Goal: Task Accomplishment & Management: Manage account settings

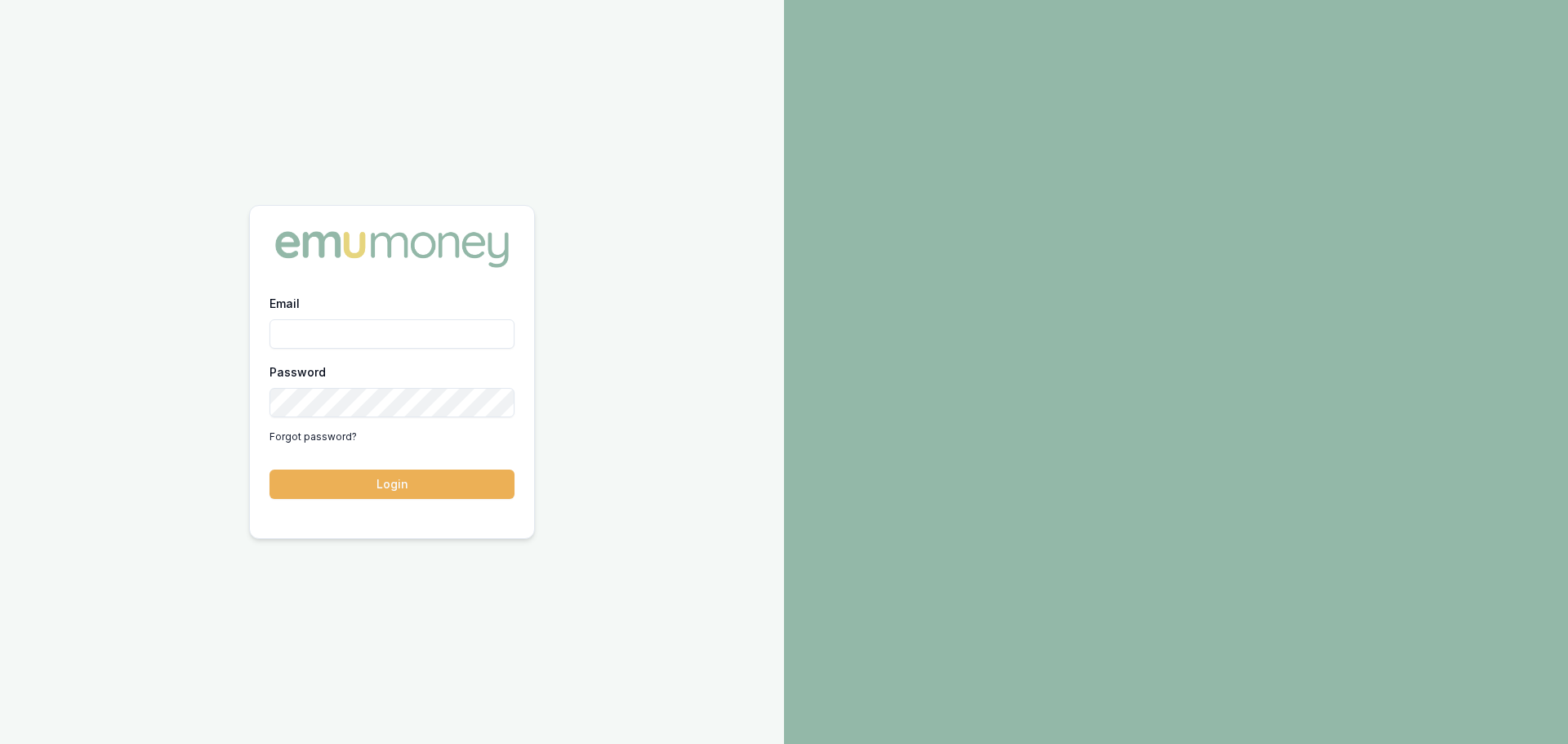
click at [462, 325] on input "Email" at bounding box center [392, 333] width 245 height 29
type input "erin.shield@emumoney.com.au"
click at [270, 470] on button "Login" at bounding box center [392, 484] width 245 height 29
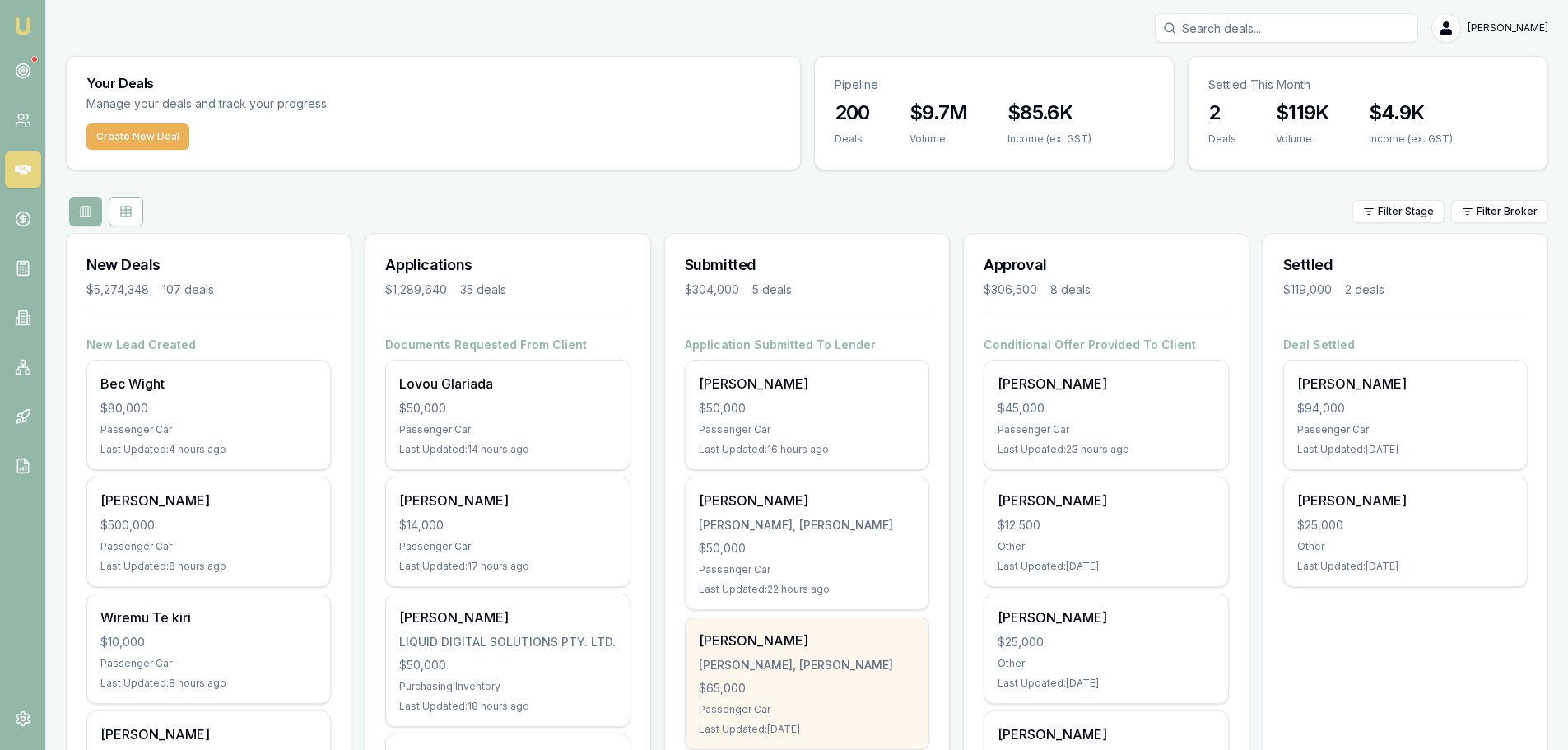
click at [754, 678] on div "Ayden Johan JOHAN, AYDEN JOHNATHON $65,000 Passenger Car Last Updated: 2 days a…" at bounding box center [807, 683] width 243 height 131
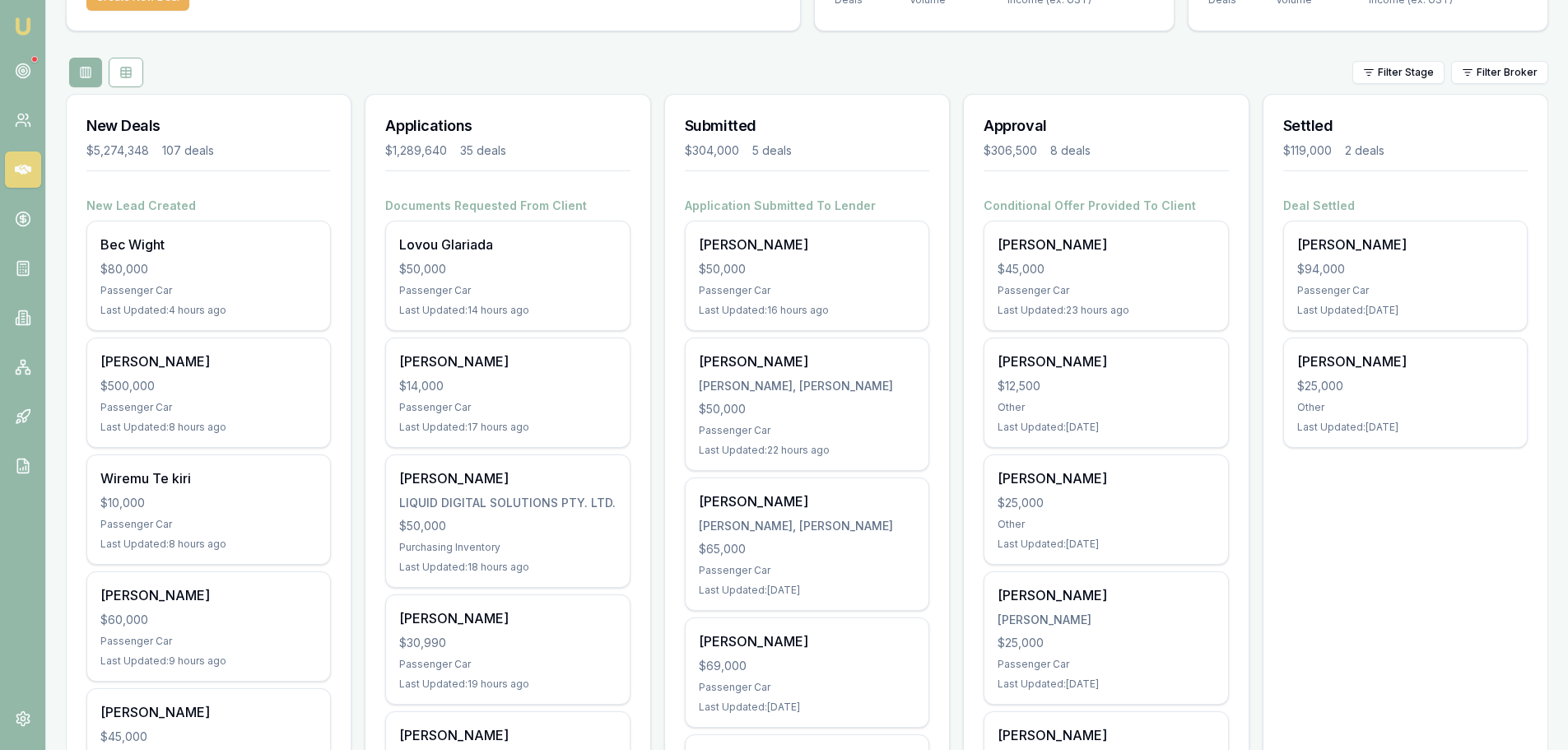
scroll to position [164, 0]
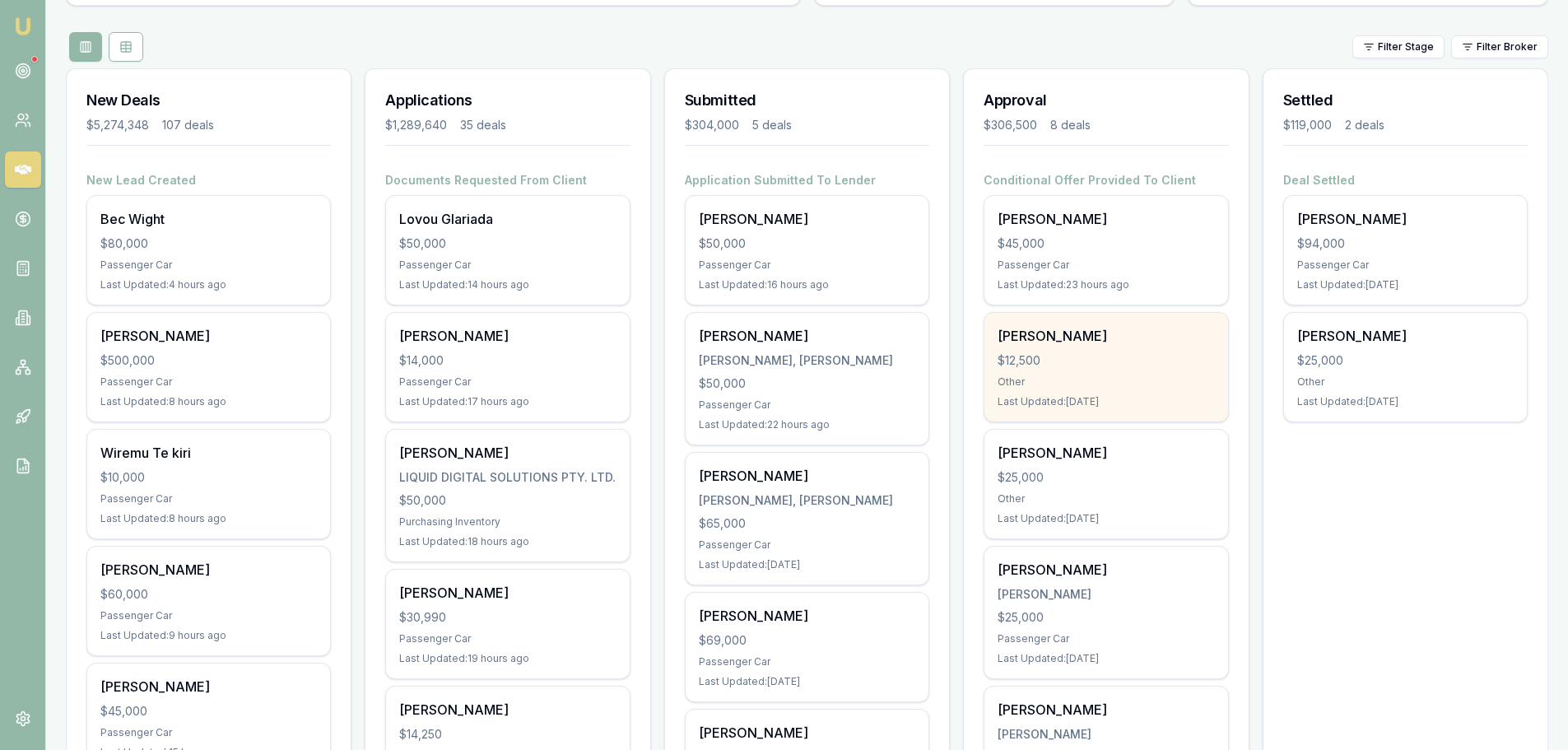
click at [1077, 338] on div "Rosslyn Barber" at bounding box center [1106, 336] width 216 height 20
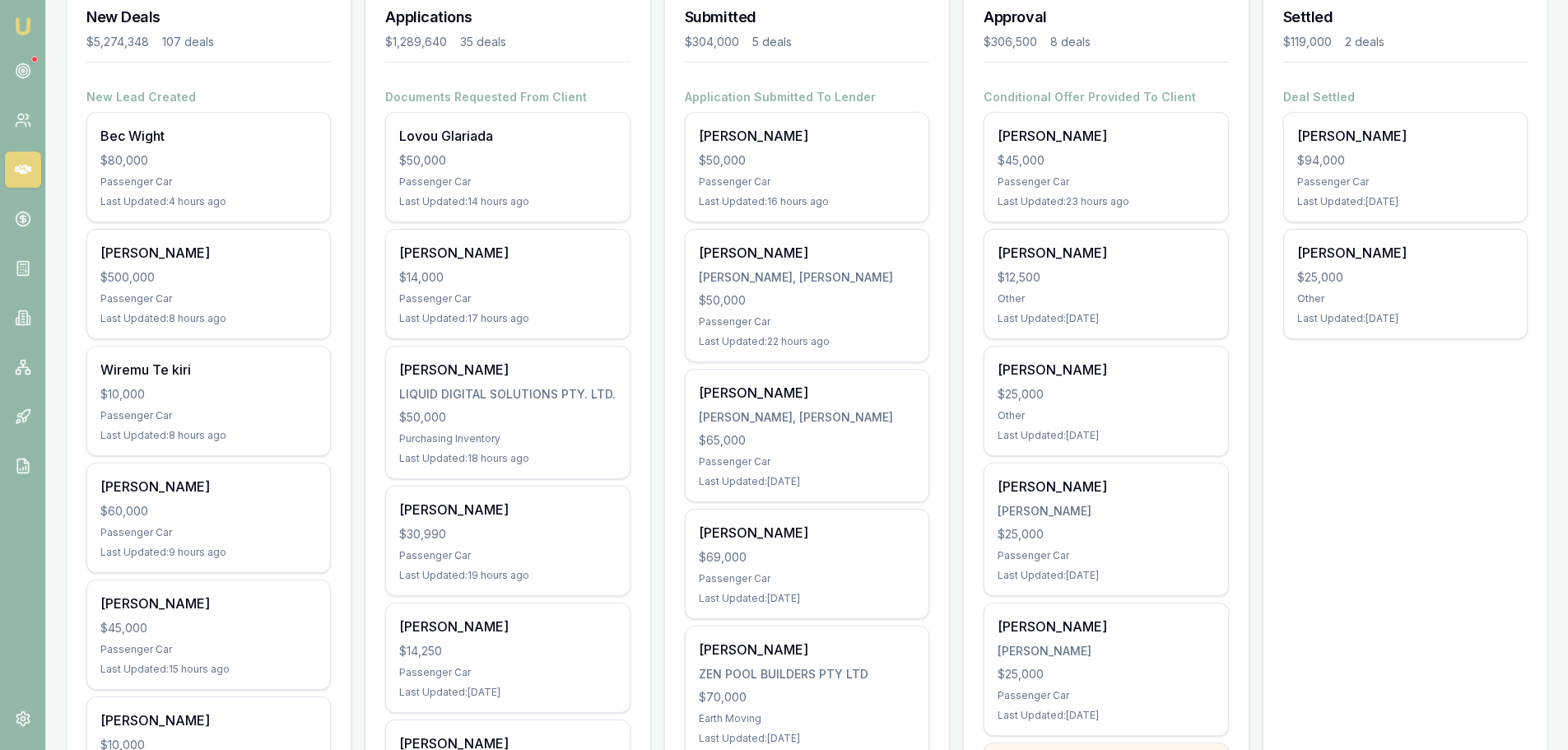
scroll to position [247, 0]
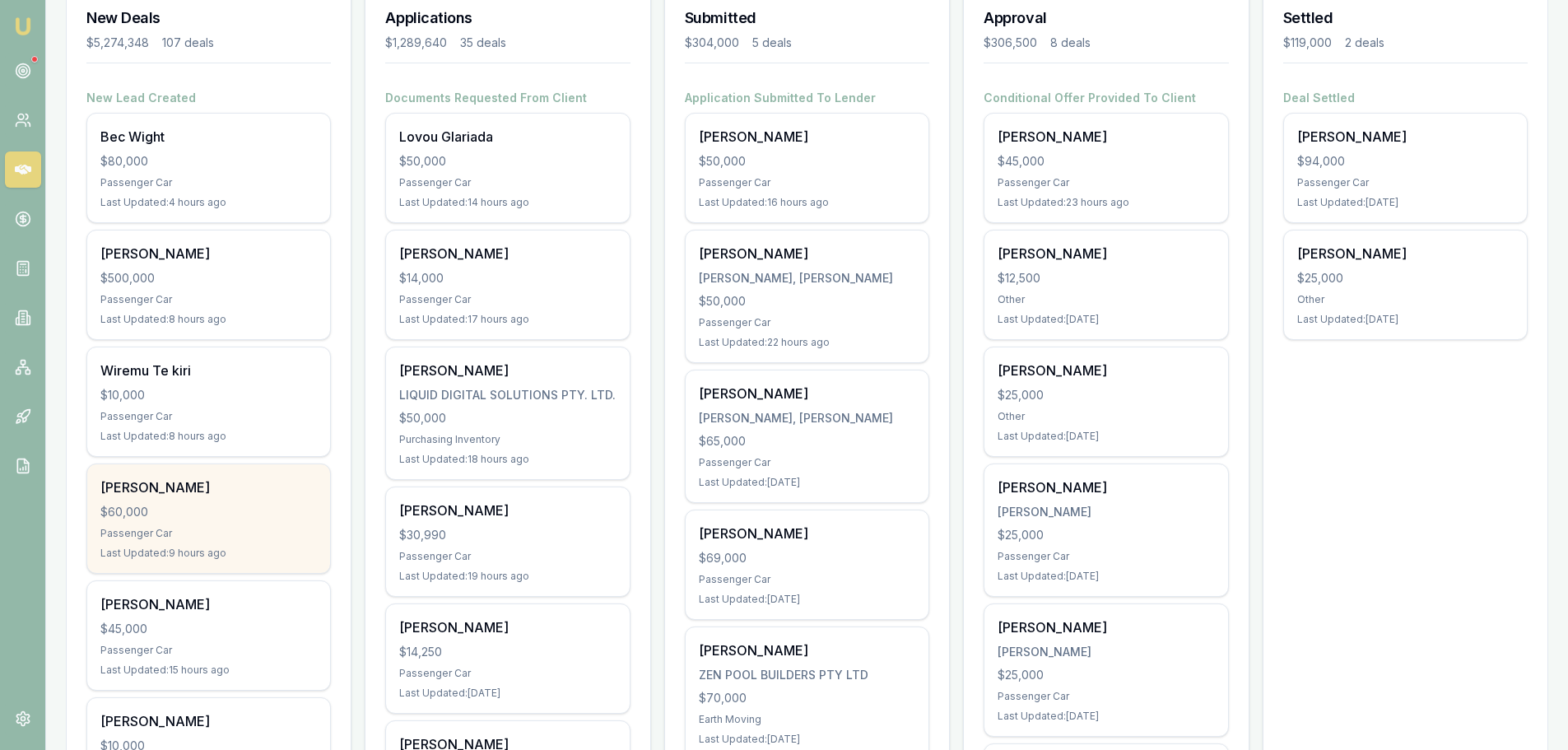
click at [181, 515] on div "$60,000" at bounding box center [208, 512] width 216 height 16
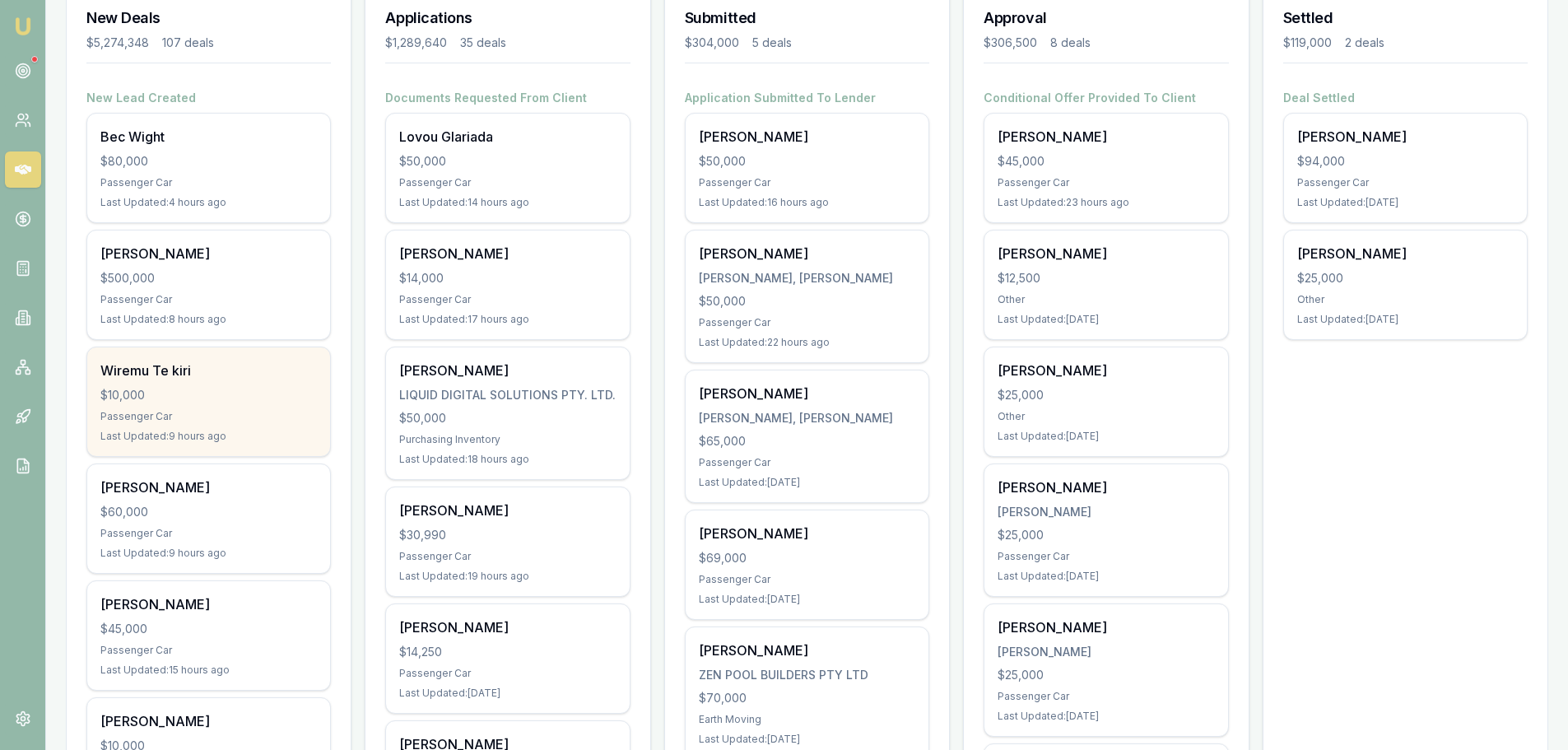
click at [185, 360] on div "Wiremu Te kiri" at bounding box center [208, 370] width 216 height 20
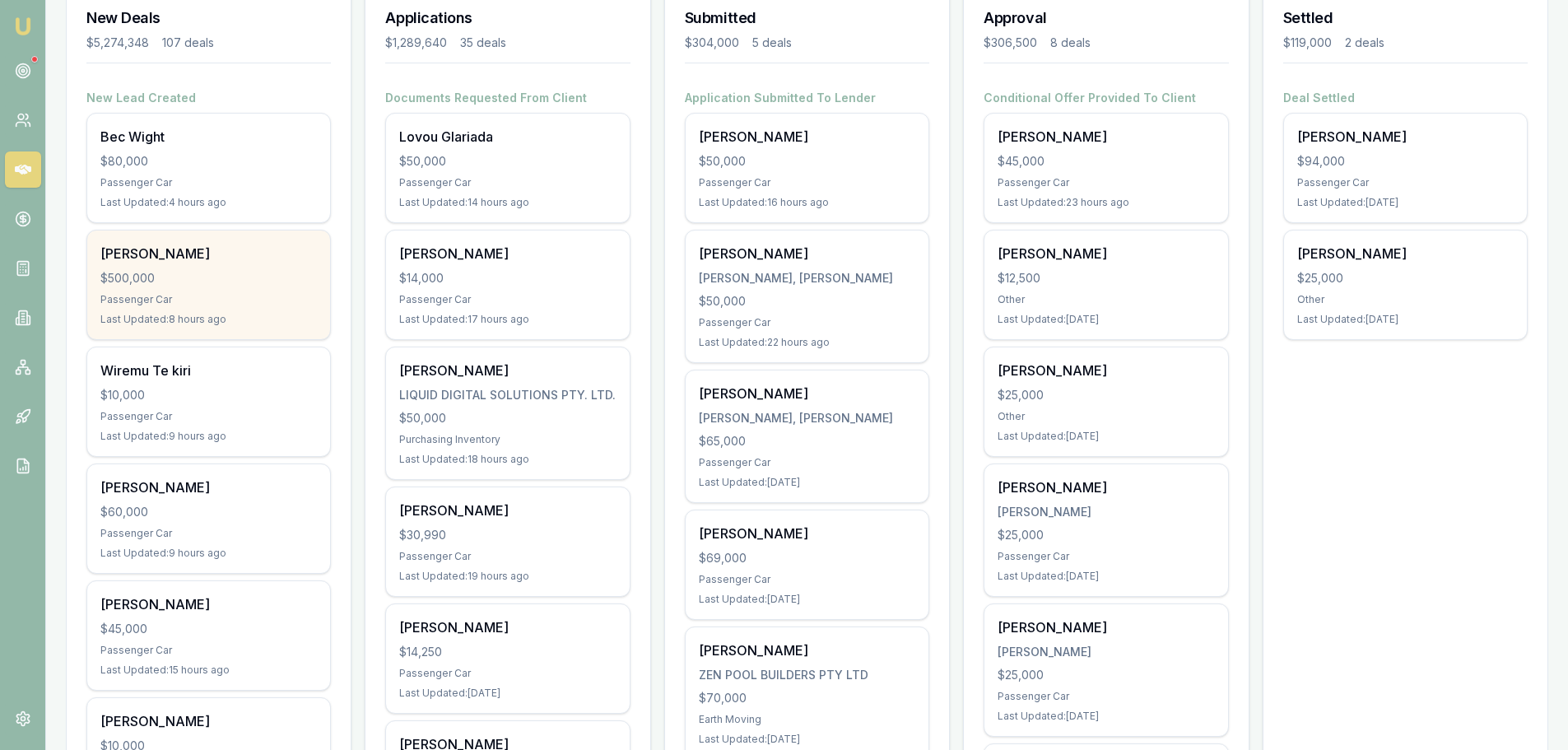
click at [257, 286] on div "Lemuel Bradford $500,000 Passenger Car Last Updated: 8 hours ago" at bounding box center [209, 285] width 243 height 109
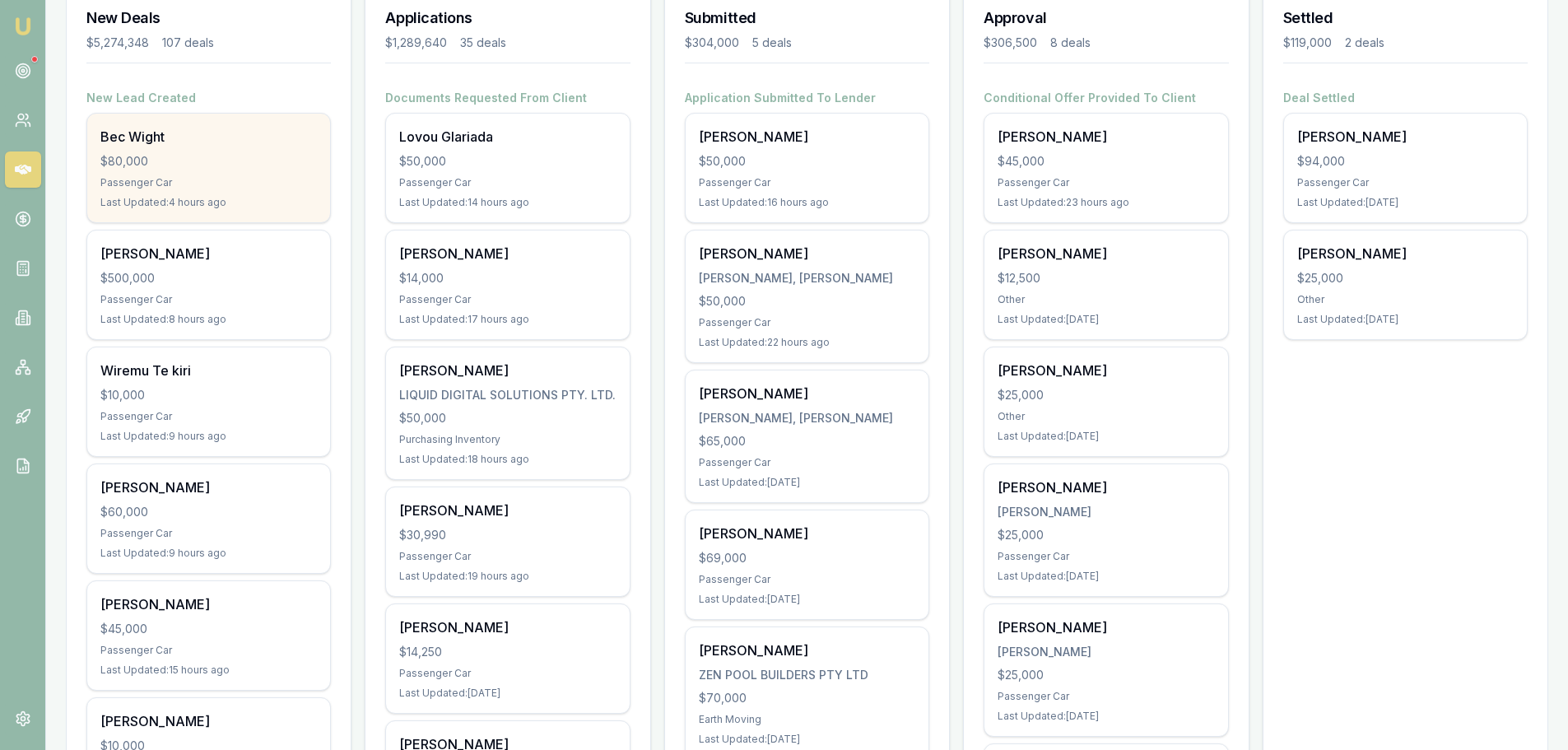
click at [188, 147] on div "Bec Wight $80,000 Passenger Car Last Updated: 4 hours ago" at bounding box center [209, 168] width 243 height 109
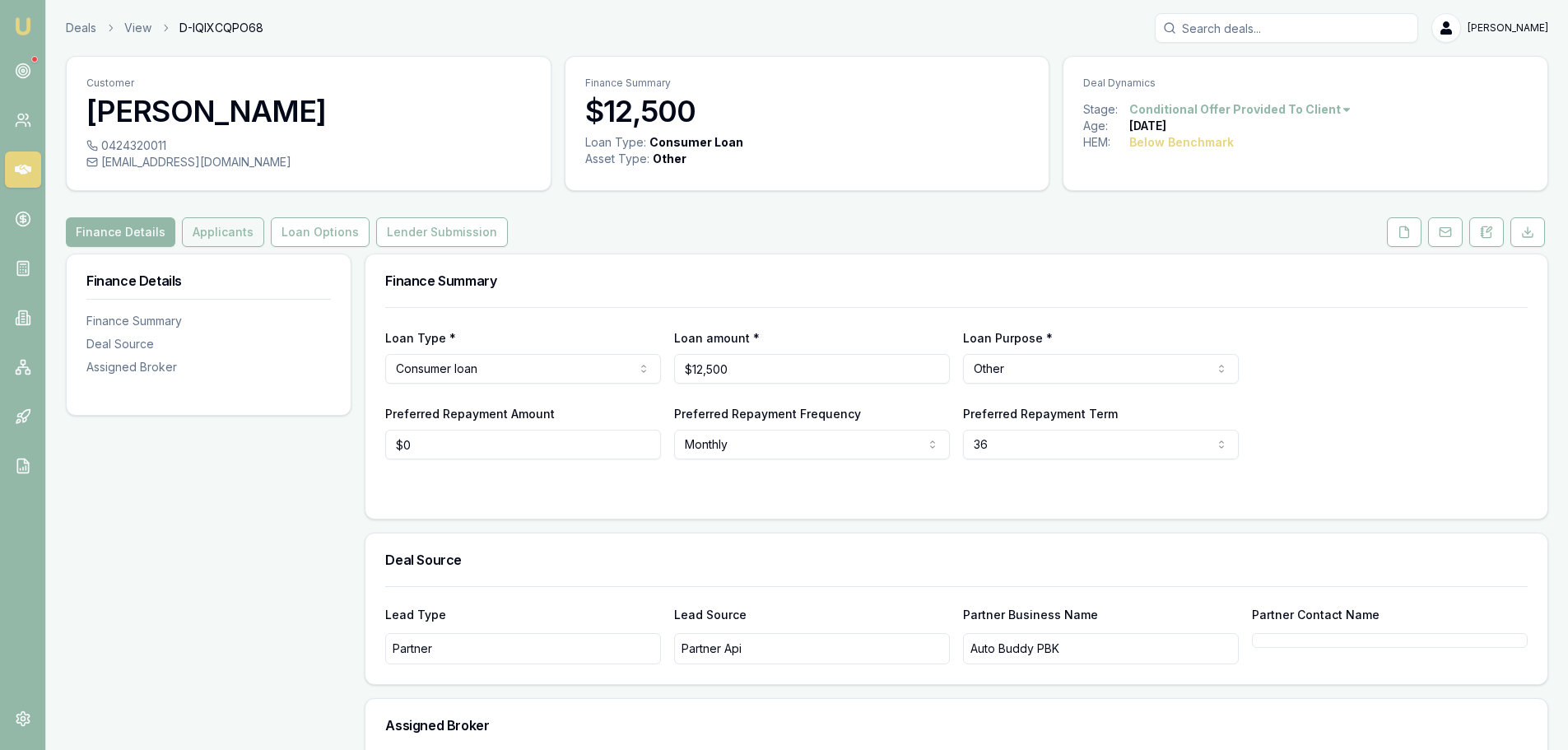
click at [206, 231] on button "Applicants" at bounding box center [223, 232] width 82 height 29
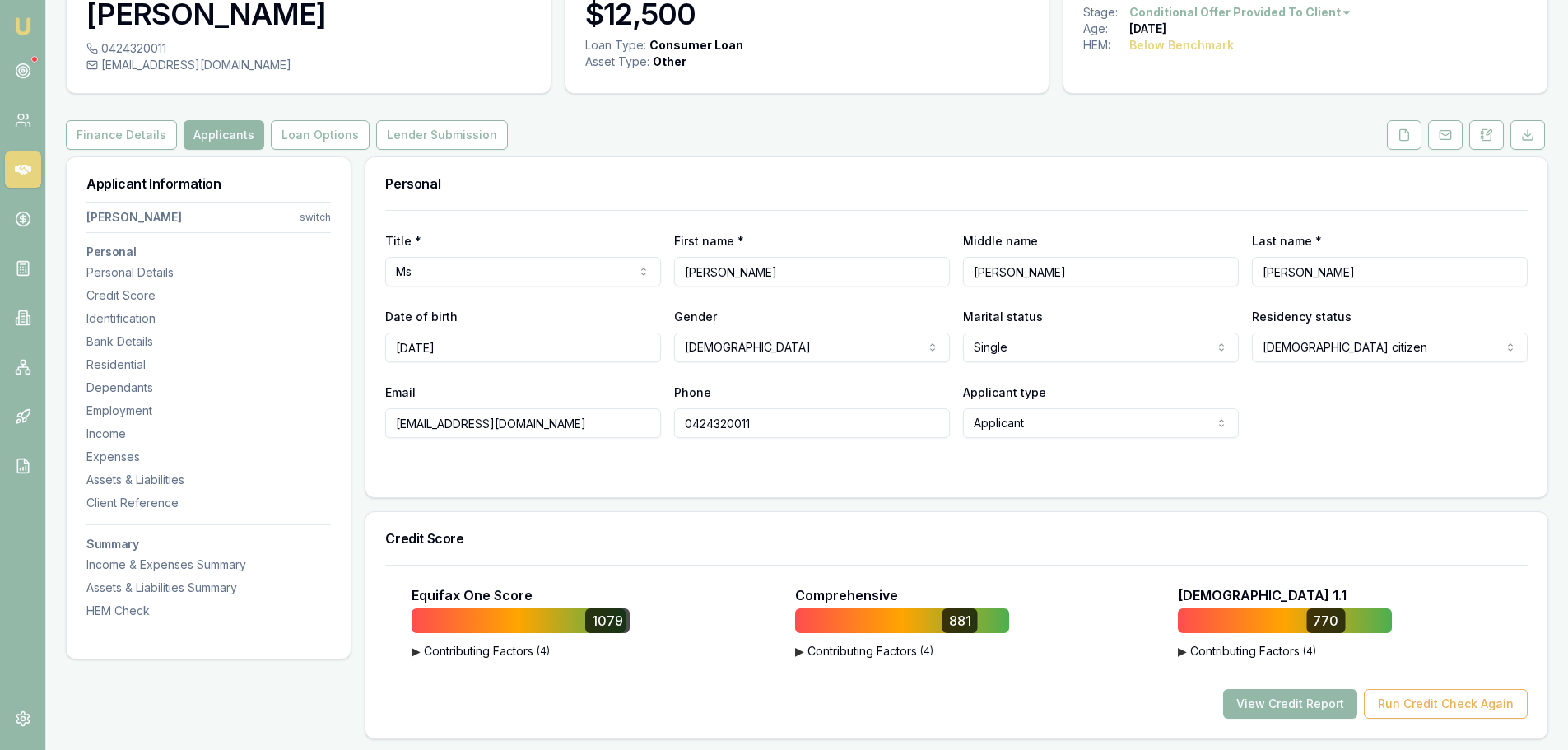
scroll to position [247, 0]
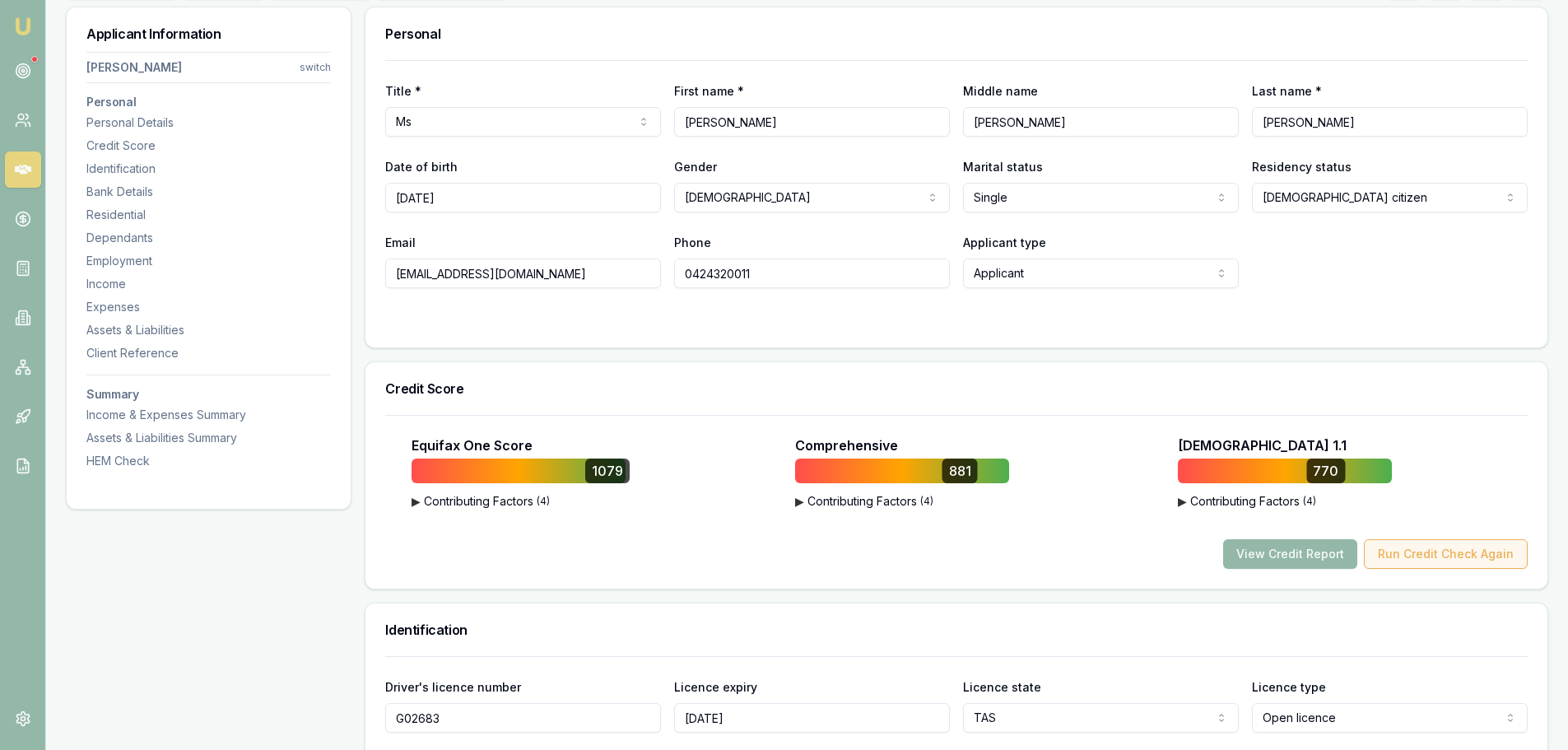
click at [1447, 550] on button "Run Credit Check Again" at bounding box center [1446, 553] width 164 height 29
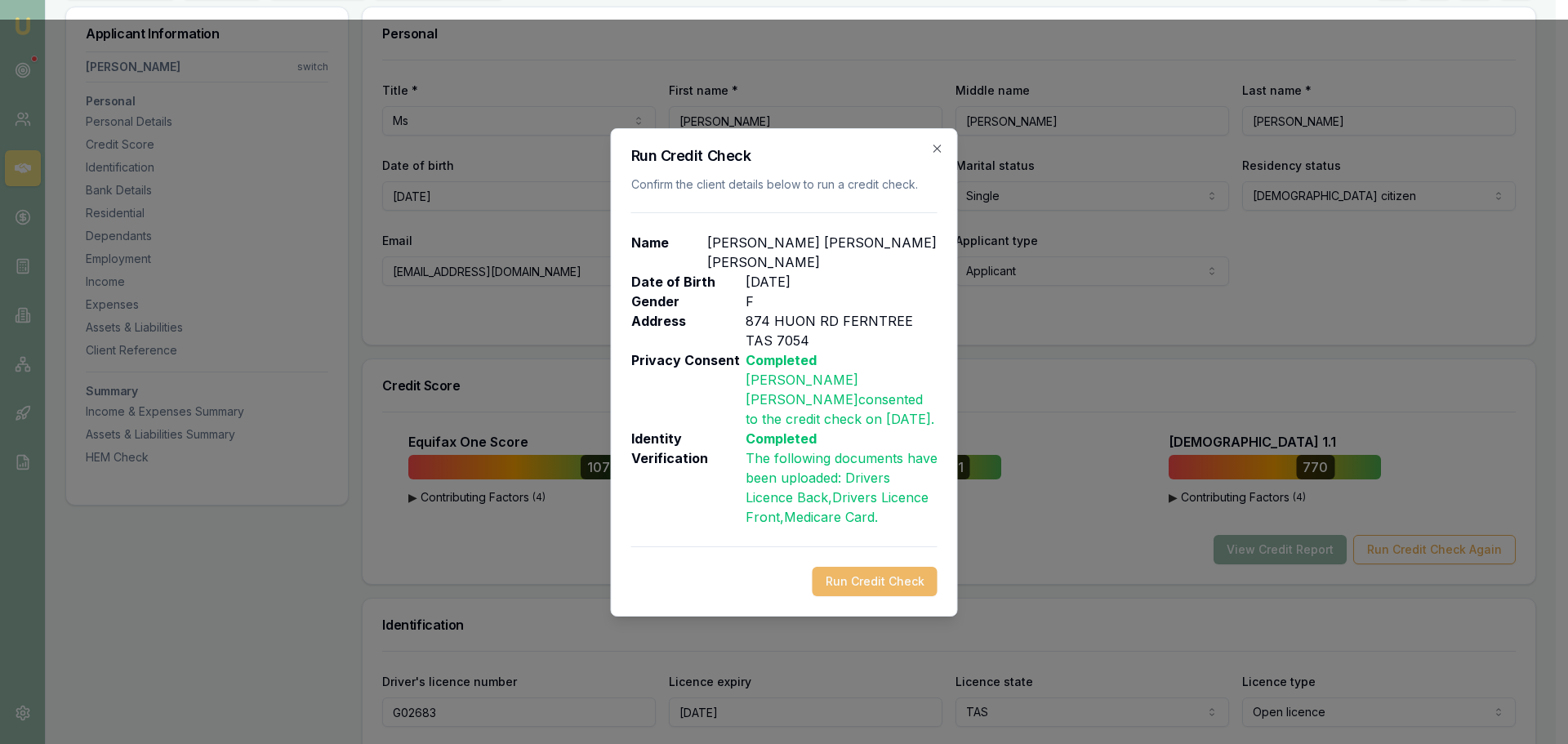
click at [894, 567] on button "Run Credit Check" at bounding box center [874, 581] width 125 height 29
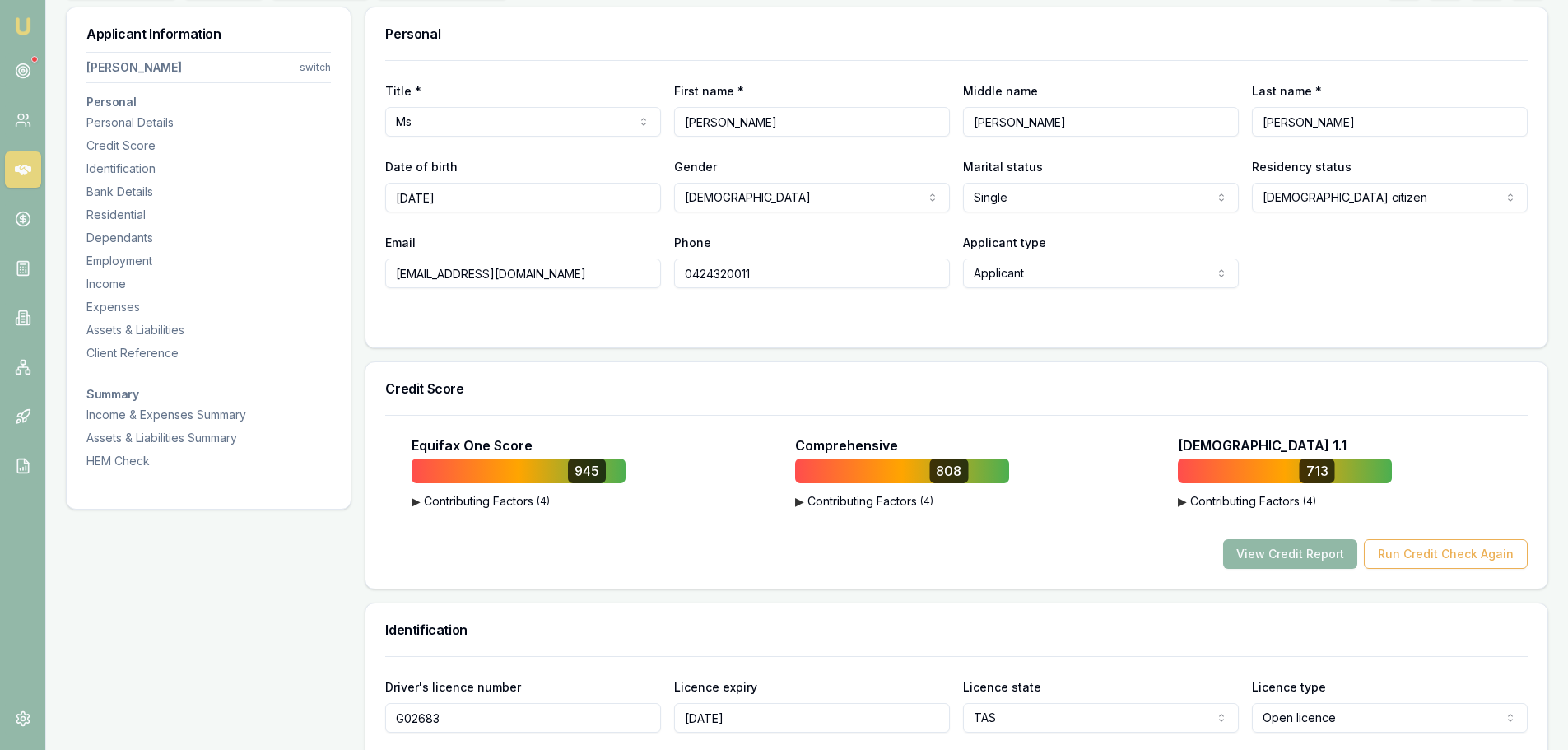
click at [1307, 552] on button "View Credit Report" at bounding box center [1291, 553] width 134 height 29
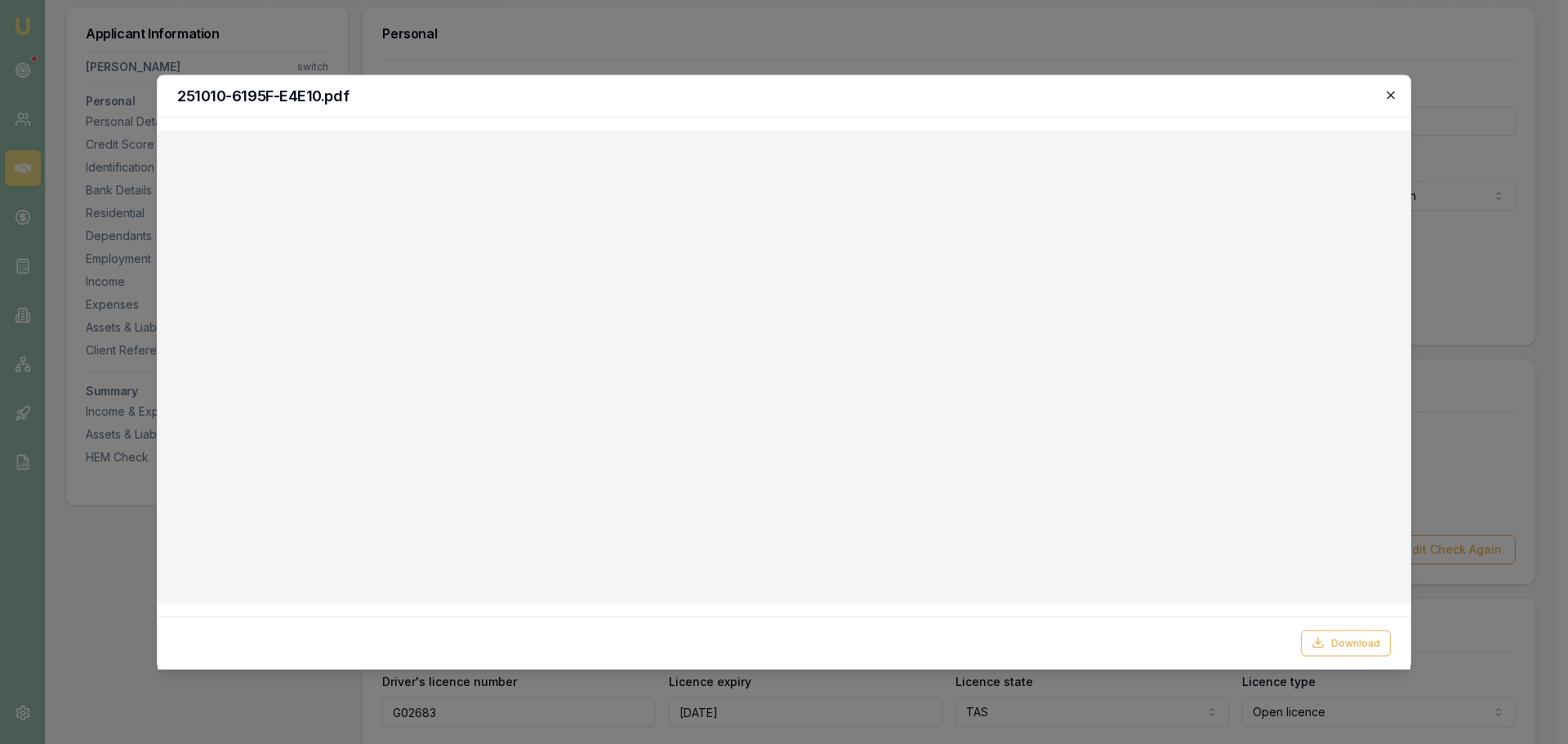
click at [1390, 92] on icon "button" at bounding box center [1391, 94] width 13 height 13
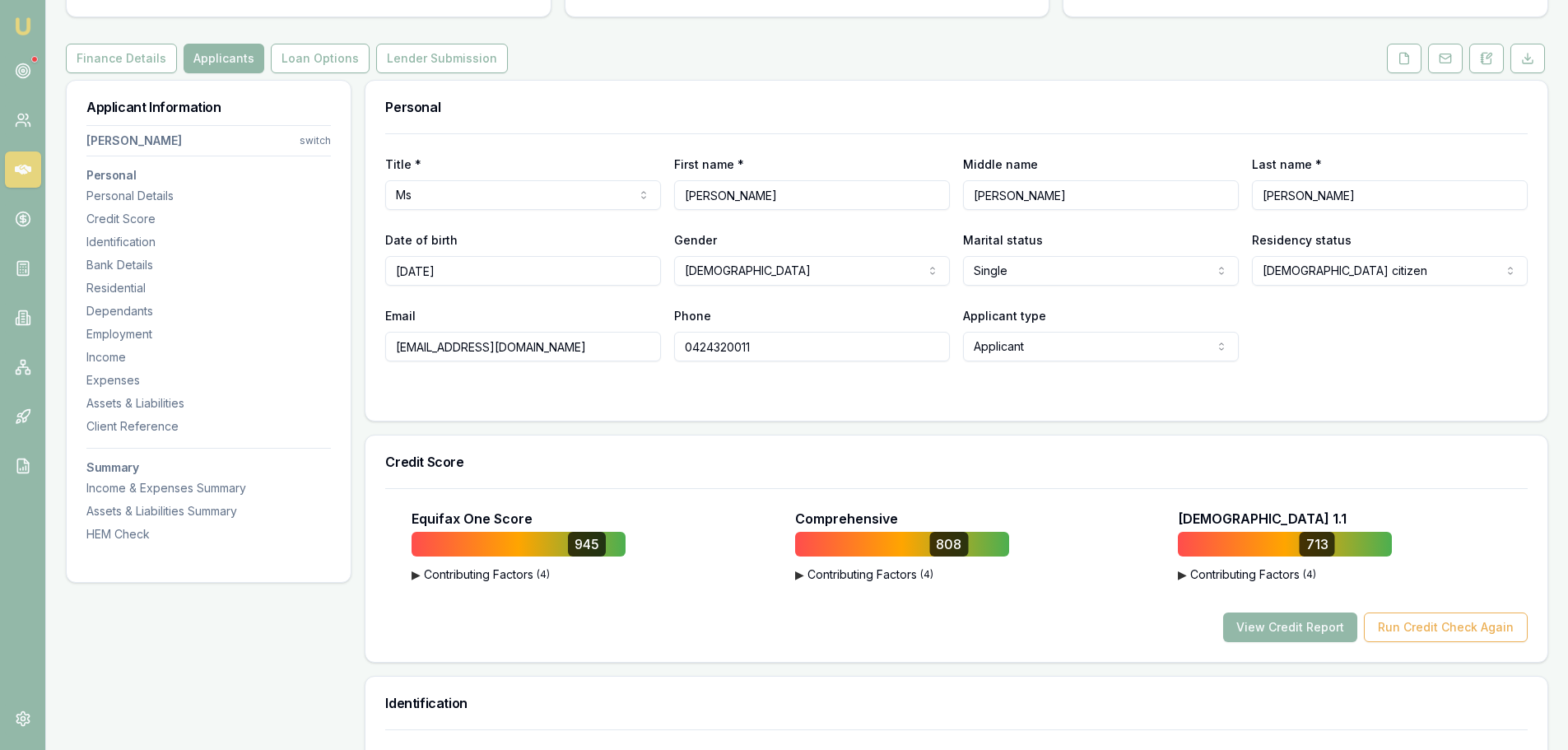
scroll to position [0, 0]
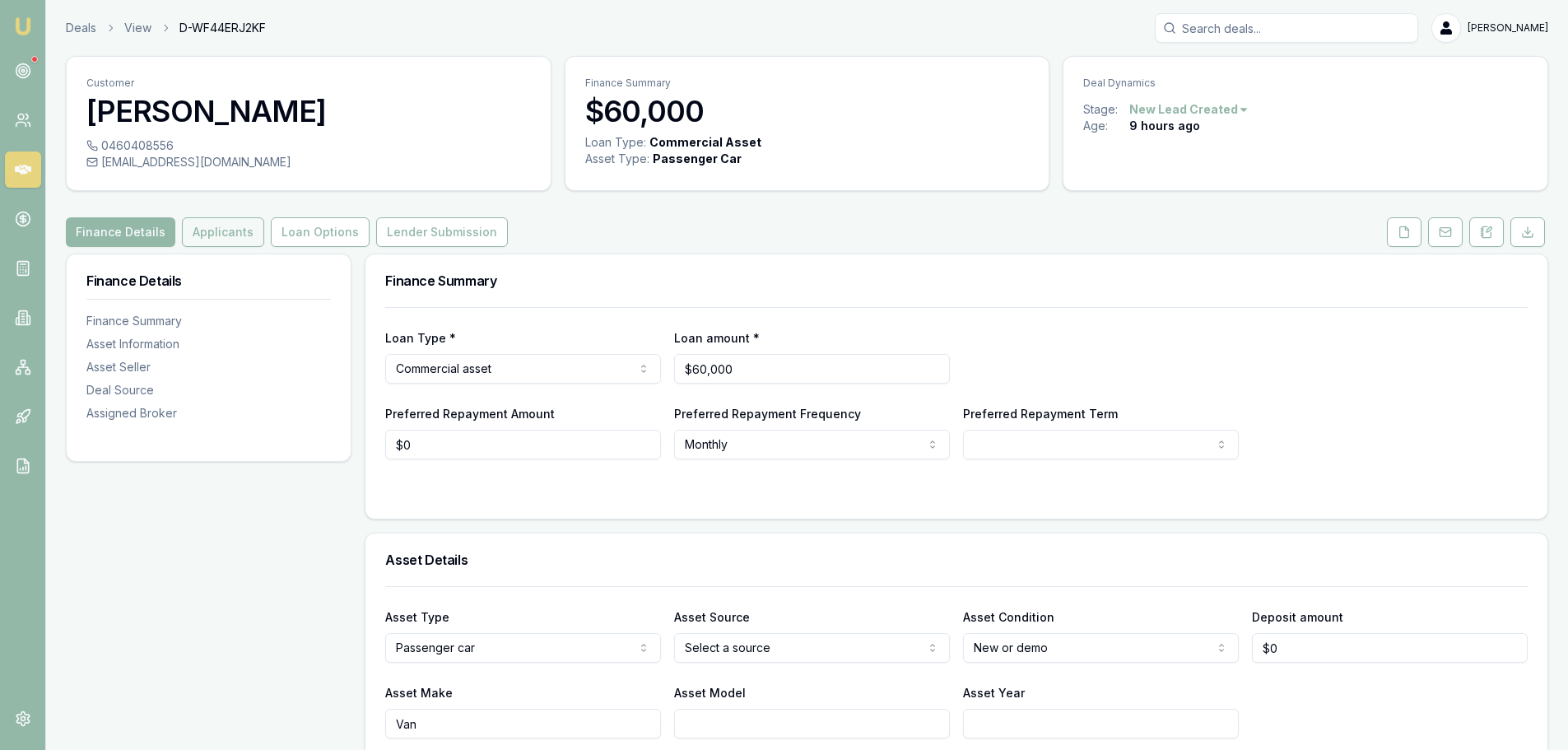
click at [199, 244] on button "Applicants" at bounding box center [223, 232] width 82 height 29
click at [207, 229] on button "Applicants" at bounding box center [223, 232] width 82 height 29
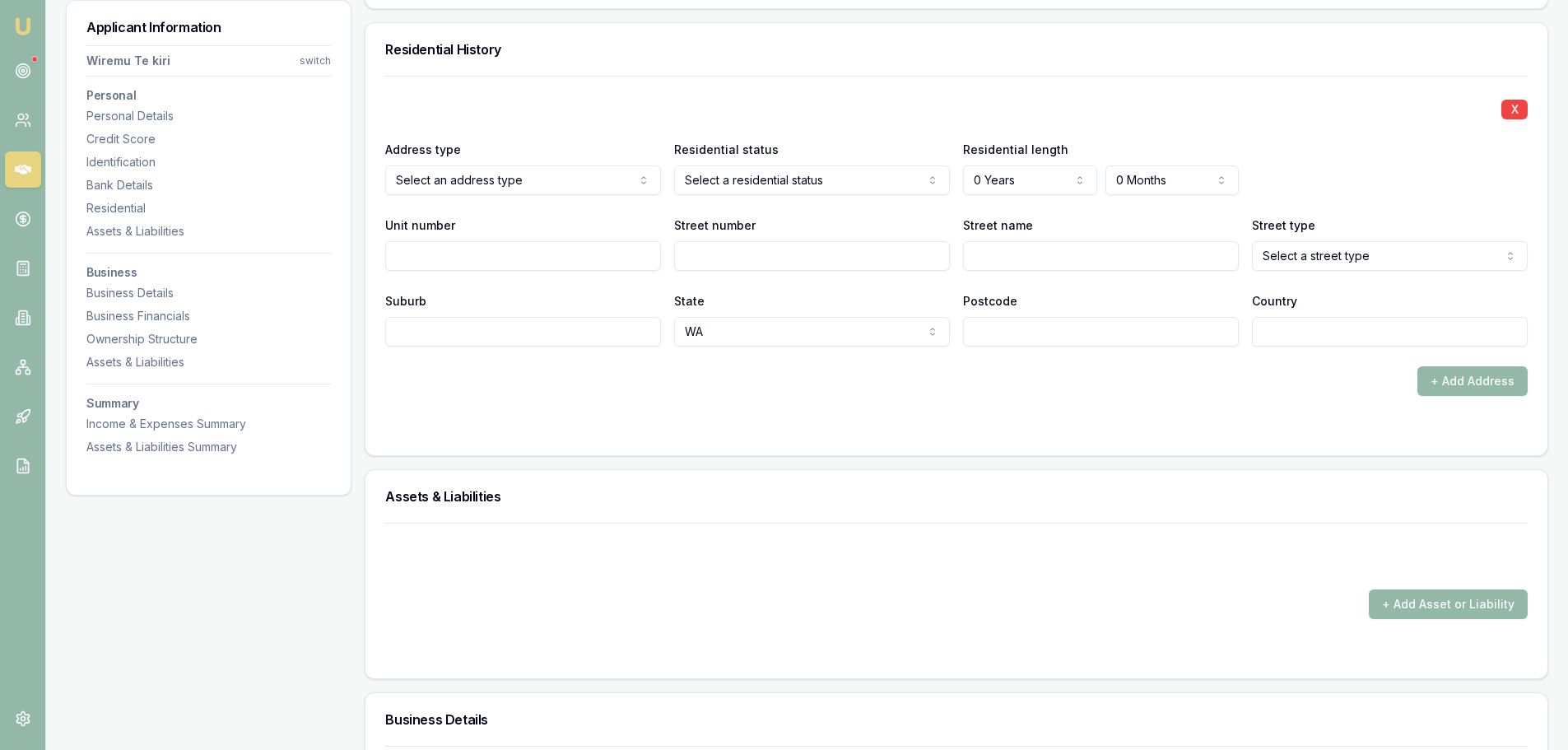
scroll to position [1318, 0]
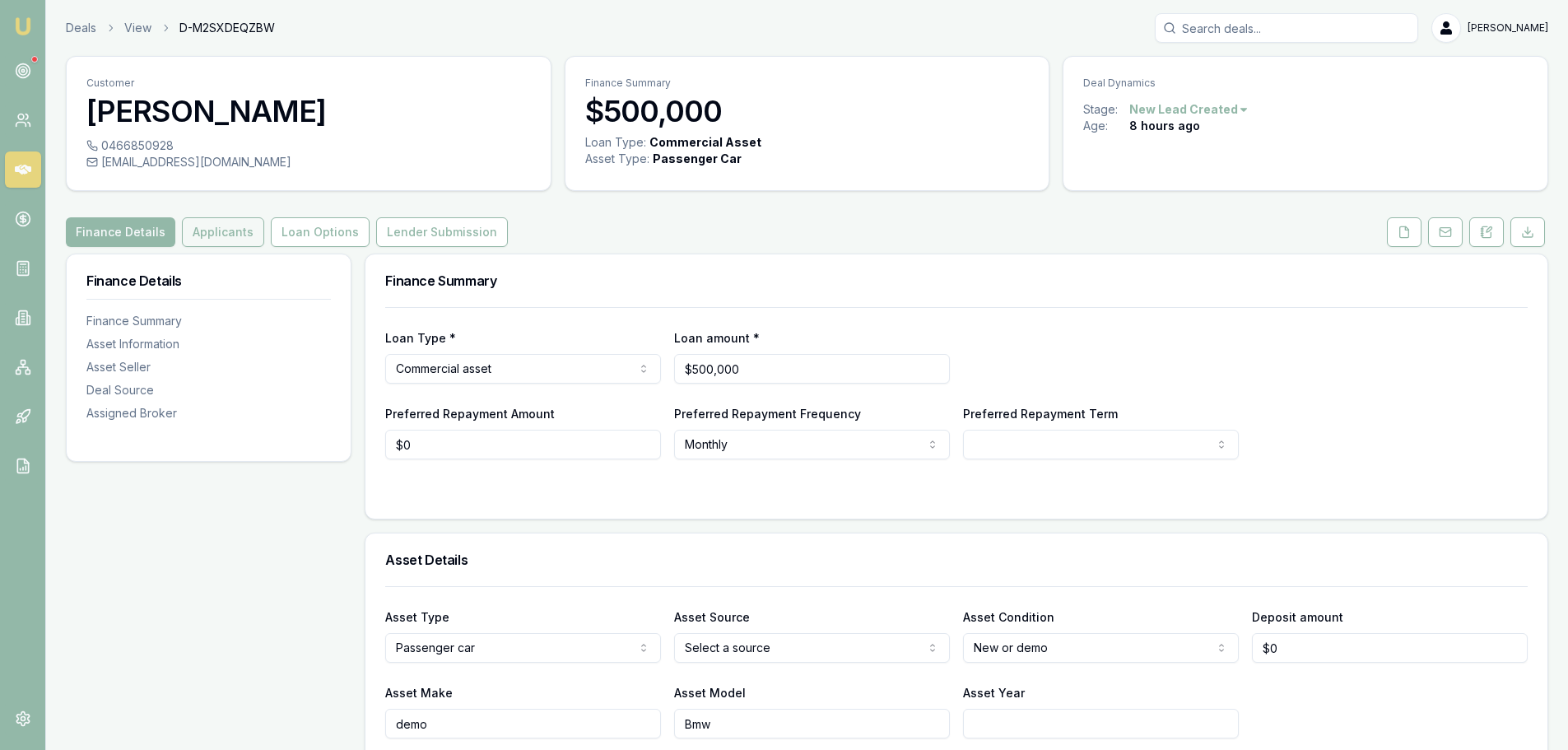
click at [219, 231] on button "Applicants" at bounding box center [223, 232] width 82 height 29
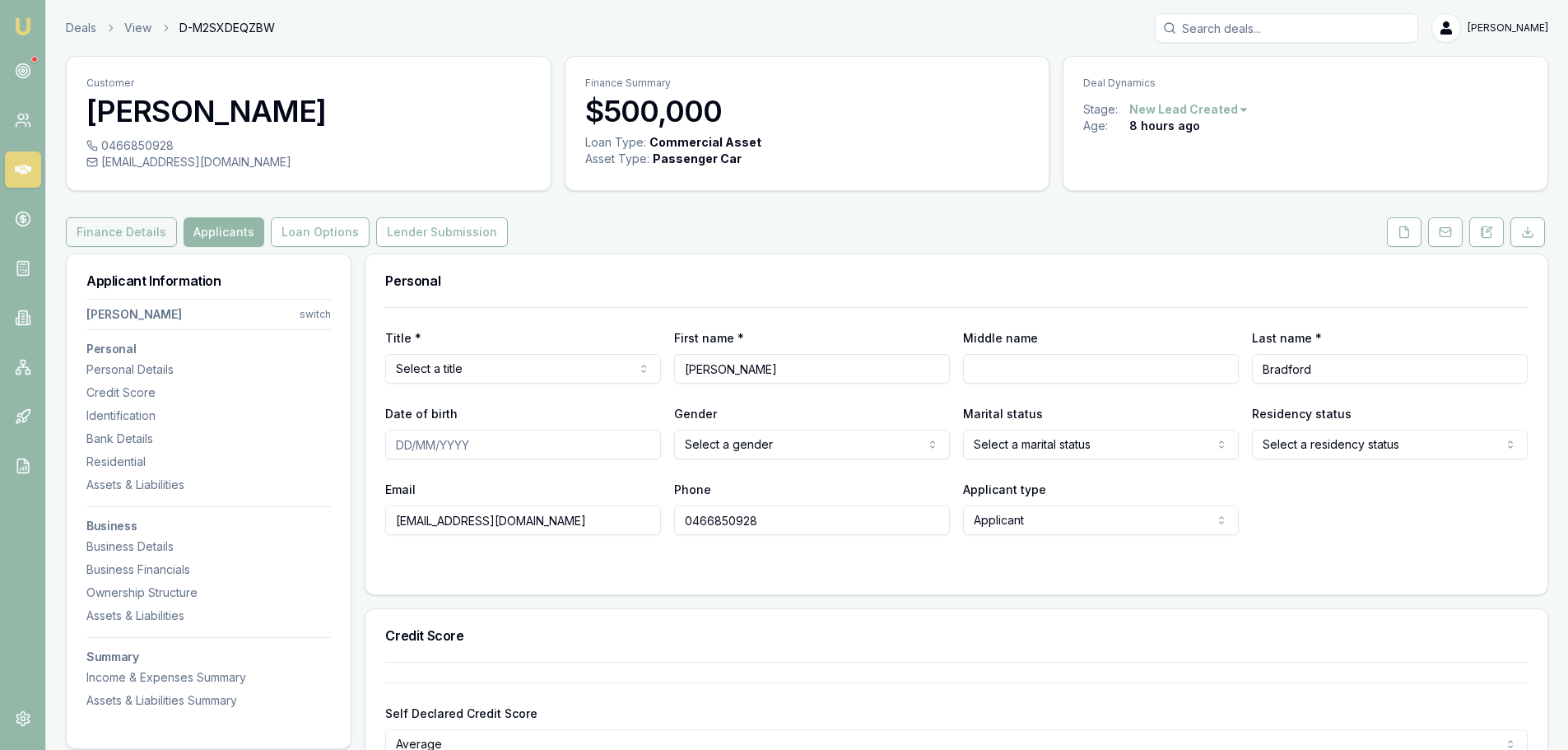
click at [111, 239] on button "Finance Details" at bounding box center [122, 232] width 111 height 29
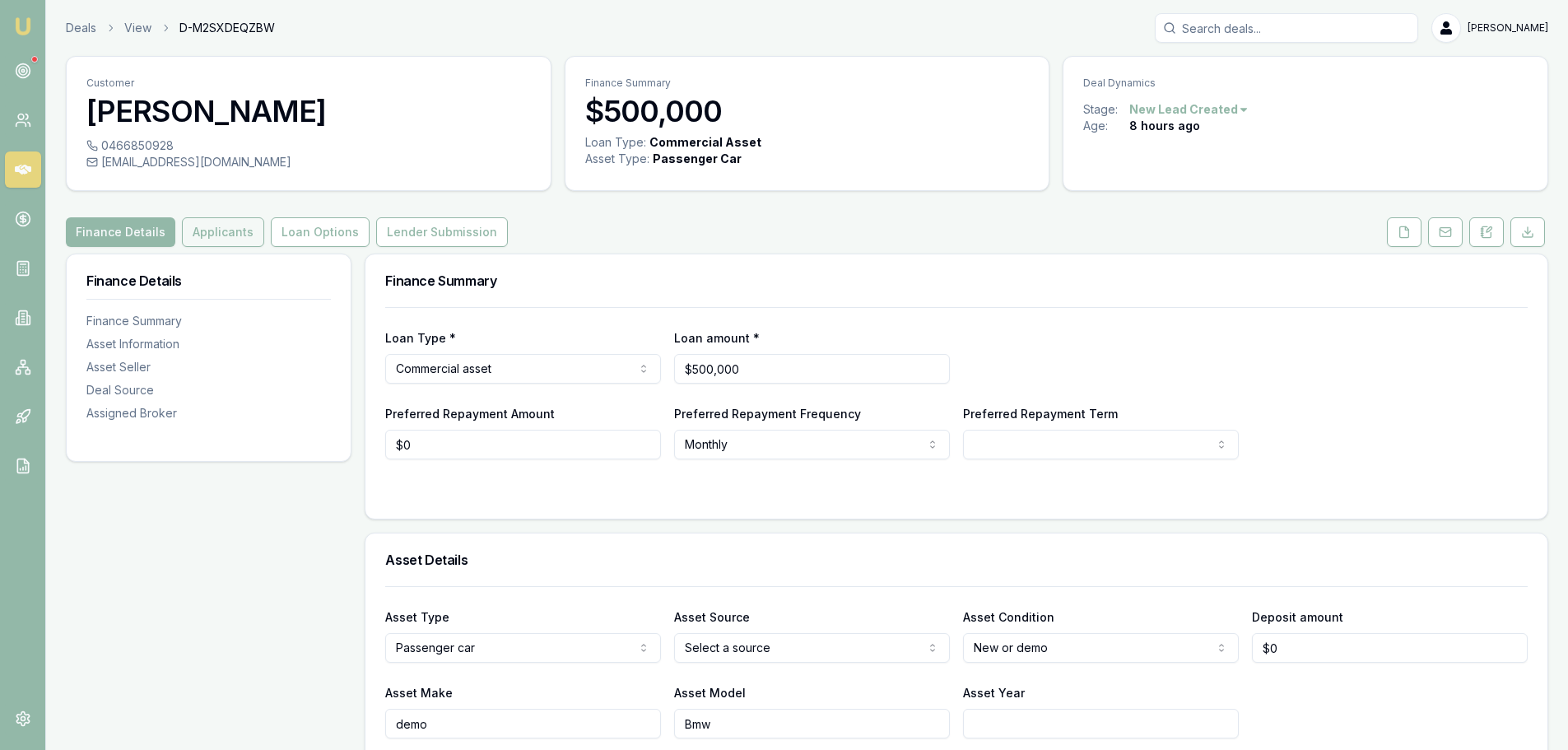
click at [222, 240] on button "Applicants" at bounding box center [223, 232] width 82 height 29
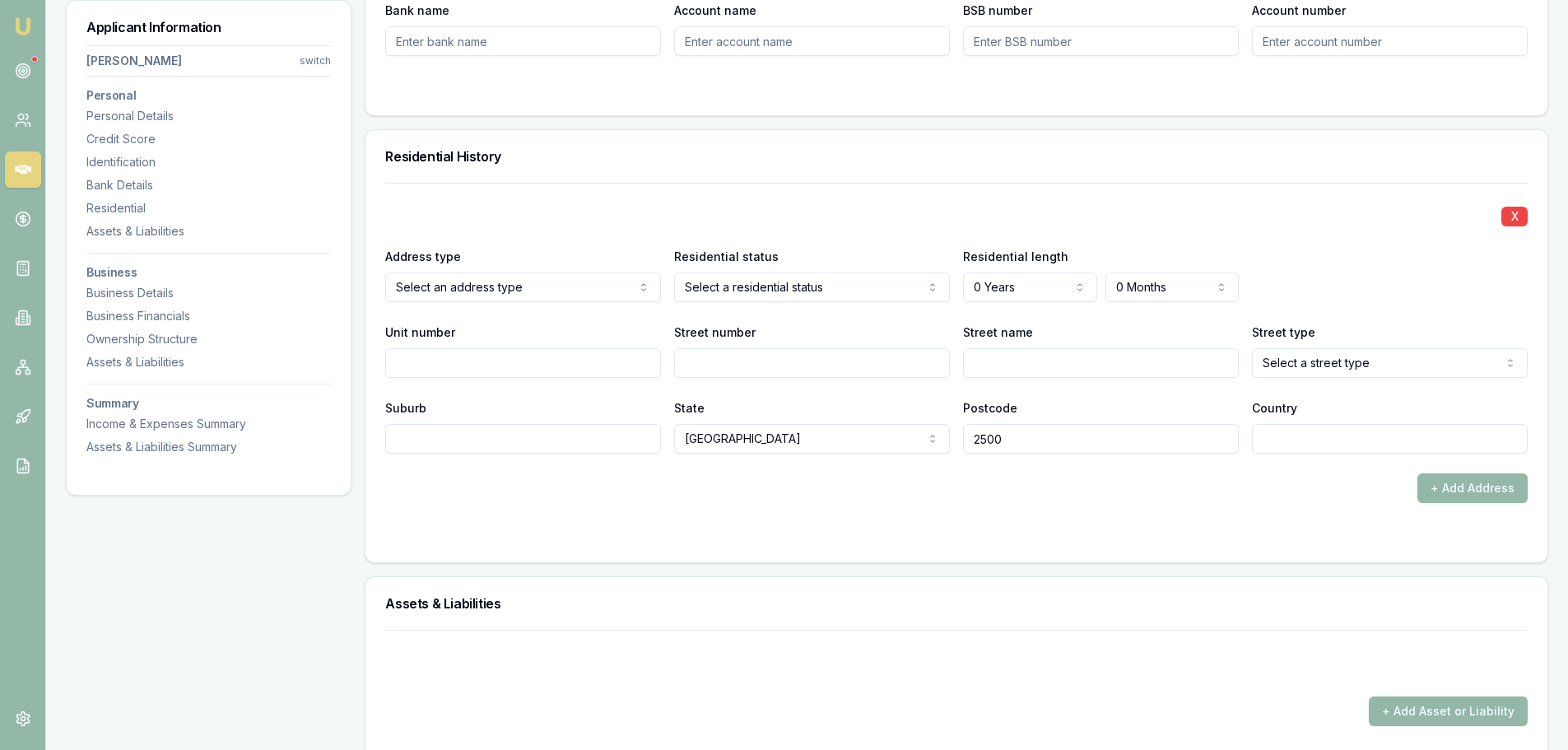
scroll to position [1564, 0]
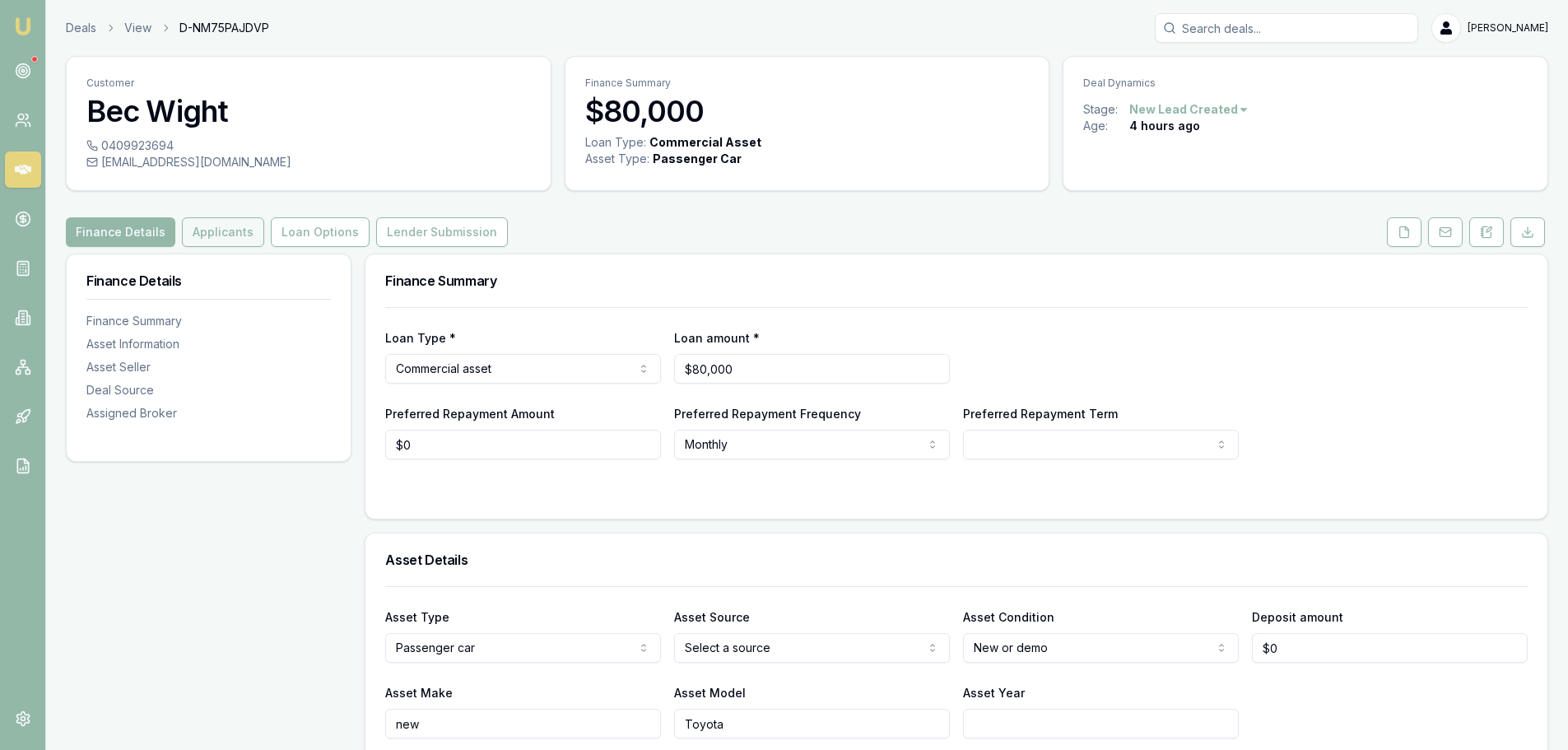
click at [238, 232] on button "Applicants" at bounding box center [223, 232] width 82 height 29
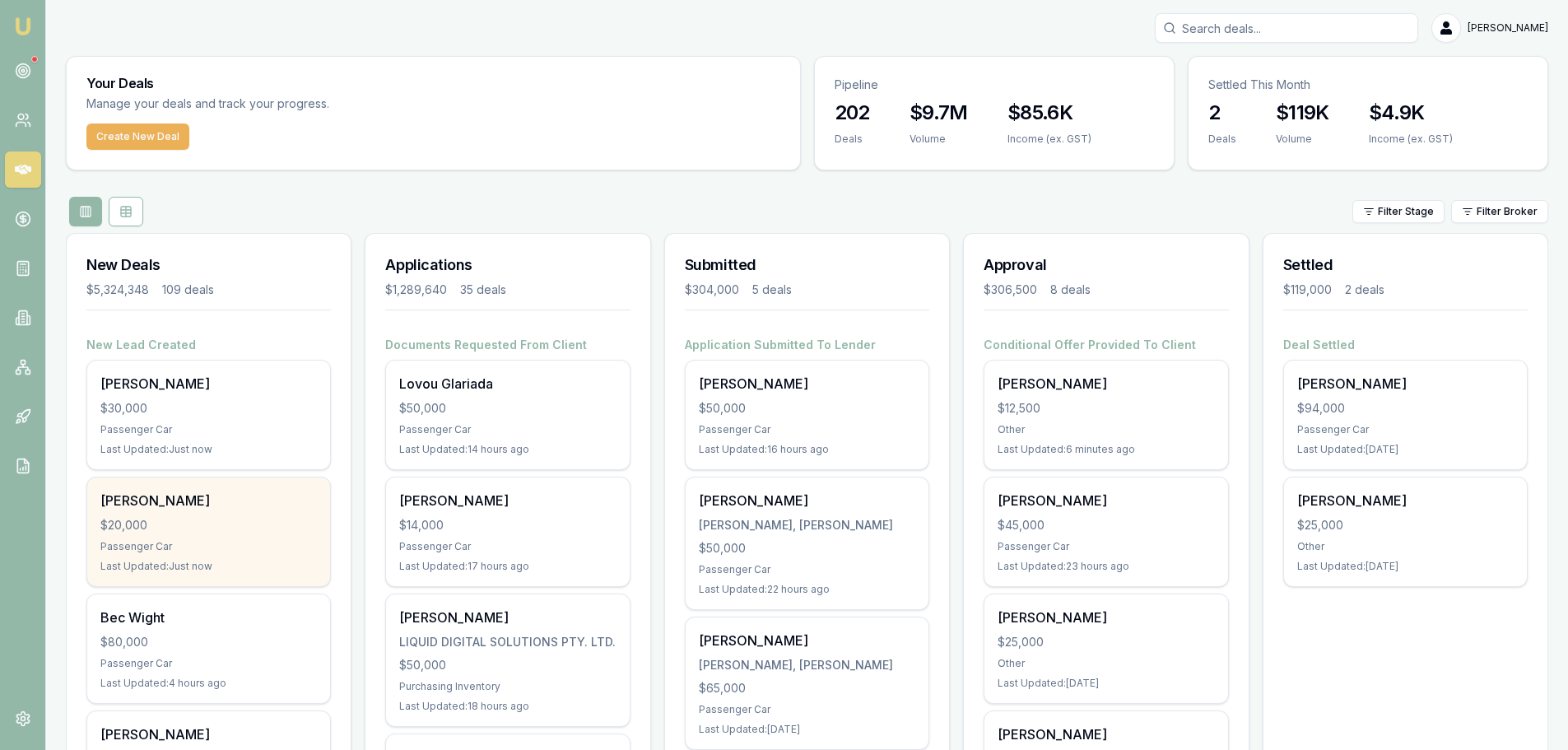
click at [235, 497] on div "Roberta Kolinisau" at bounding box center [208, 501] width 216 height 20
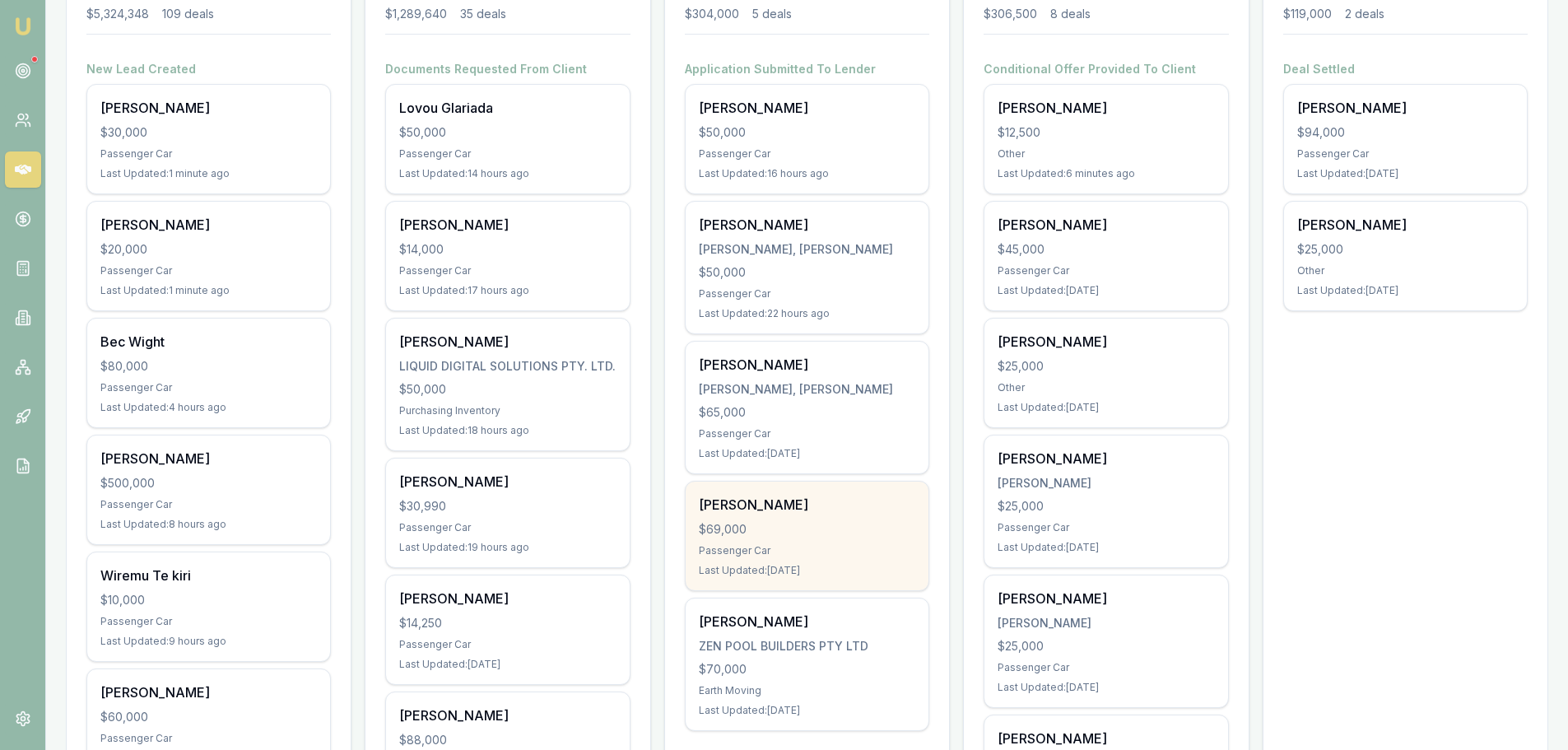
scroll to position [247, 0]
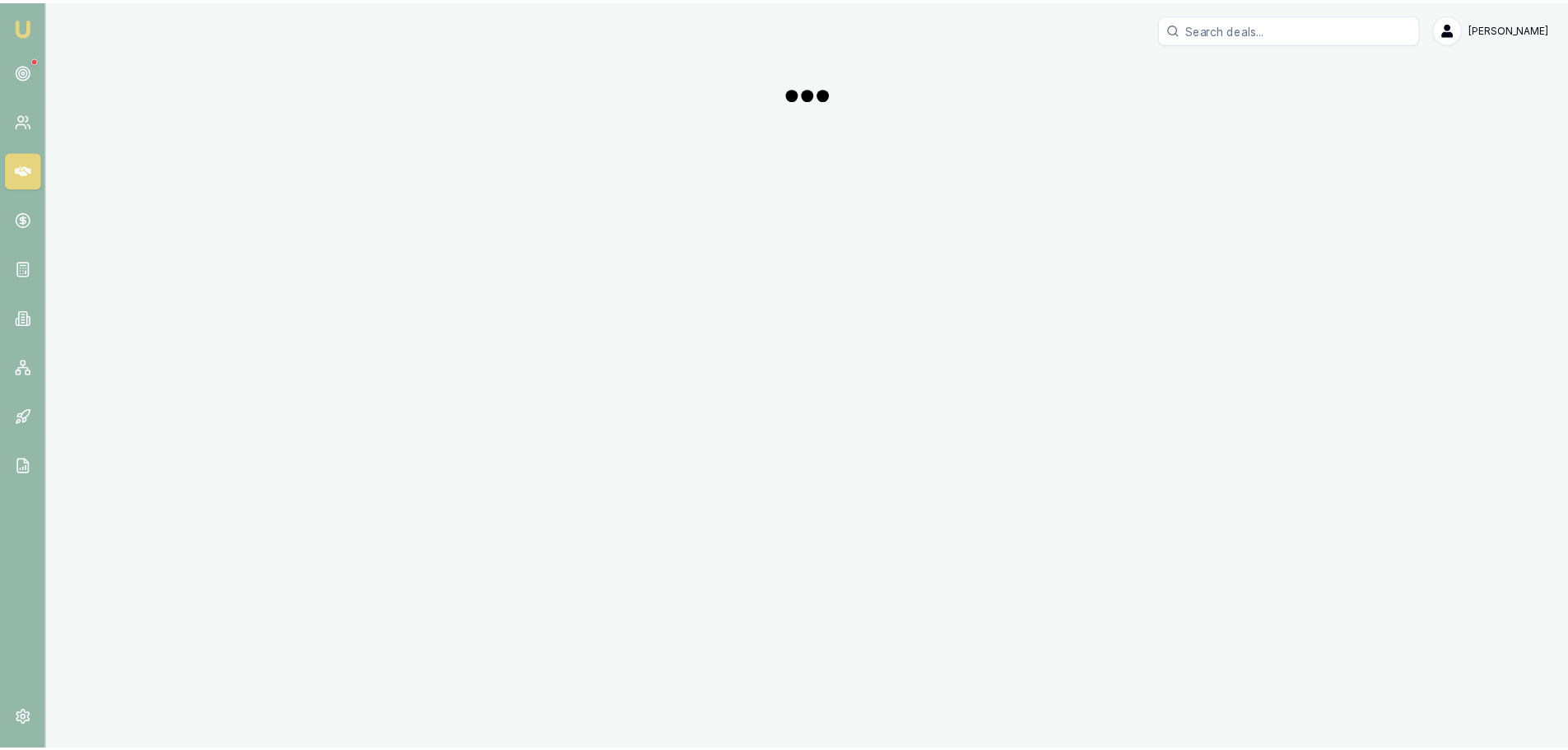
scroll to position [247, 0]
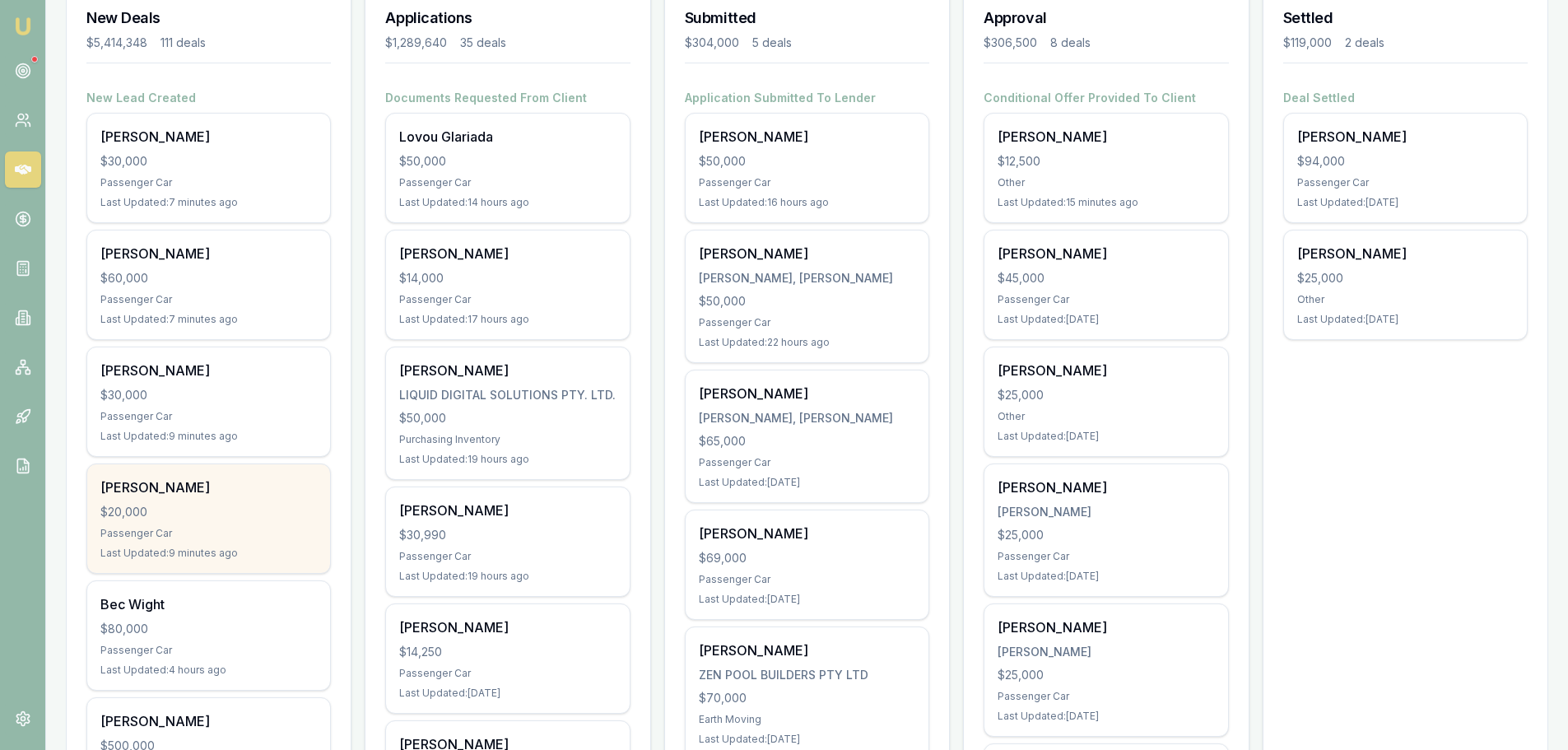
click at [278, 523] on div "Roberta Kolinisau $20,000 Passenger Car Last Updated: 9 minutes ago" at bounding box center [209, 518] width 243 height 109
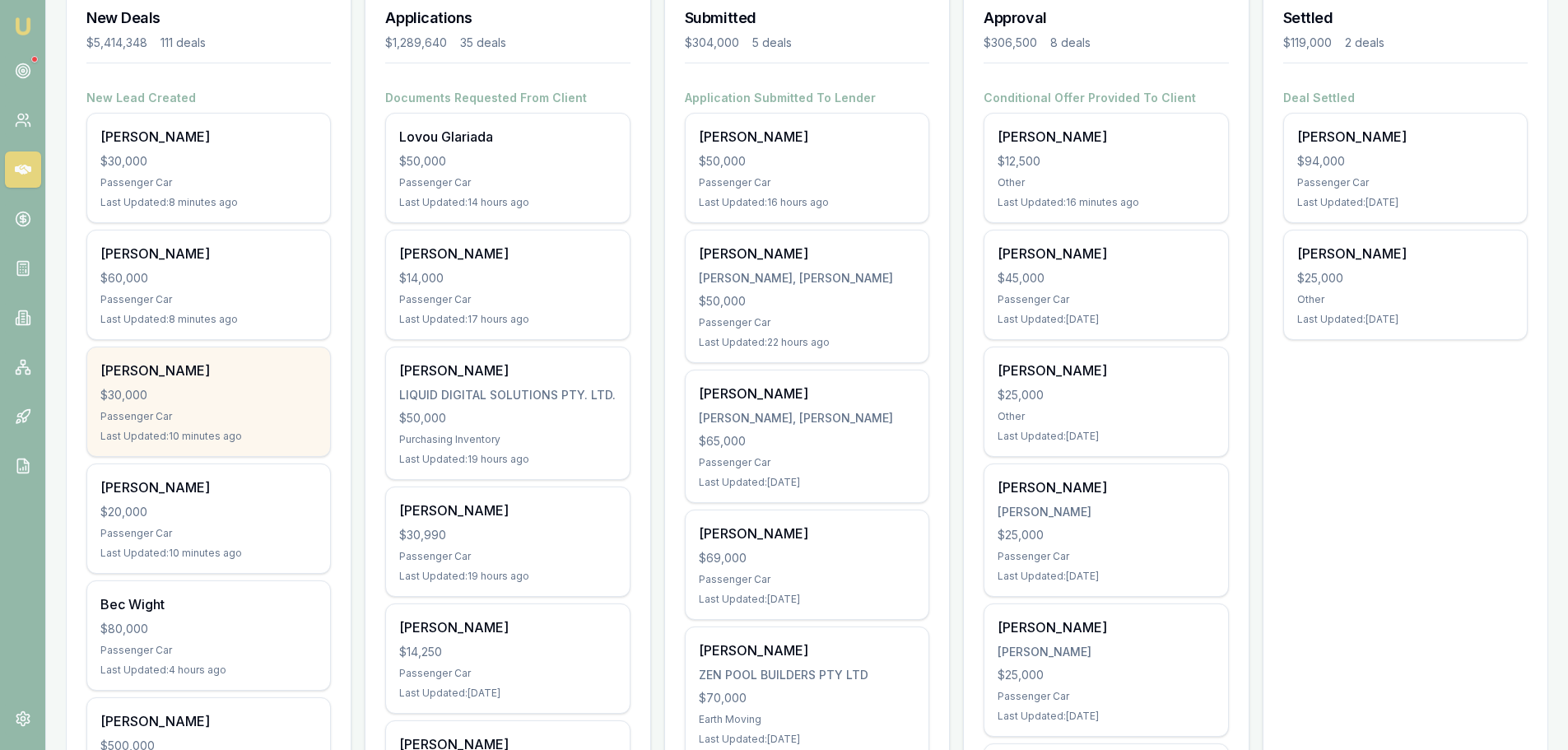
click at [188, 415] on div "Passenger Car" at bounding box center [208, 417] width 216 height 13
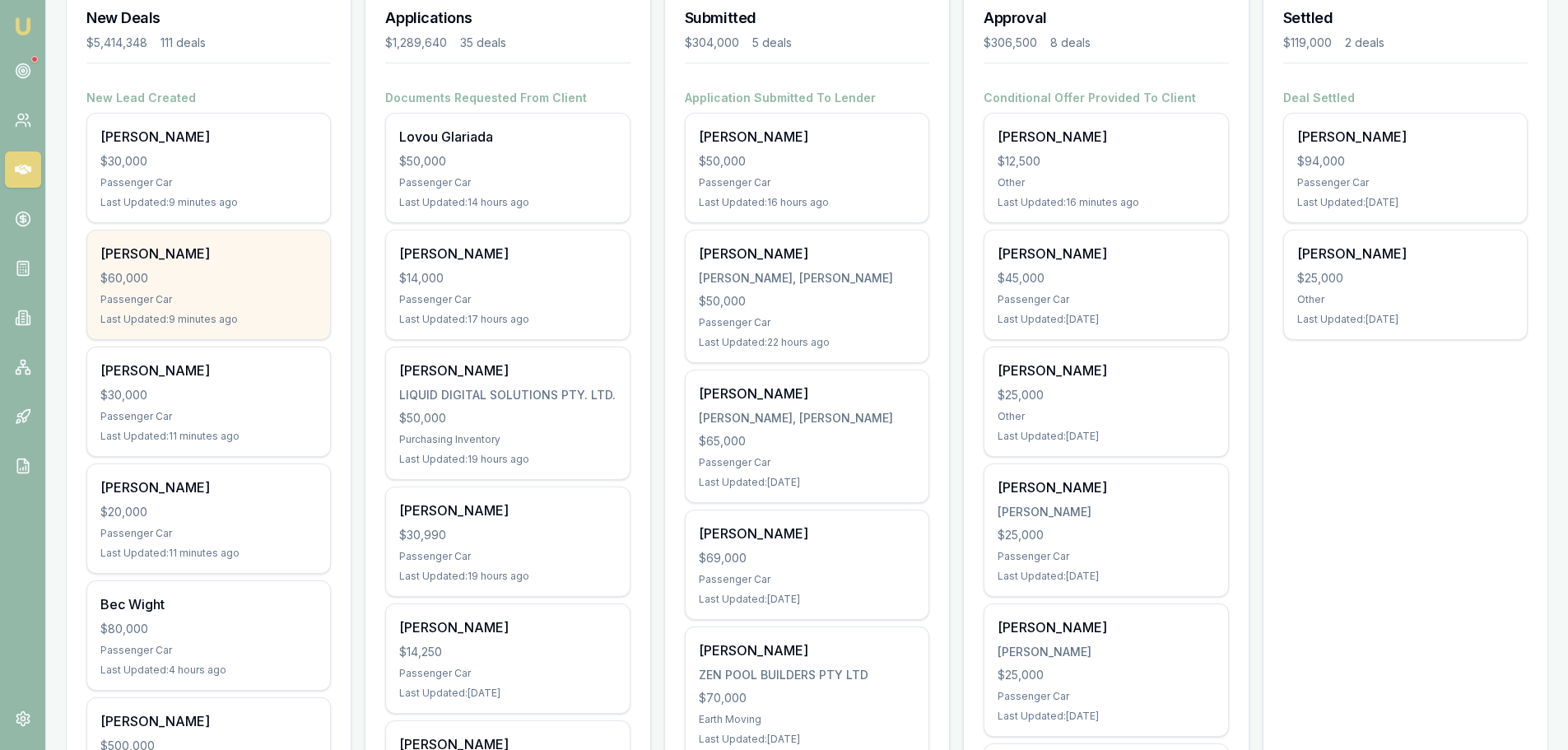
click at [122, 281] on div "$60,000" at bounding box center [208, 278] width 216 height 16
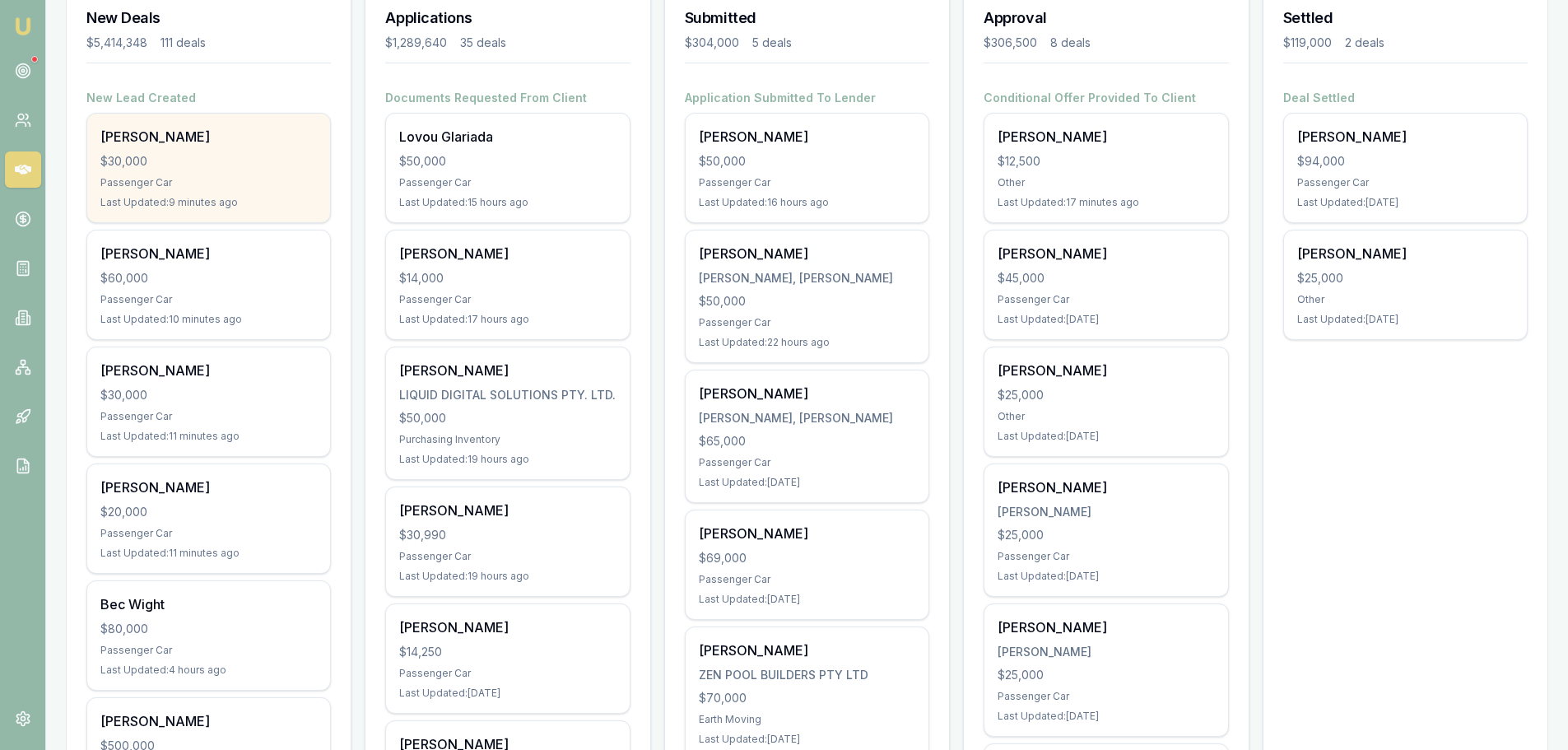
click at [184, 161] on div "$30,000" at bounding box center [208, 161] width 216 height 16
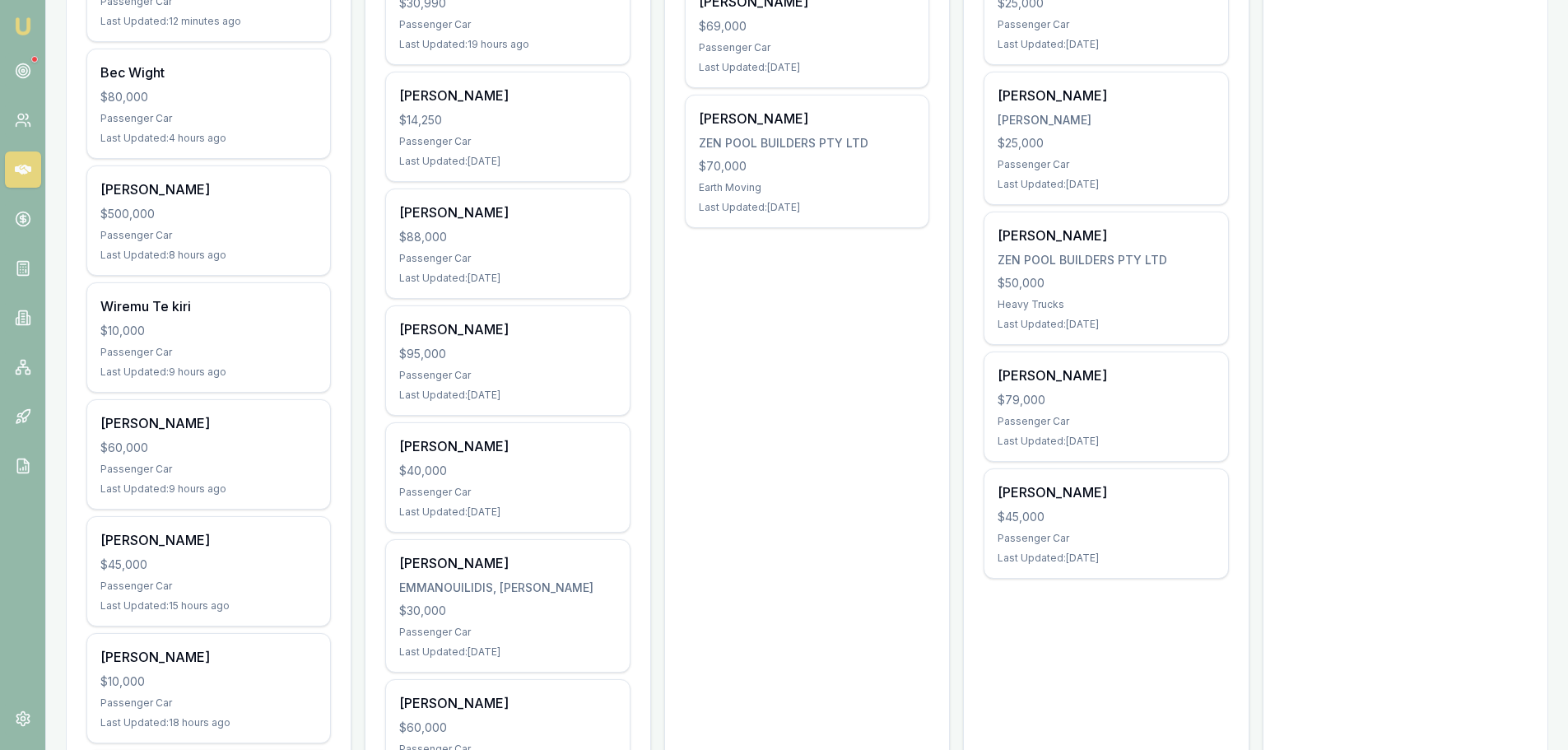
scroll to position [823, 0]
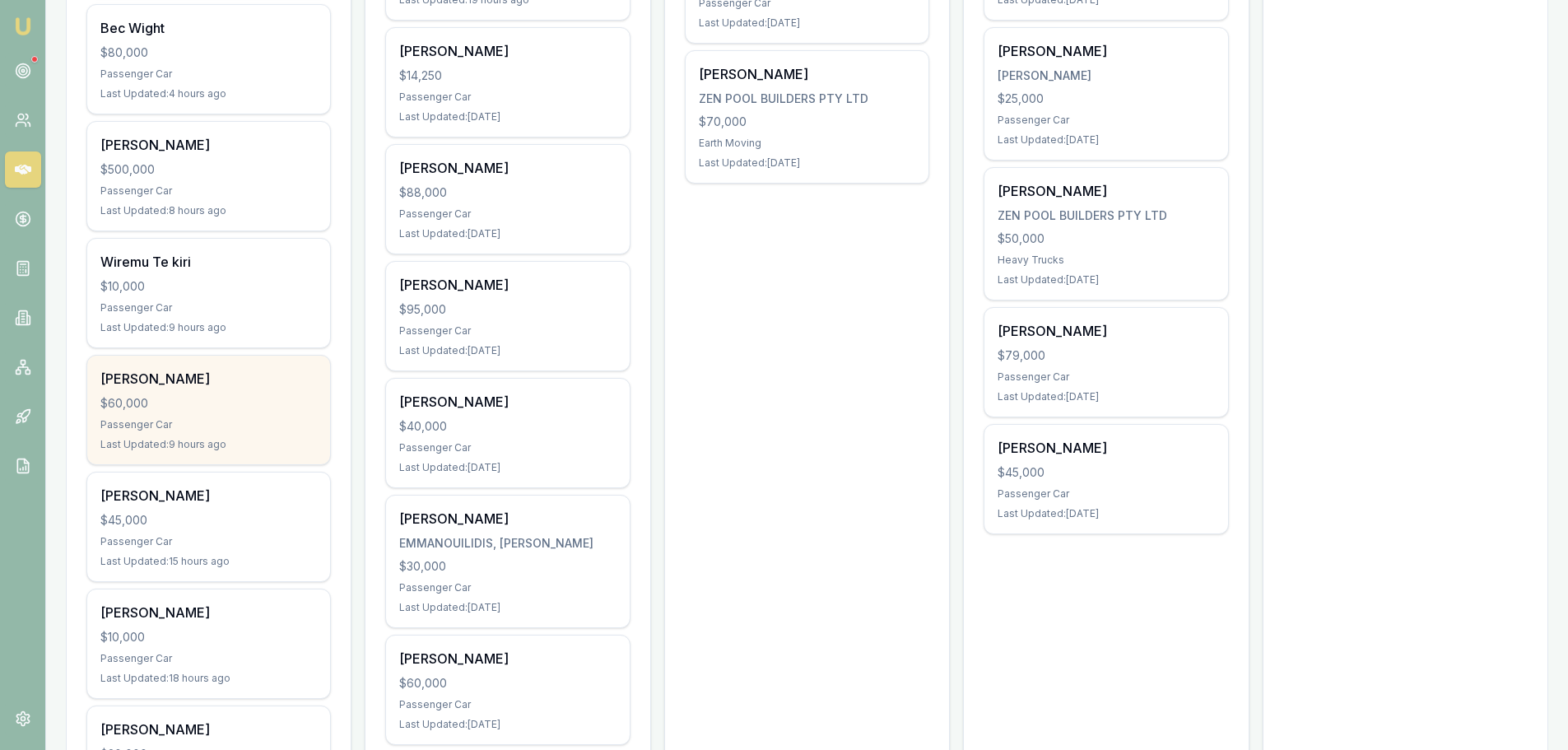
click at [176, 411] on div "$60,000" at bounding box center [208, 403] width 216 height 16
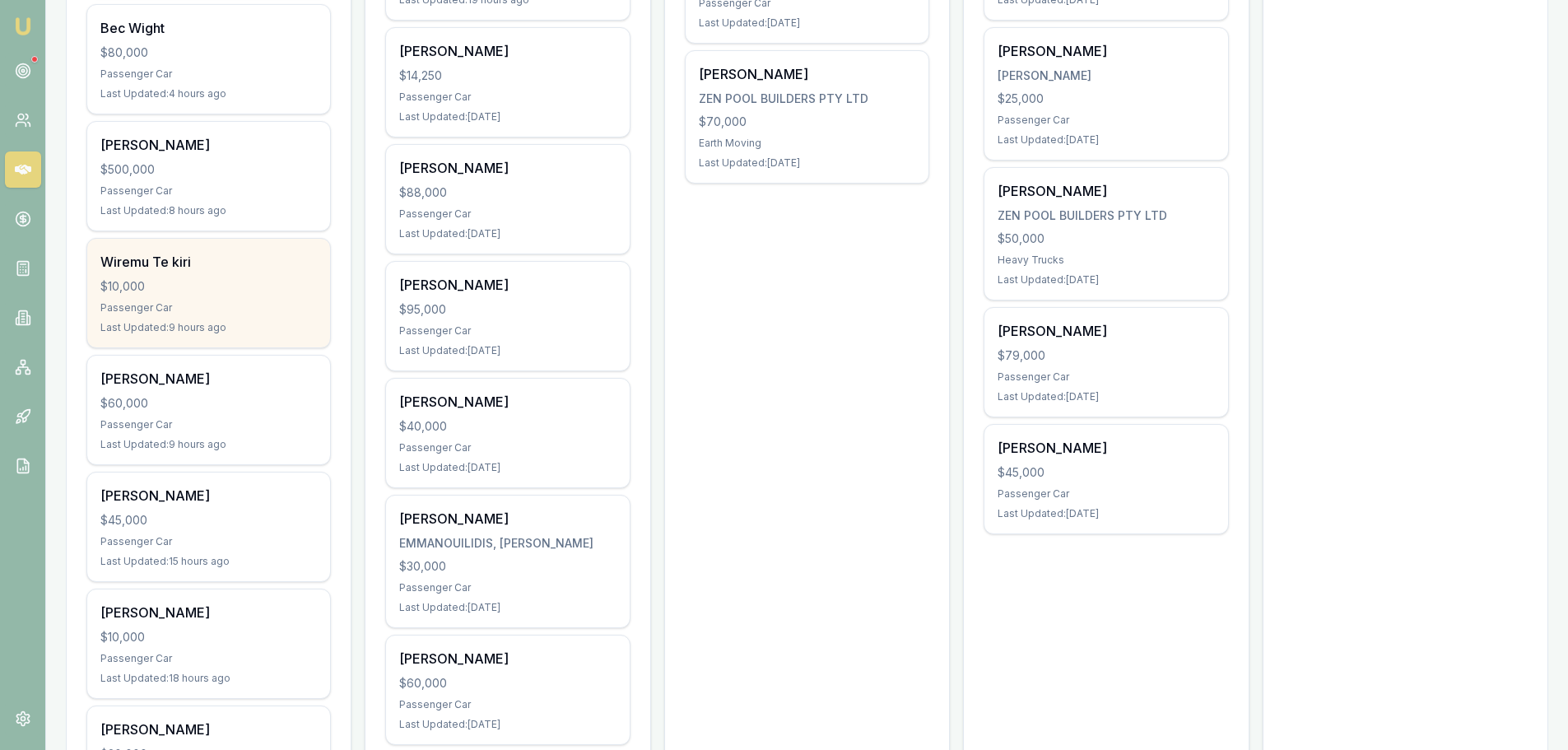
click at [201, 302] on div "Passenger Car" at bounding box center [208, 308] width 216 height 13
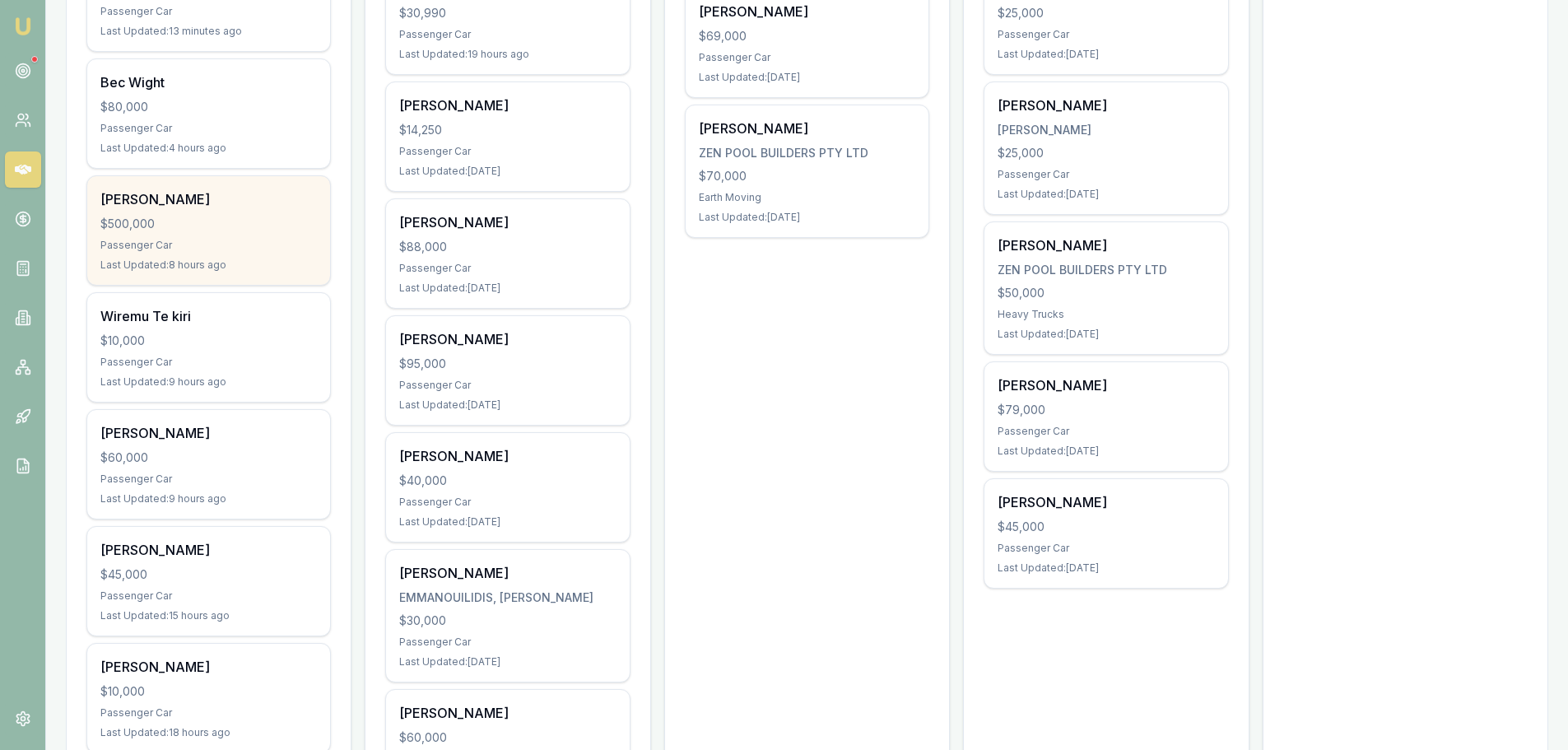
scroll to position [741, 0]
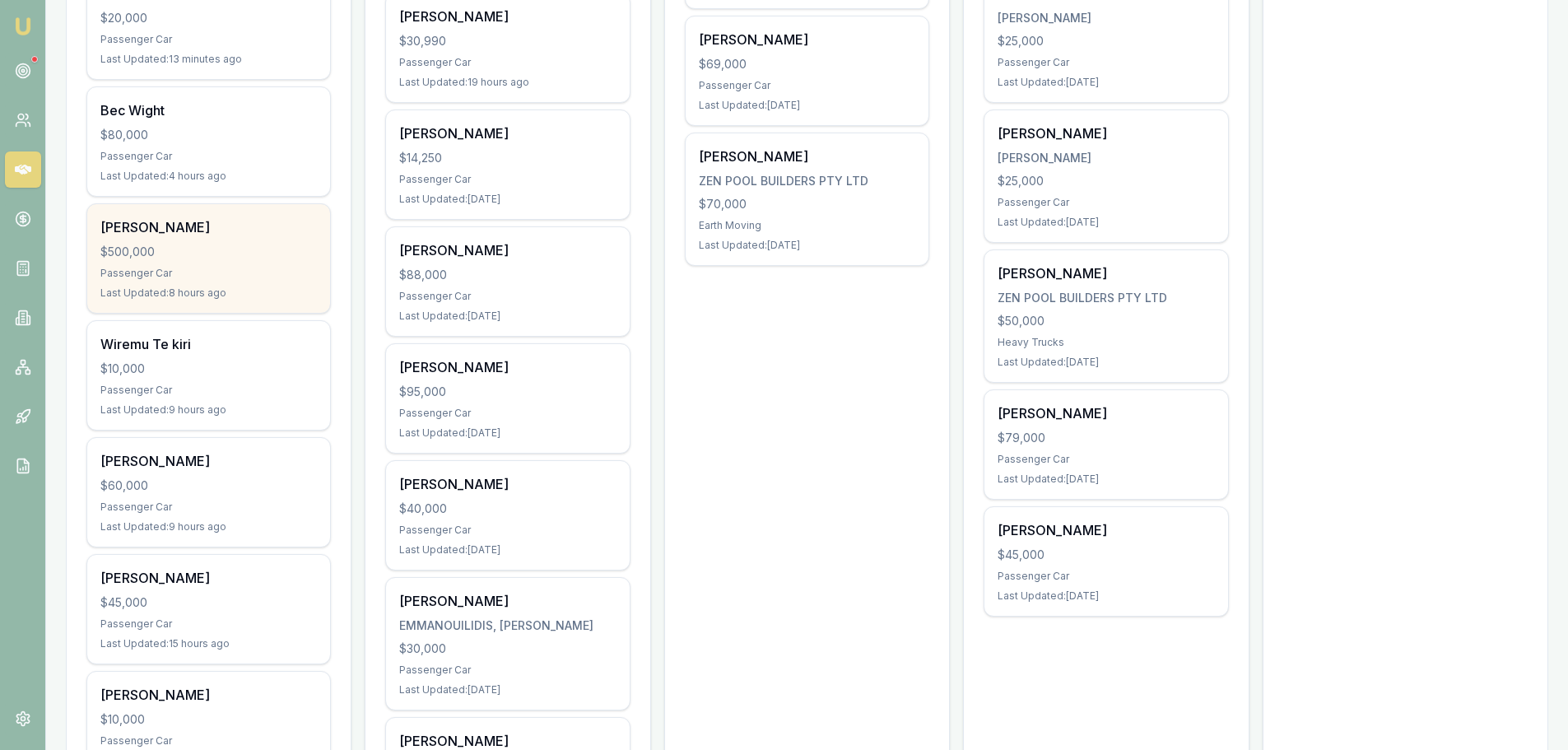
click at [214, 254] on div "$500,000" at bounding box center [208, 252] width 216 height 16
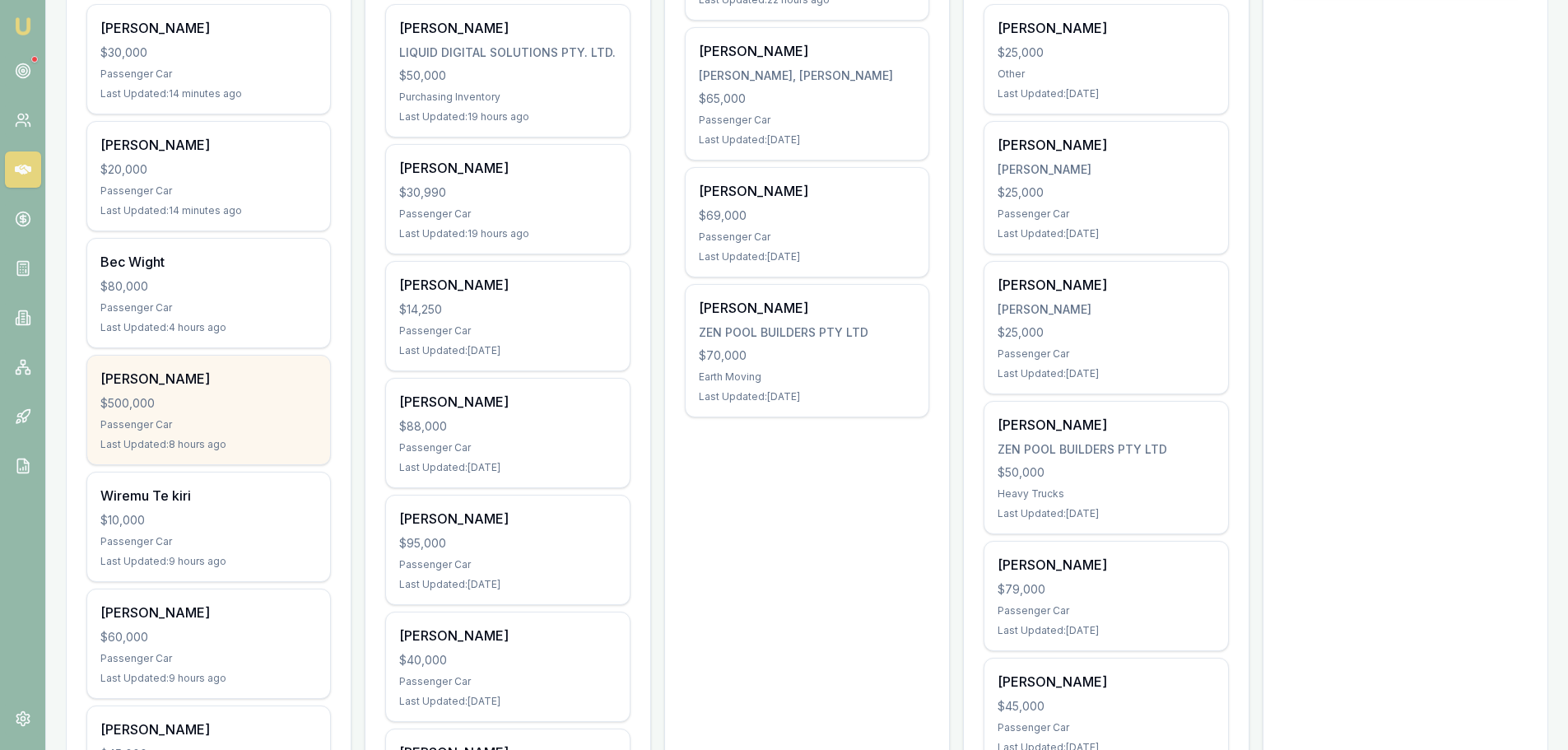
scroll to position [577, 0]
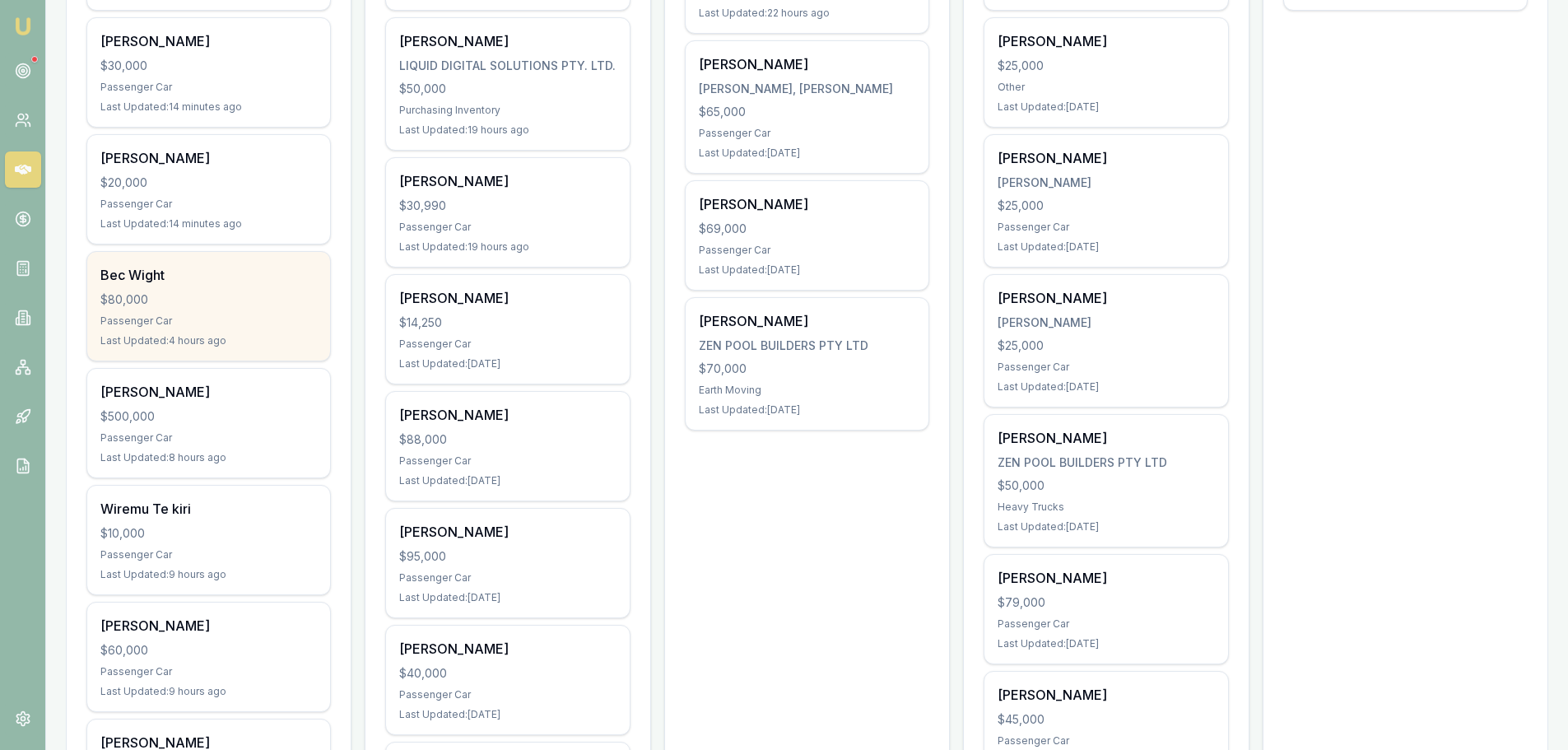
click at [225, 269] on div "Bec Wight" at bounding box center [208, 275] width 216 height 20
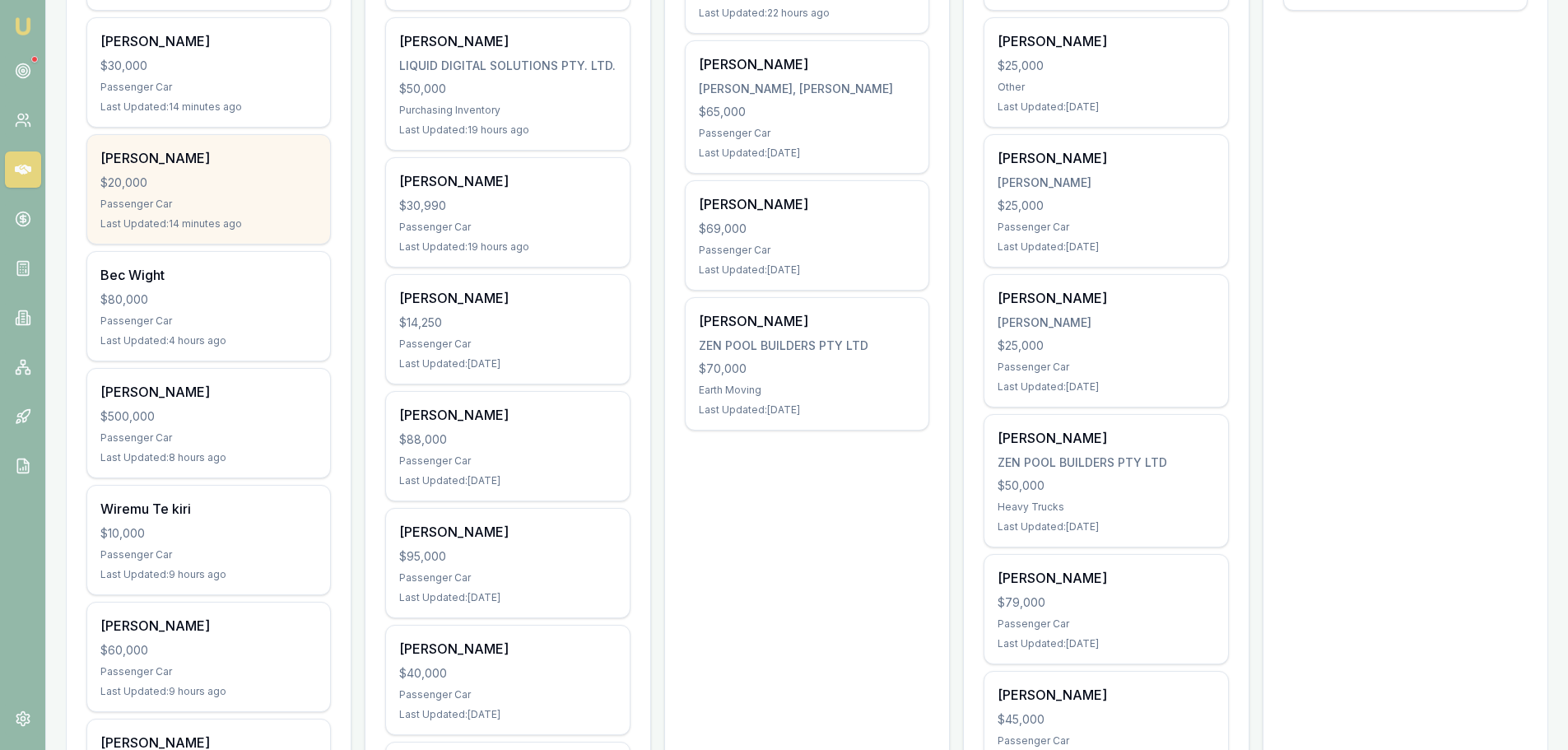
click at [251, 196] on div "Roberta Kolinisau $20,000 Passenger Car Last Updated: 14 minutes ago" at bounding box center [209, 190] width 243 height 109
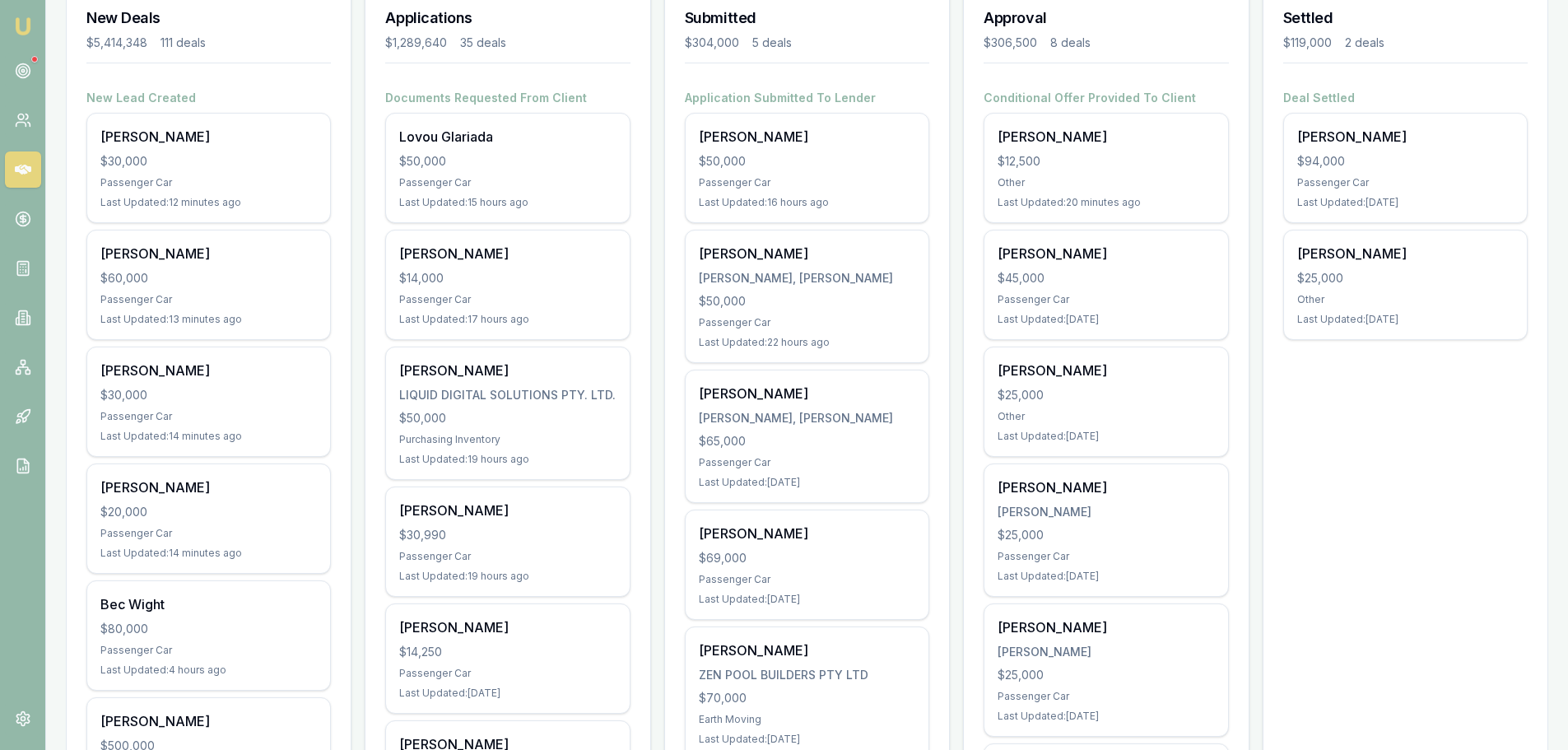
scroll to position [0, 0]
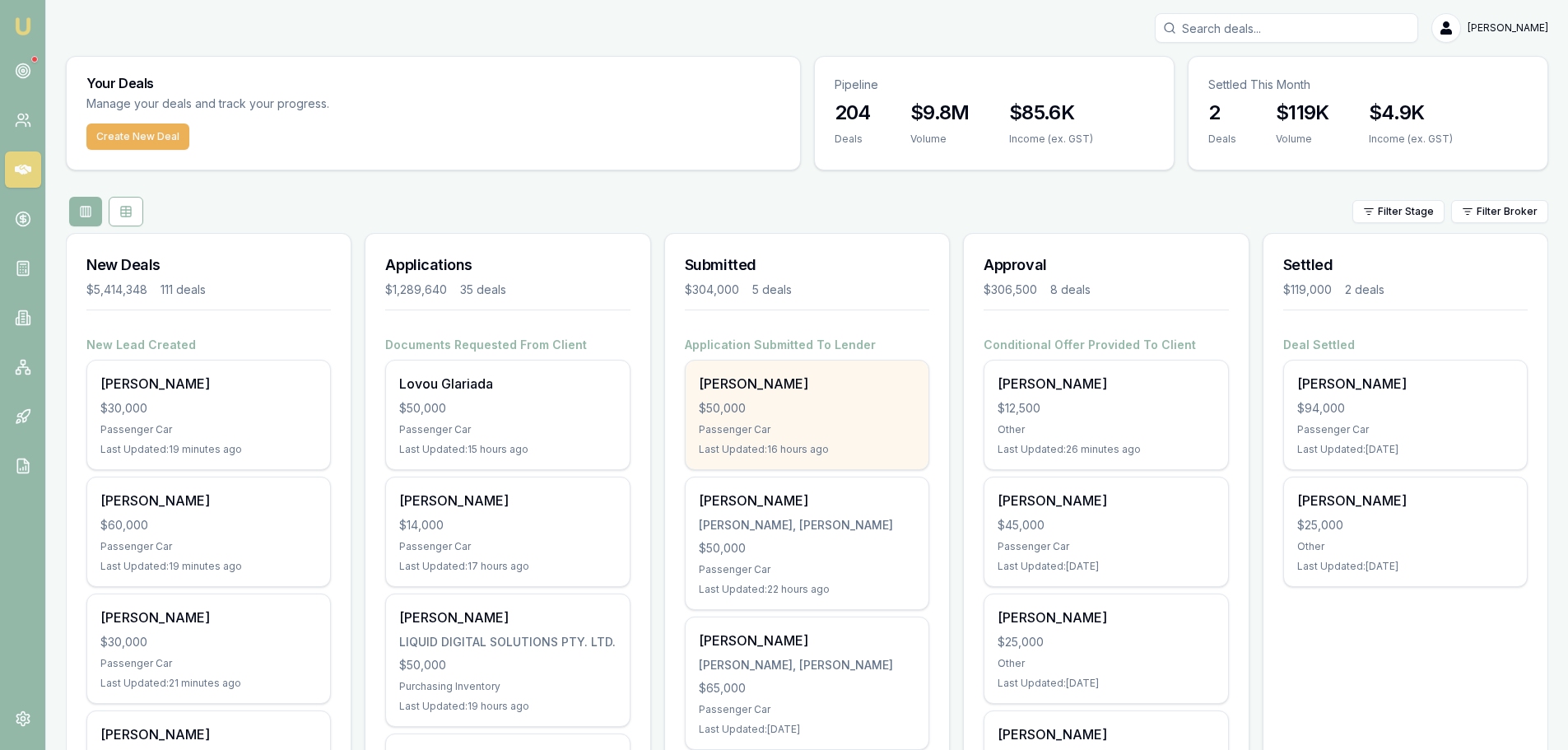
click at [787, 391] on div "Mark Hill" at bounding box center [807, 383] width 216 height 20
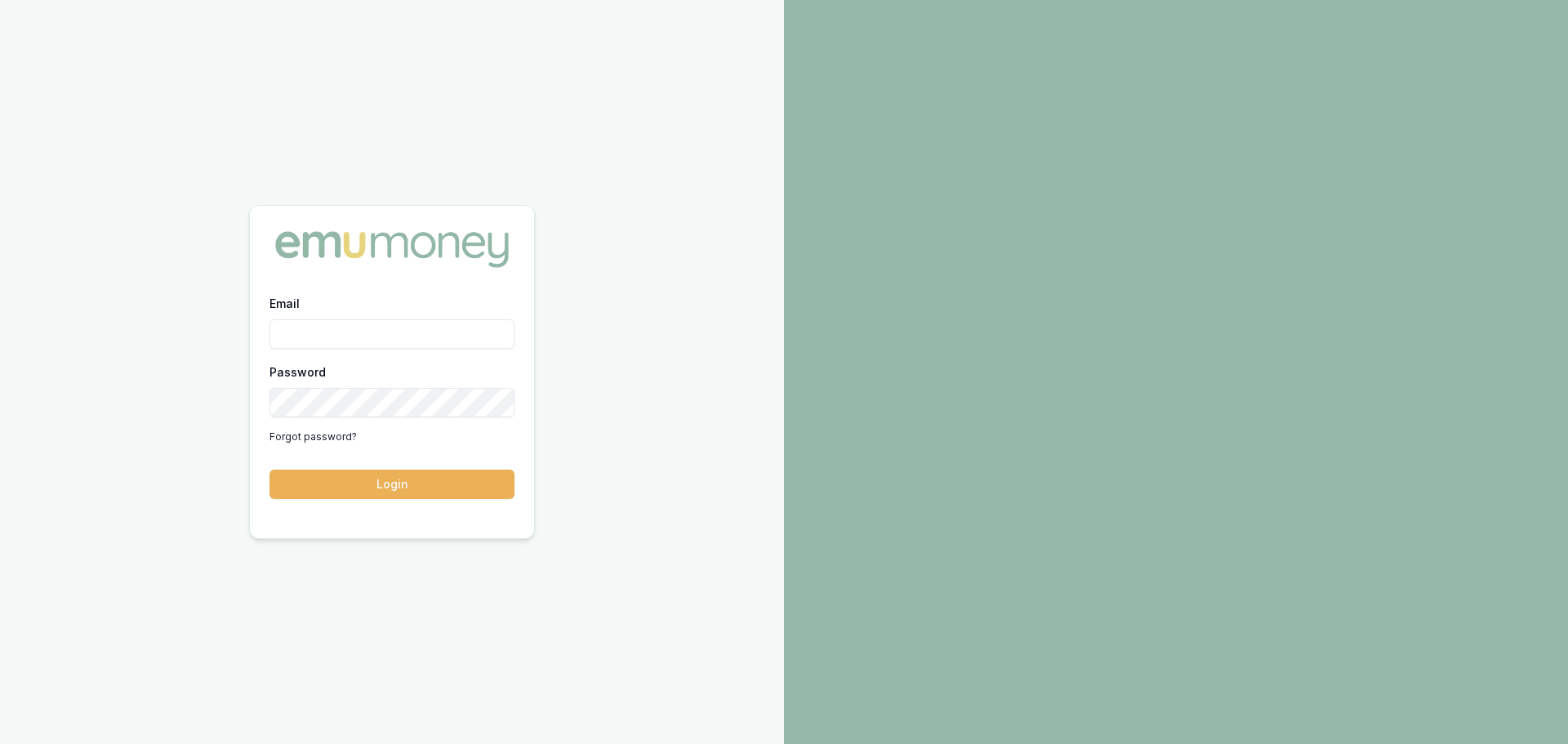
click at [473, 339] on input "Email" at bounding box center [392, 333] width 245 height 29
type input "erin.shield@emumoney.com.au"
click at [270, 470] on button "Login" at bounding box center [392, 484] width 245 height 29
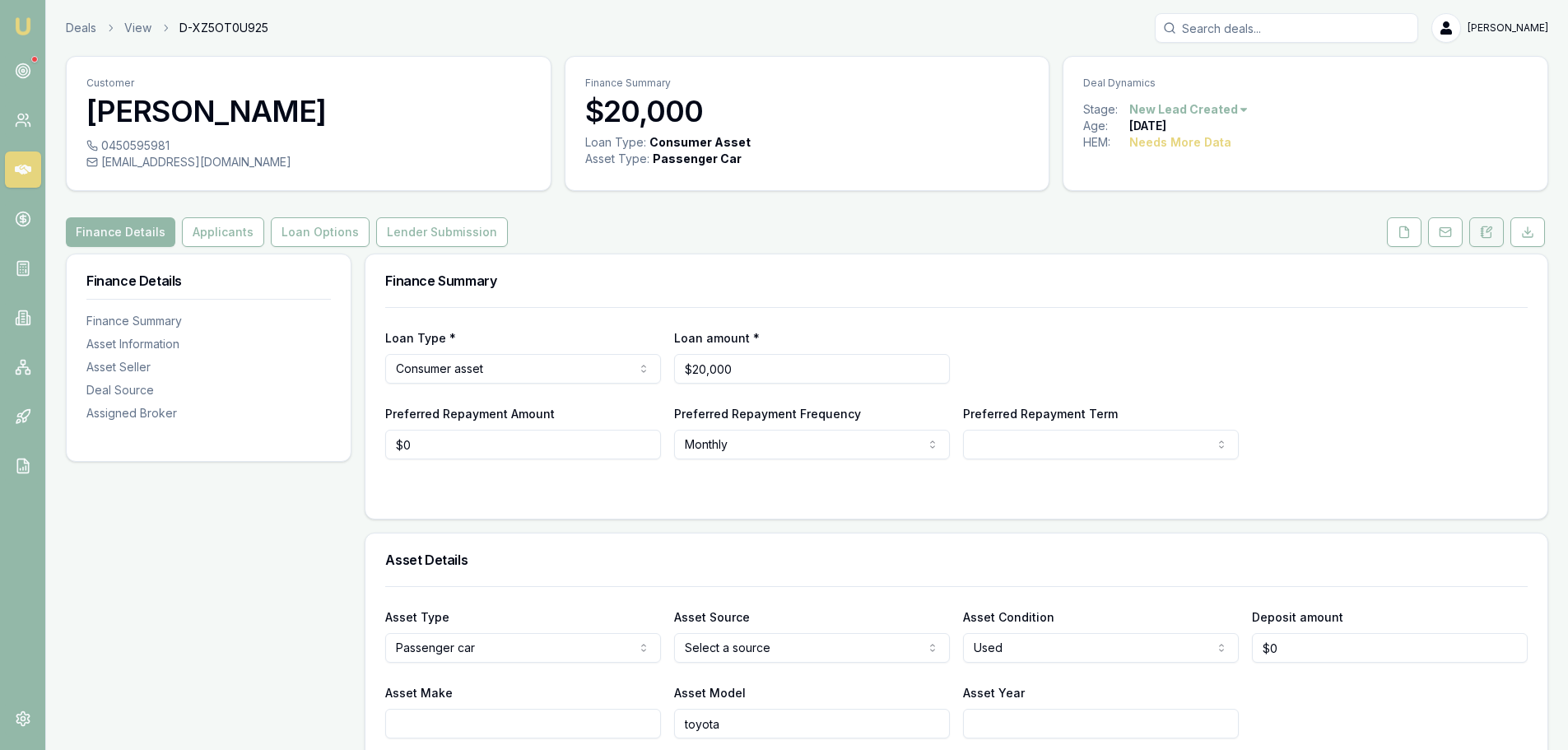
click at [1485, 230] on icon at bounding box center [1487, 232] width 13 height 13
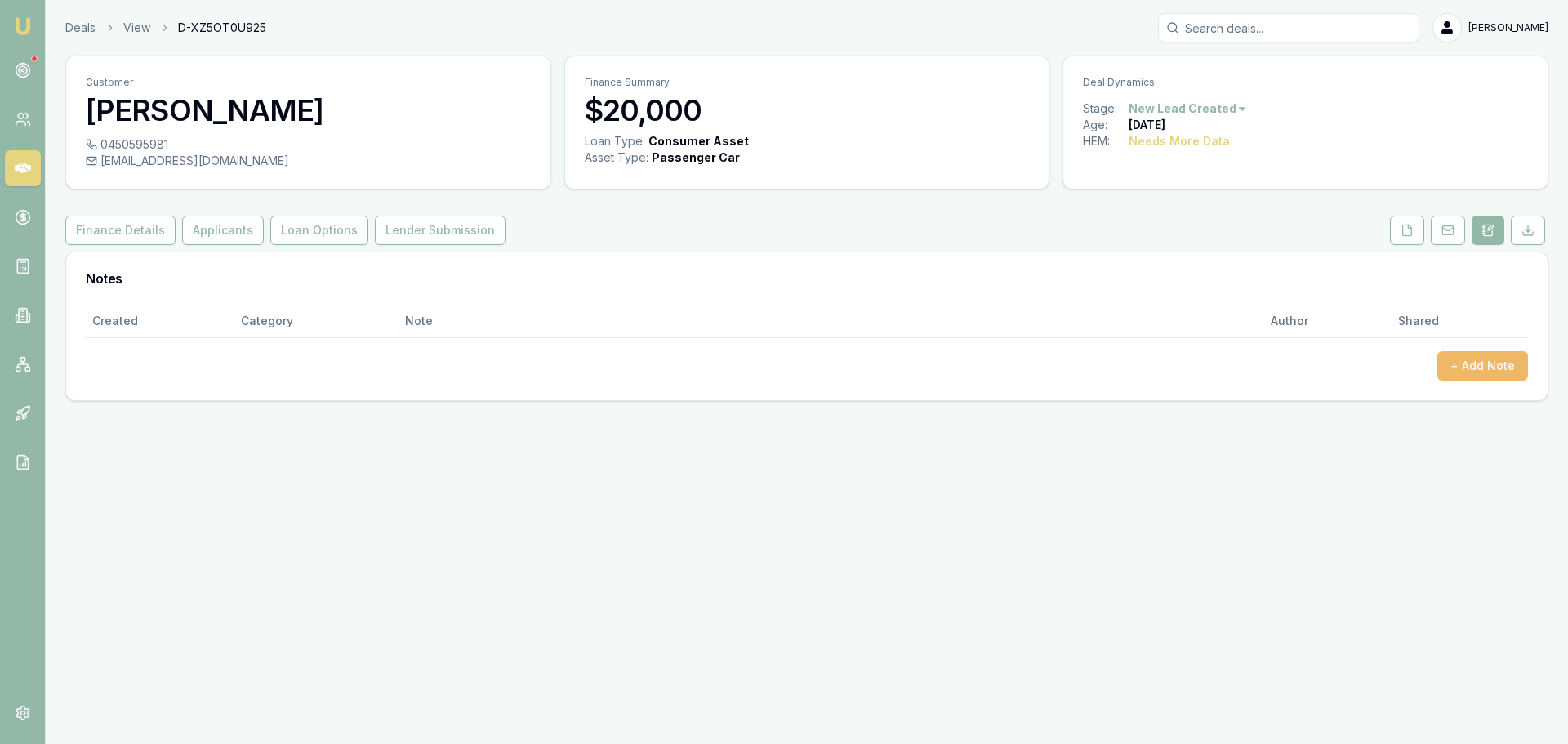
click at [1481, 357] on button "+ Add Note" at bounding box center [1483, 365] width 90 height 29
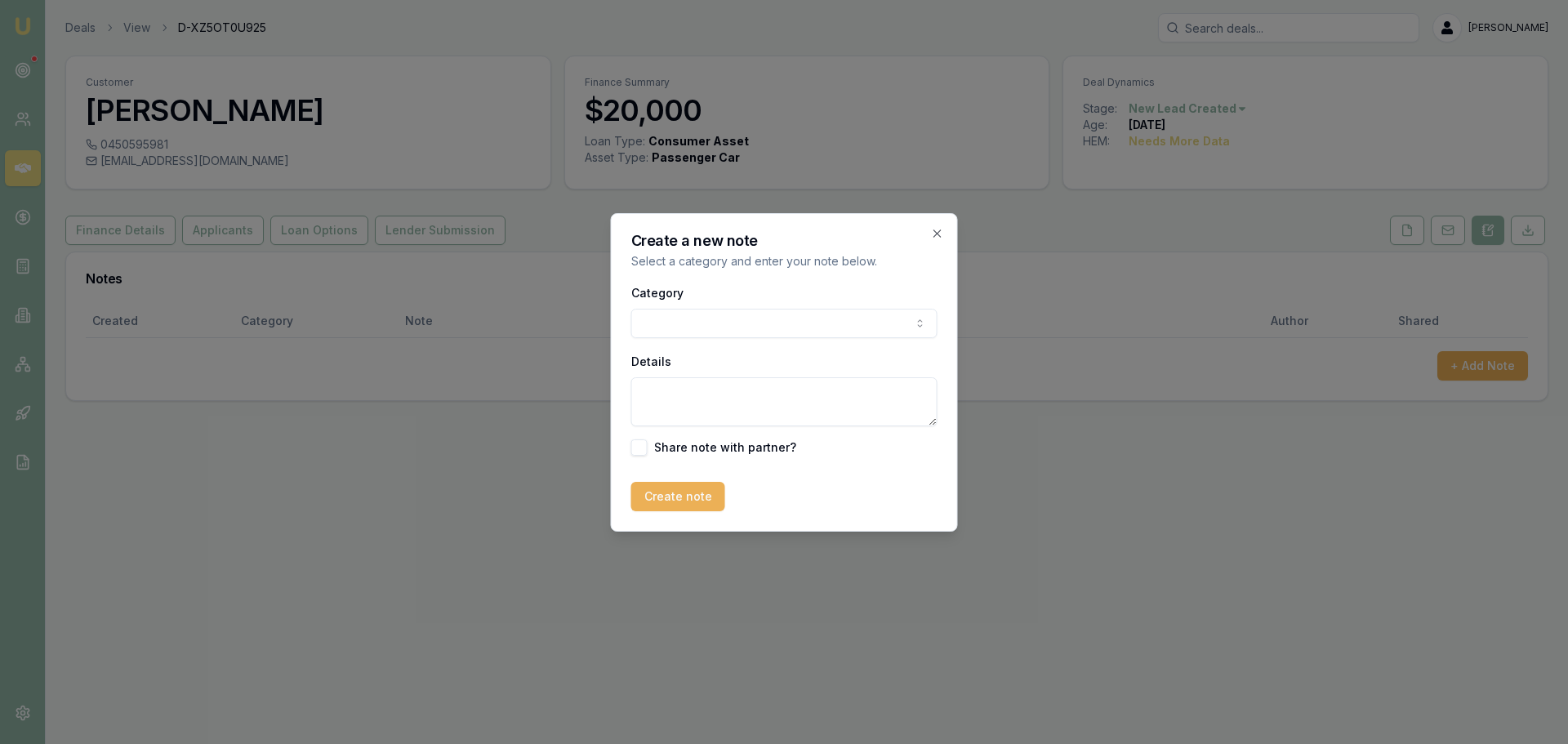
click at [742, 324] on body "Emu Broker Deals View D-XZ5OT0U925 Erin Shield Toggle Menu Customer Roberta Kol…" at bounding box center [784, 372] width 1568 height 744
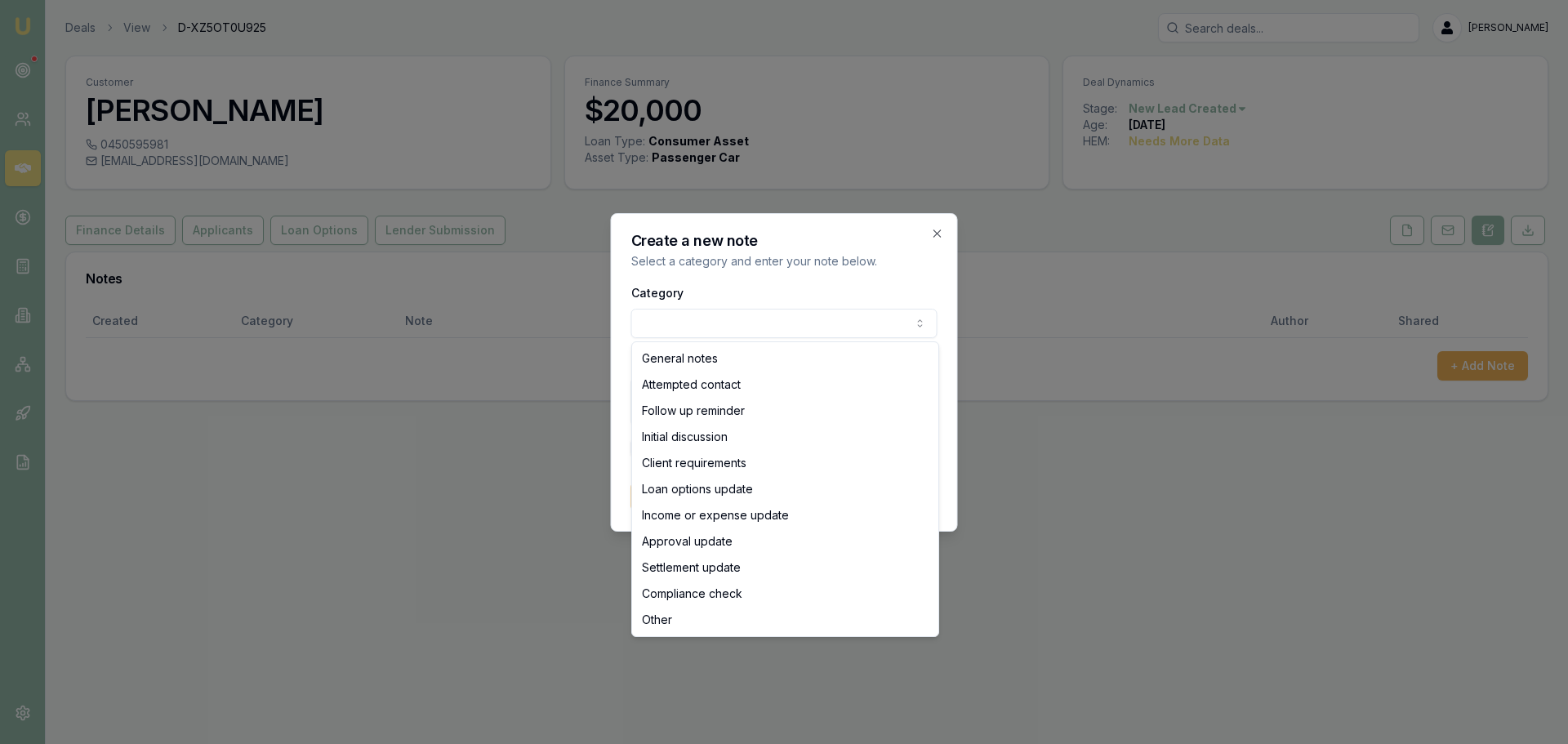
select select "ATTEMPTED_CONTACT"
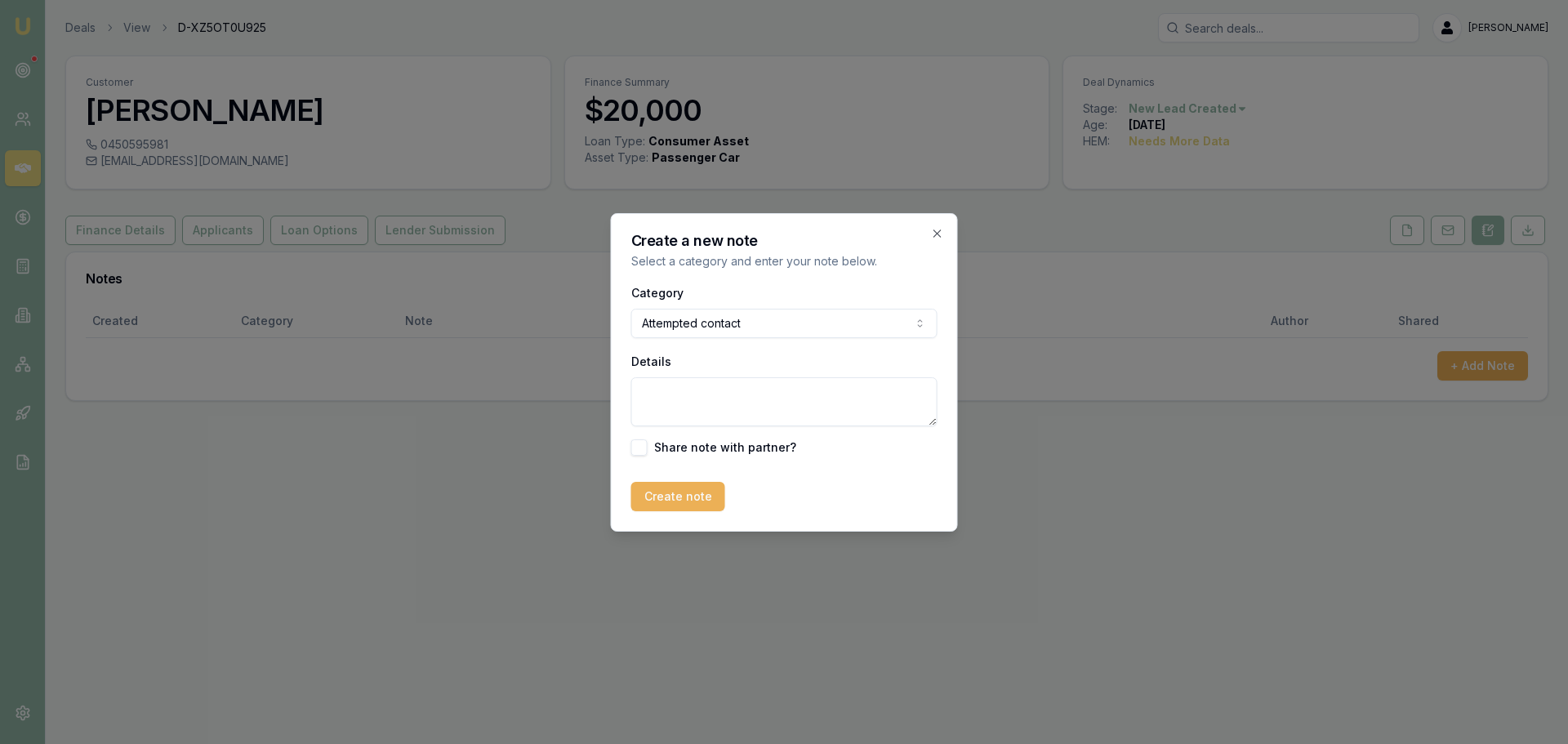
drag, startPoint x: 690, startPoint y: 391, endPoint x: 665, endPoint y: 421, distance: 39.1
click at [690, 392] on textarea "Details" at bounding box center [784, 401] width 306 height 49
type textarea "sent intro text"
click at [661, 495] on button "Create note" at bounding box center [678, 496] width 94 height 29
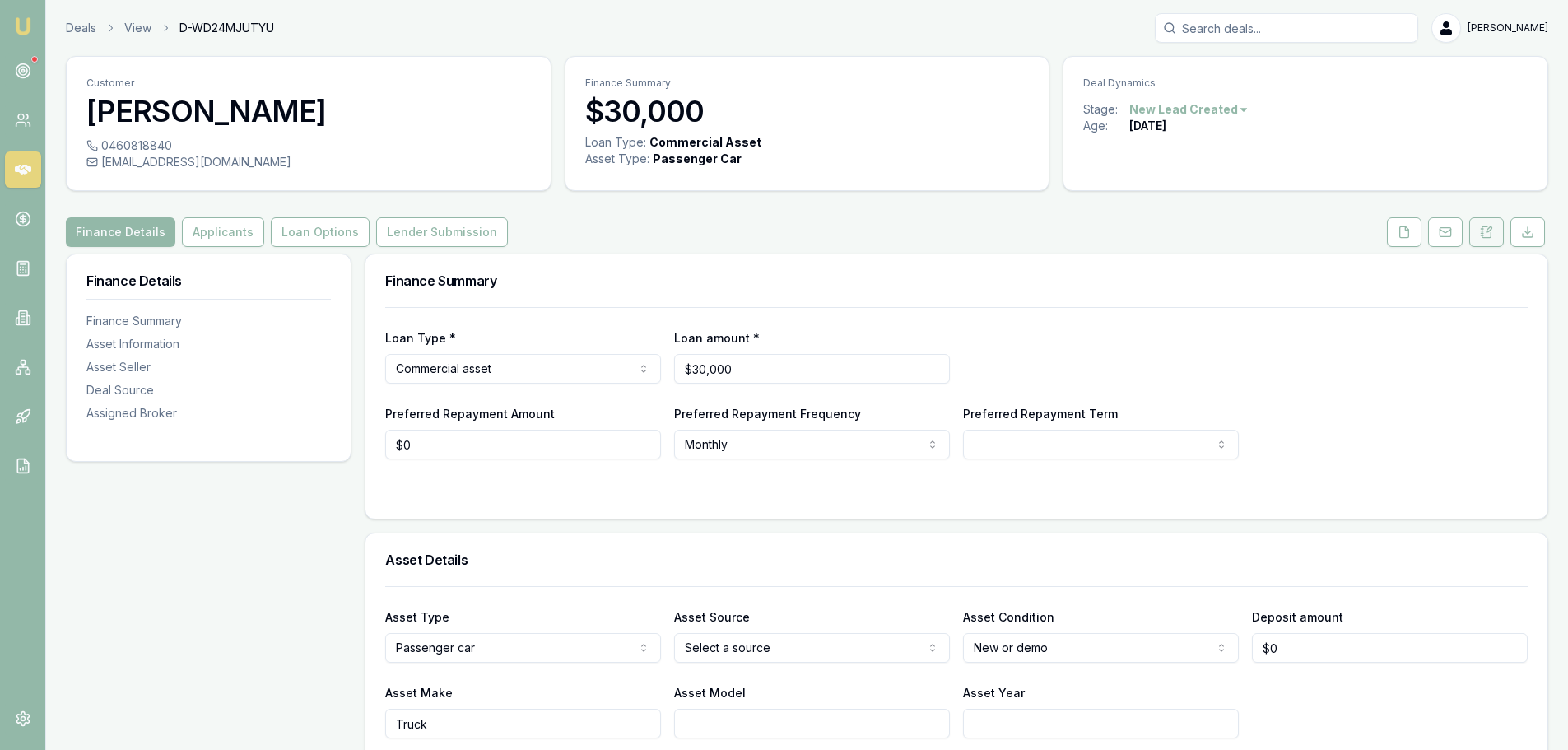
click at [1495, 241] on button at bounding box center [1487, 232] width 35 height 29
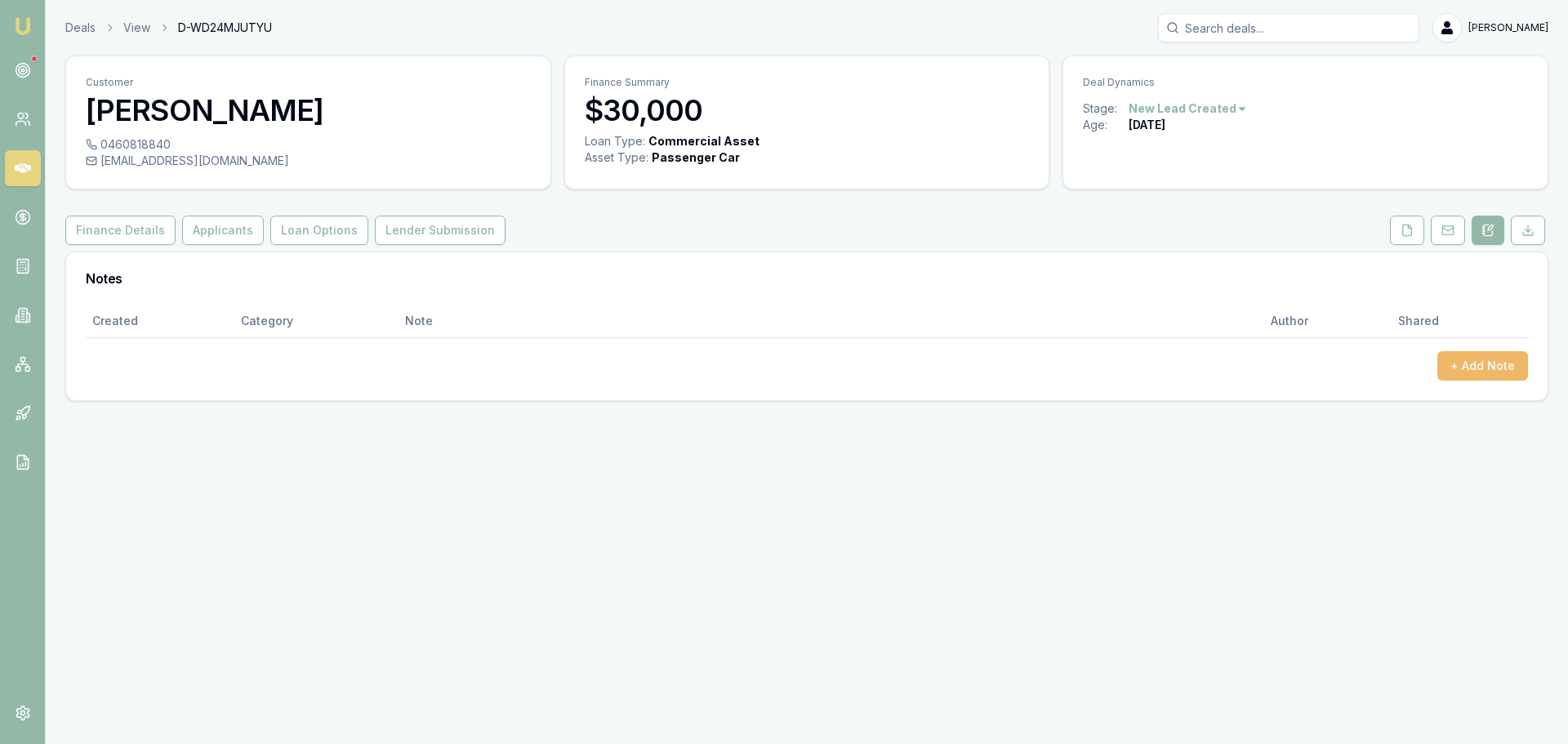
click at [1488, 366] on button "+ Add Note" at bounding box center [1483, 365] width 90 height 29
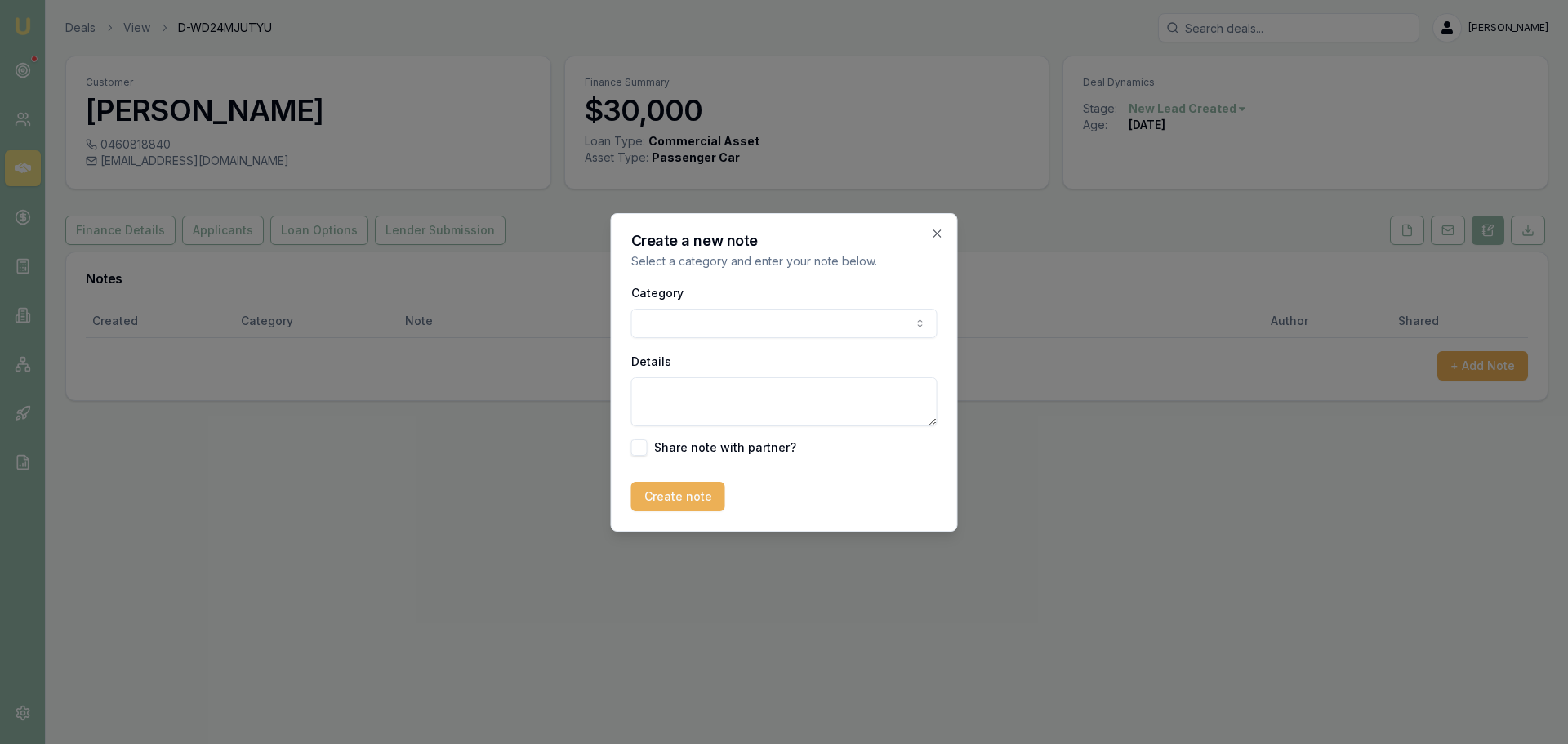
click at [741, 315] on body "Emu Broker Deals View D-WD24MJUTYU [PERSON_NAME] Shield Toggle Menu Customer [P…" at bounding box center [784, 372] width 1568 height 744
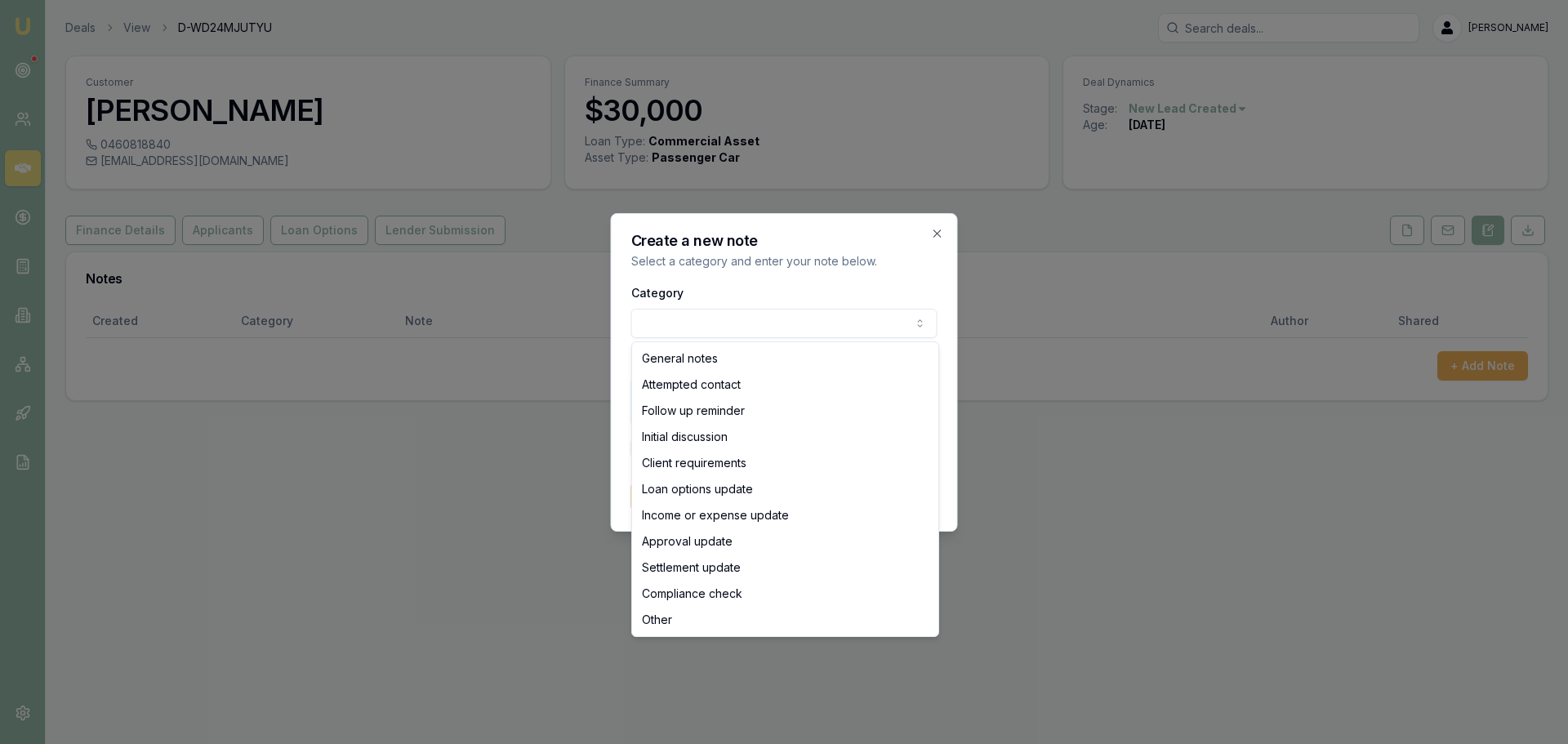
select select "ATTEMPTED_CONTACT"
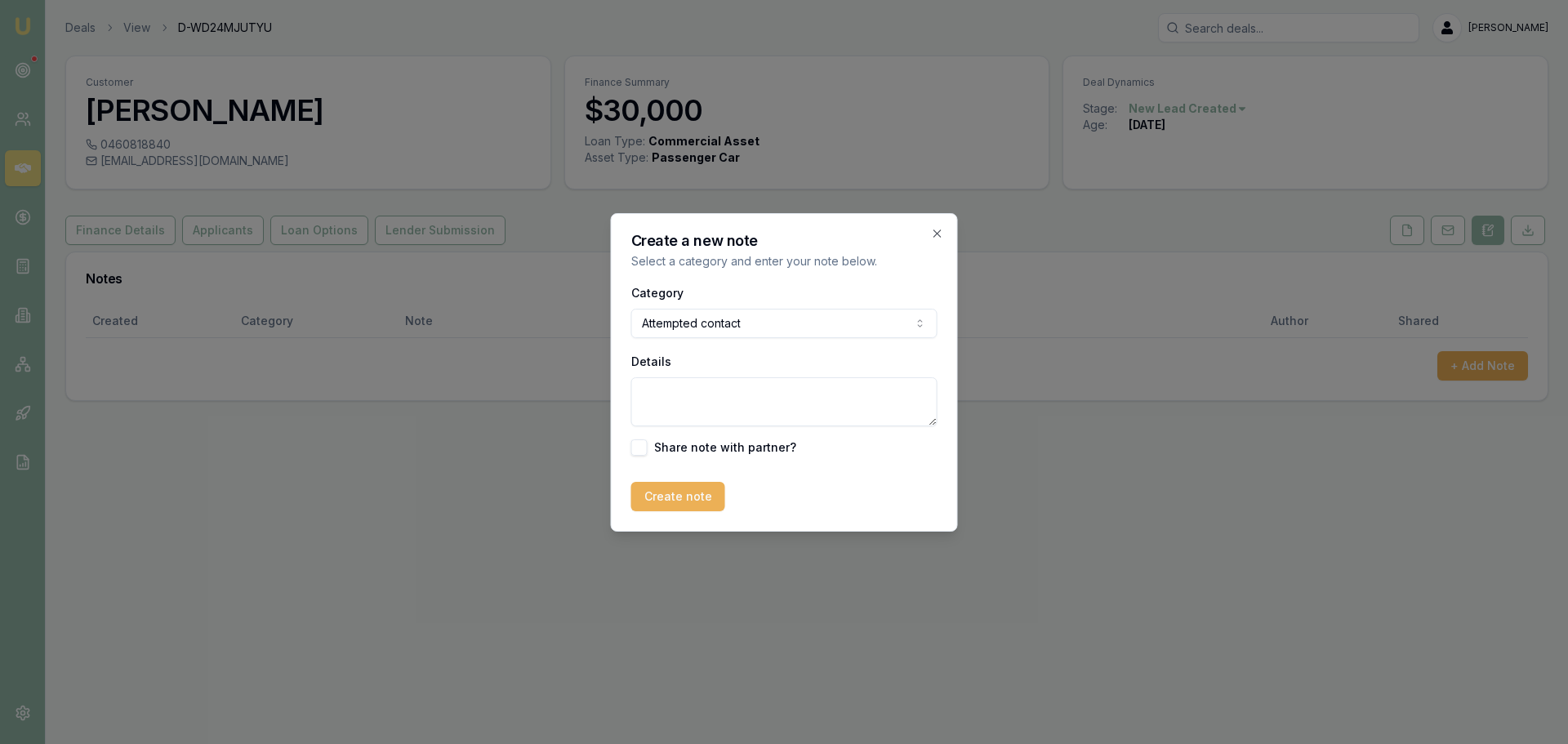
click at [656, 397] on textarea "Details" at bounding box center [784, 401] width 306 height 49
type textarea "sent intro text"
click at [679, 489] on button "Create note" at bounding box center [678, 496] width 94 height 29
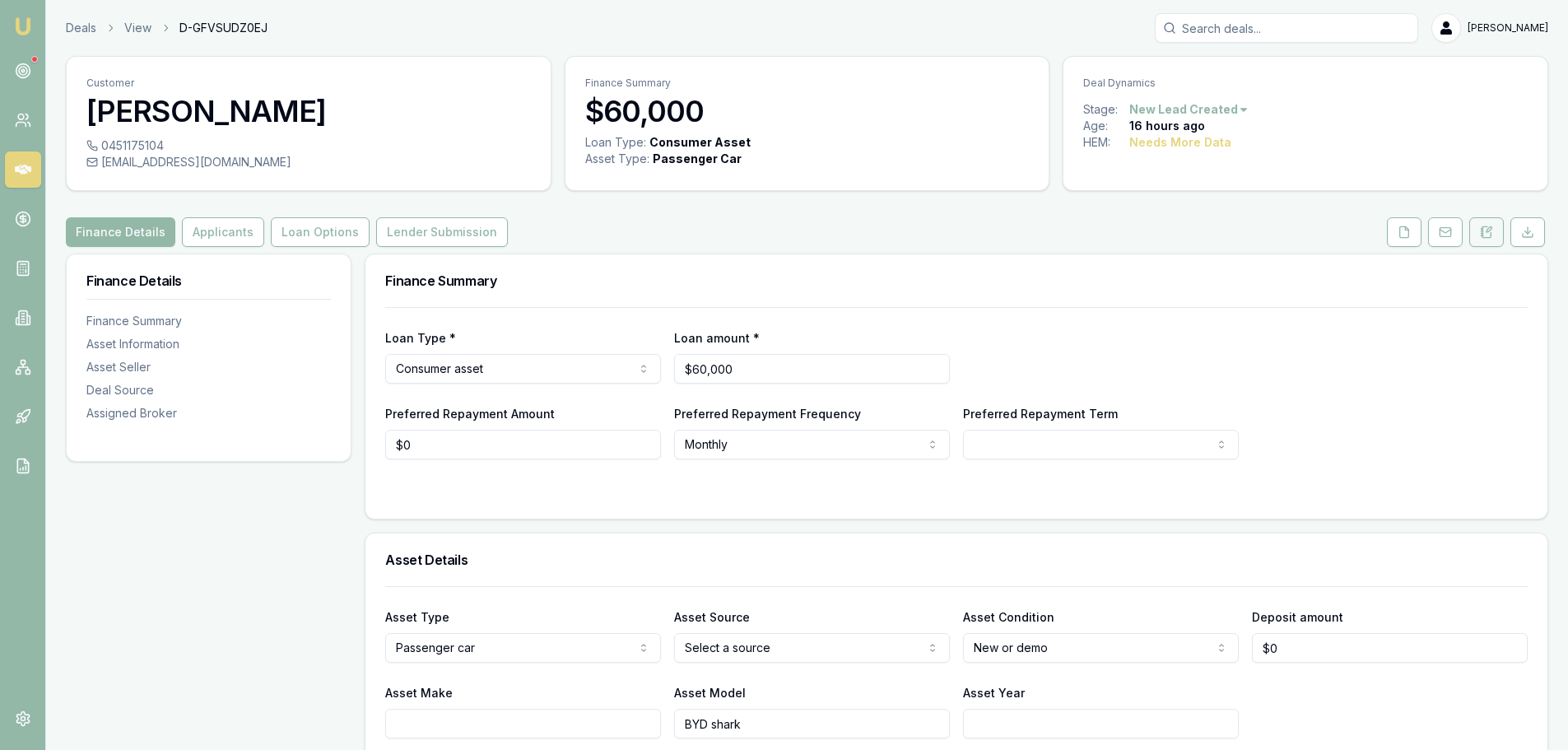
click at [1496, 232] on button at bounding box center [1487, 232] width 35 height 29
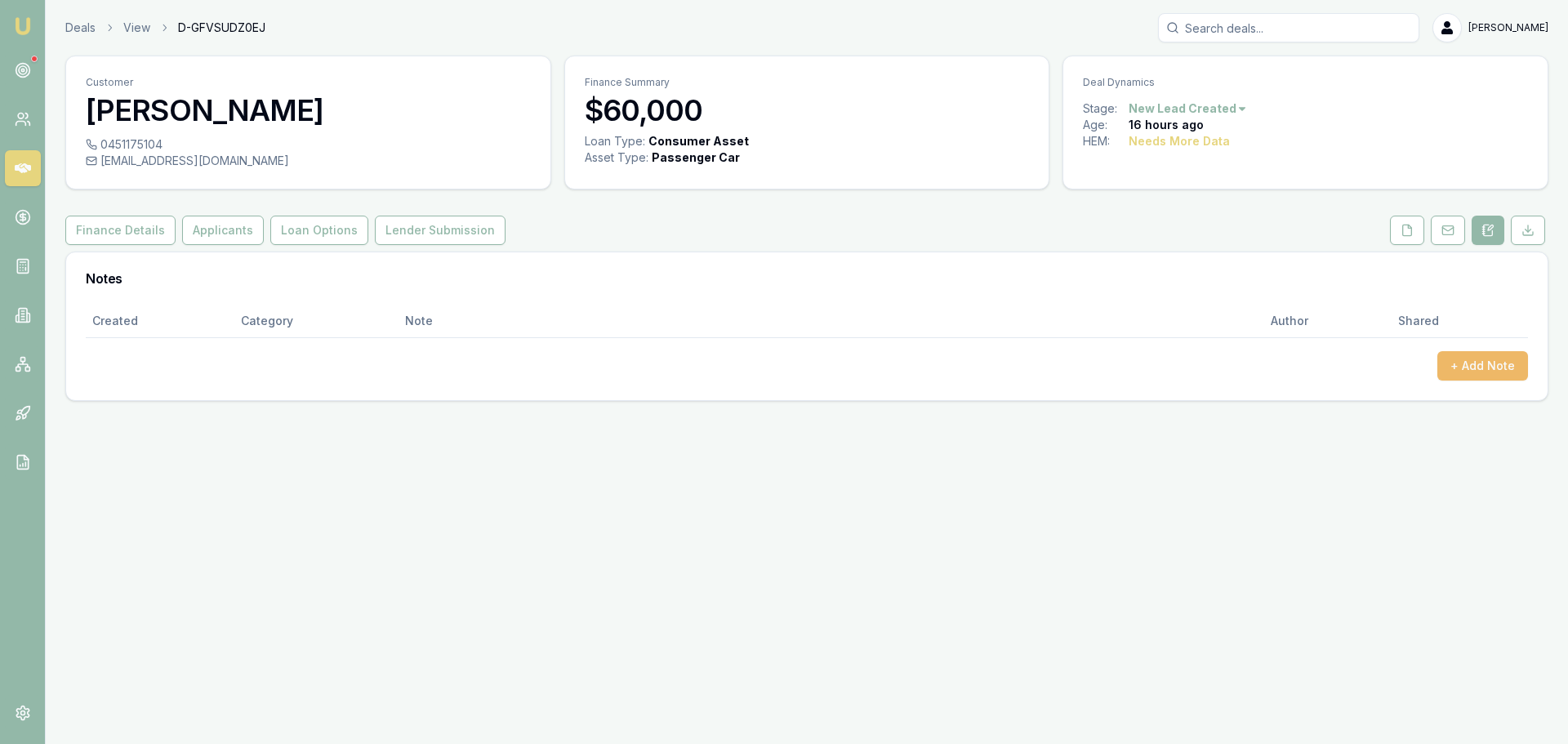
click at [1473, 363] on button "+ Add Note" at bounding box center [1483, 365] width 90 height 29
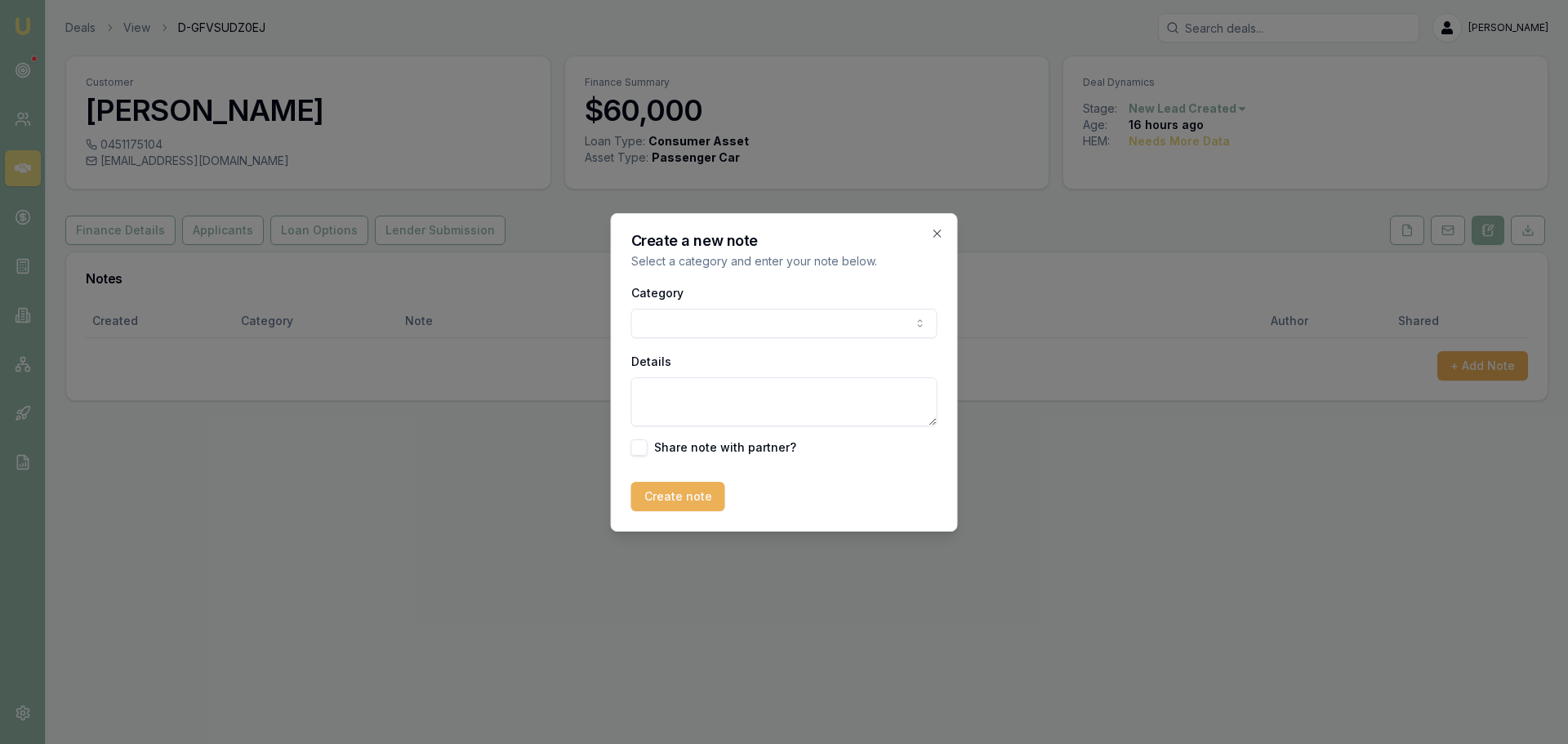
click at [667, 327] on body "Emu Broker Deals View D-GFVSUDZ0EJ [PERSON_NAME] Toggle Menu Customer [PERSON_N…" at bounding box center [784, 372] width 1568 height 744
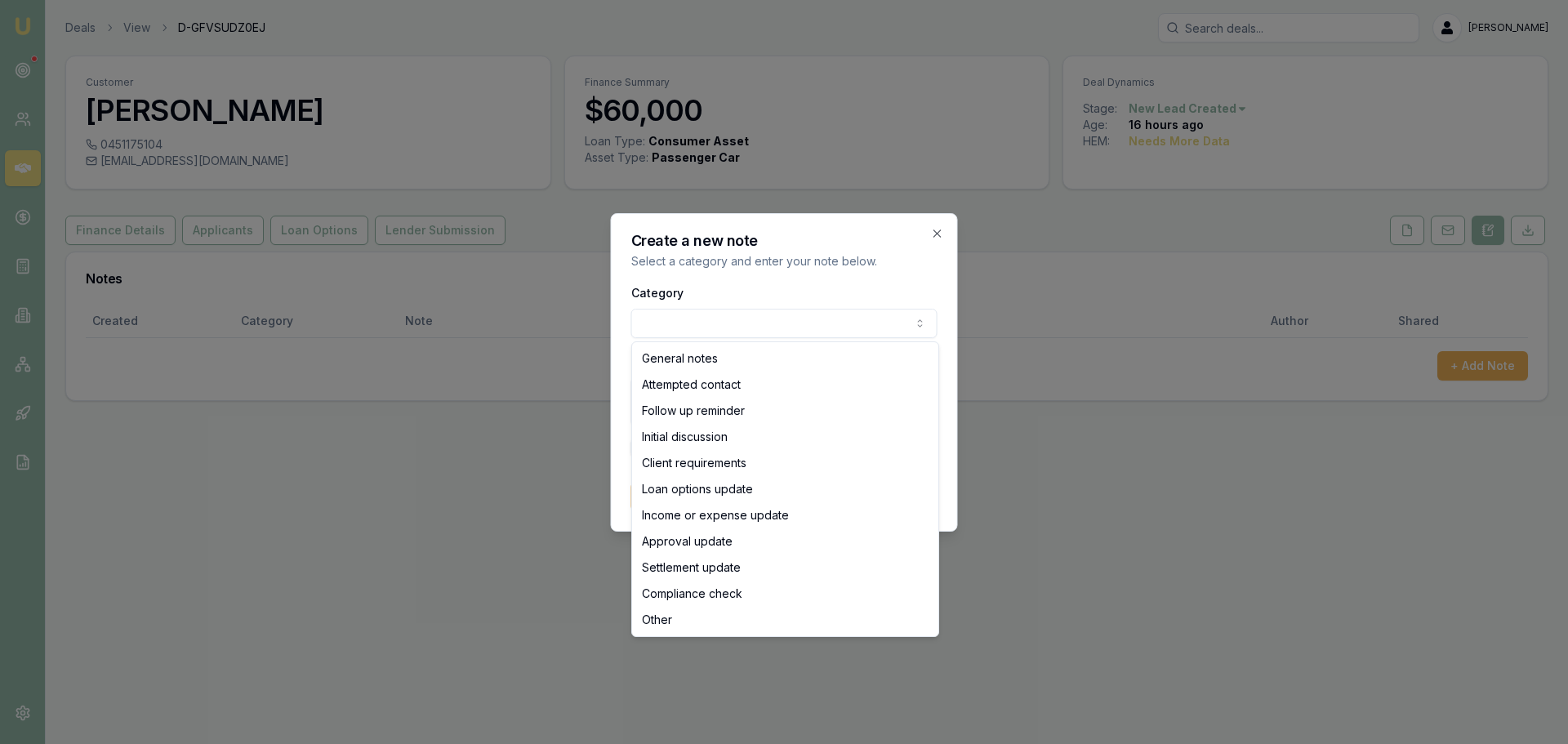
select select "ATTEMPTED_CONTACT"
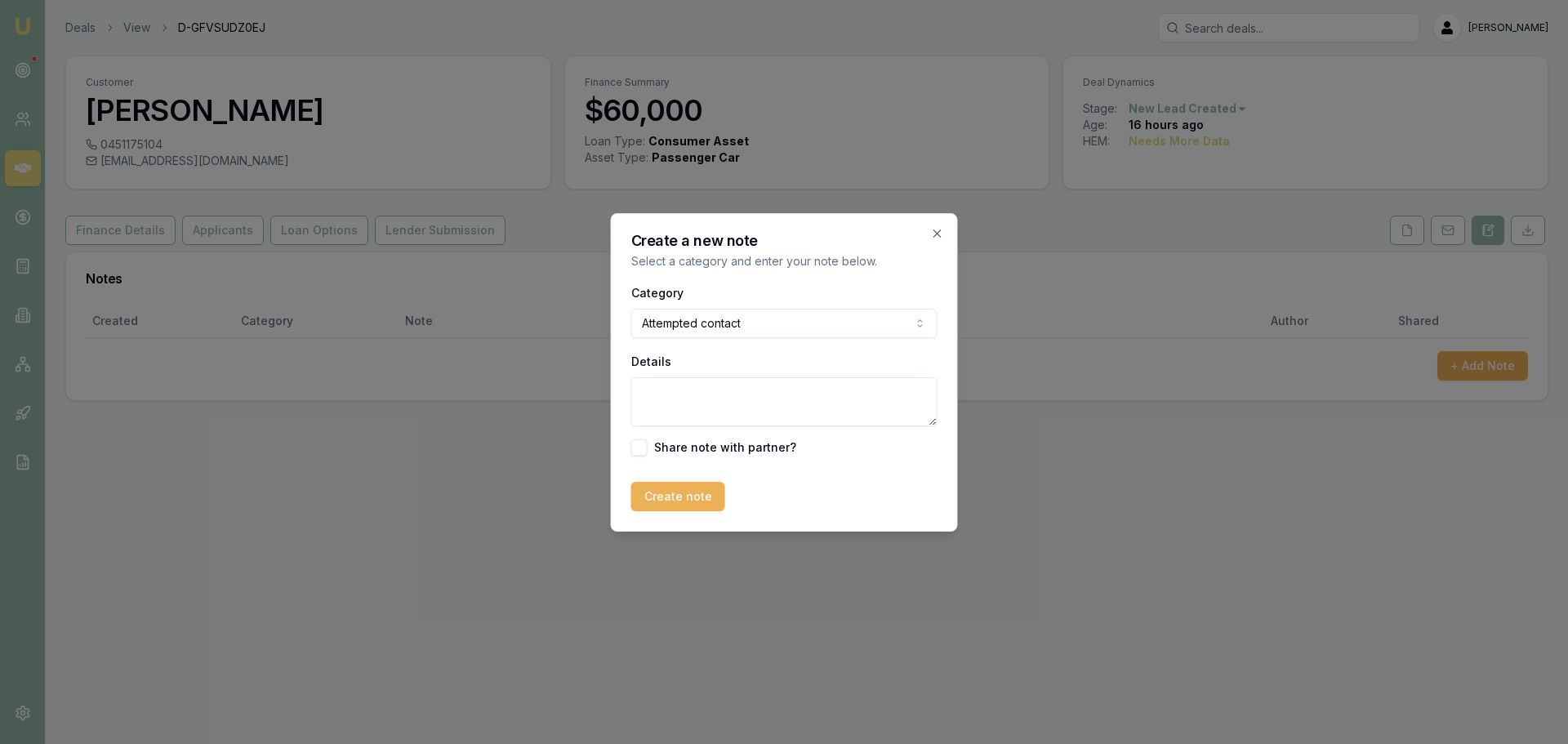
drag, startPoint x: 671, startPoint y: 393, endPoint x: 636, endPoint y: 409, distance: 38.5
click at [670, 393] on textarea "Details" at bounding box center [784, 401] width 306 height 49
type textarea "sent intro text"
click at [678, 495] on button "Create note" at bounding box center [678, 496] width 94 height 29
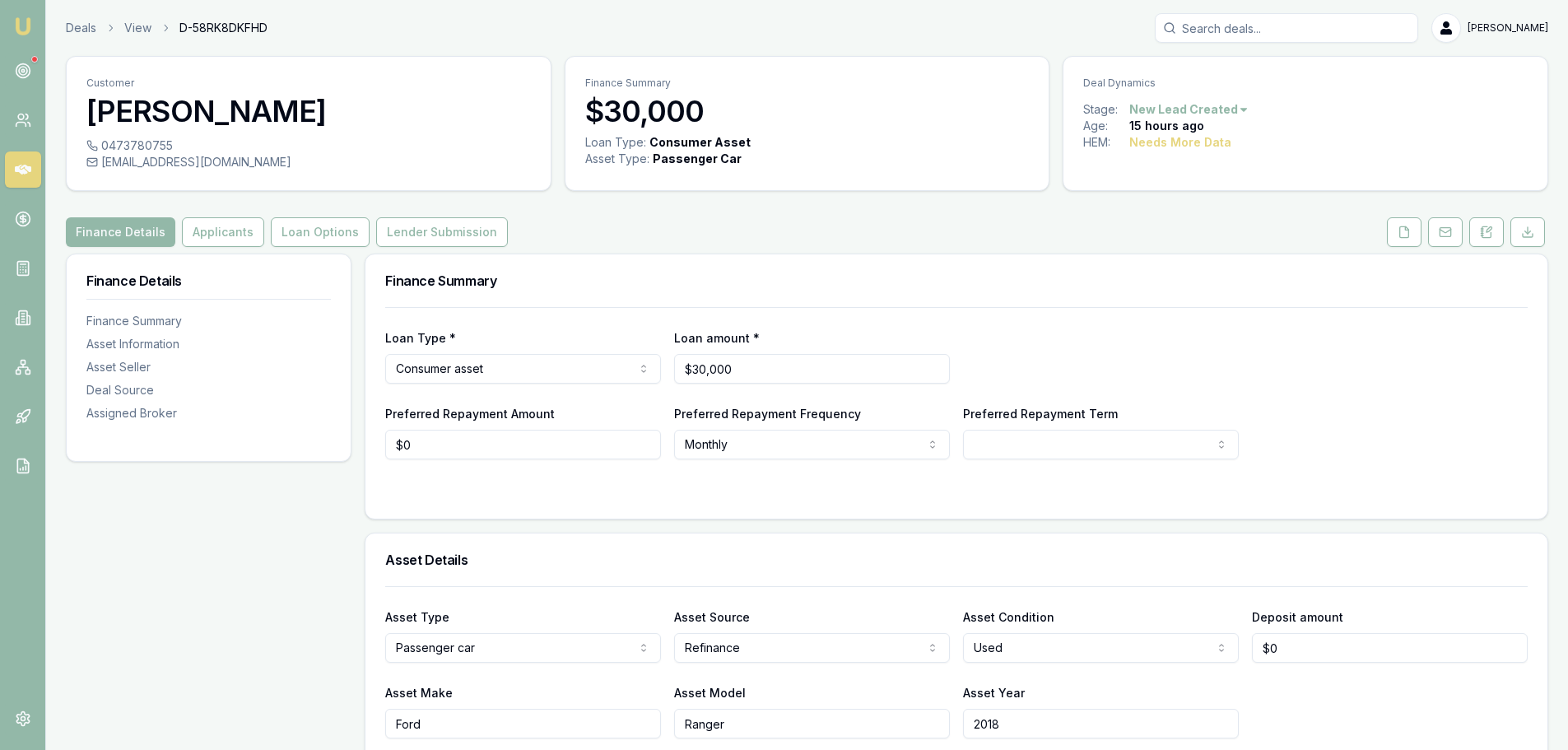
drag, startPoint x: 1488, startPoint y: 233, endPoint x: 1477, endPoint y: 273, distance: 41.5
click at [1488, 233] on icon at bounding box center [1487, 232] width 13 height 13
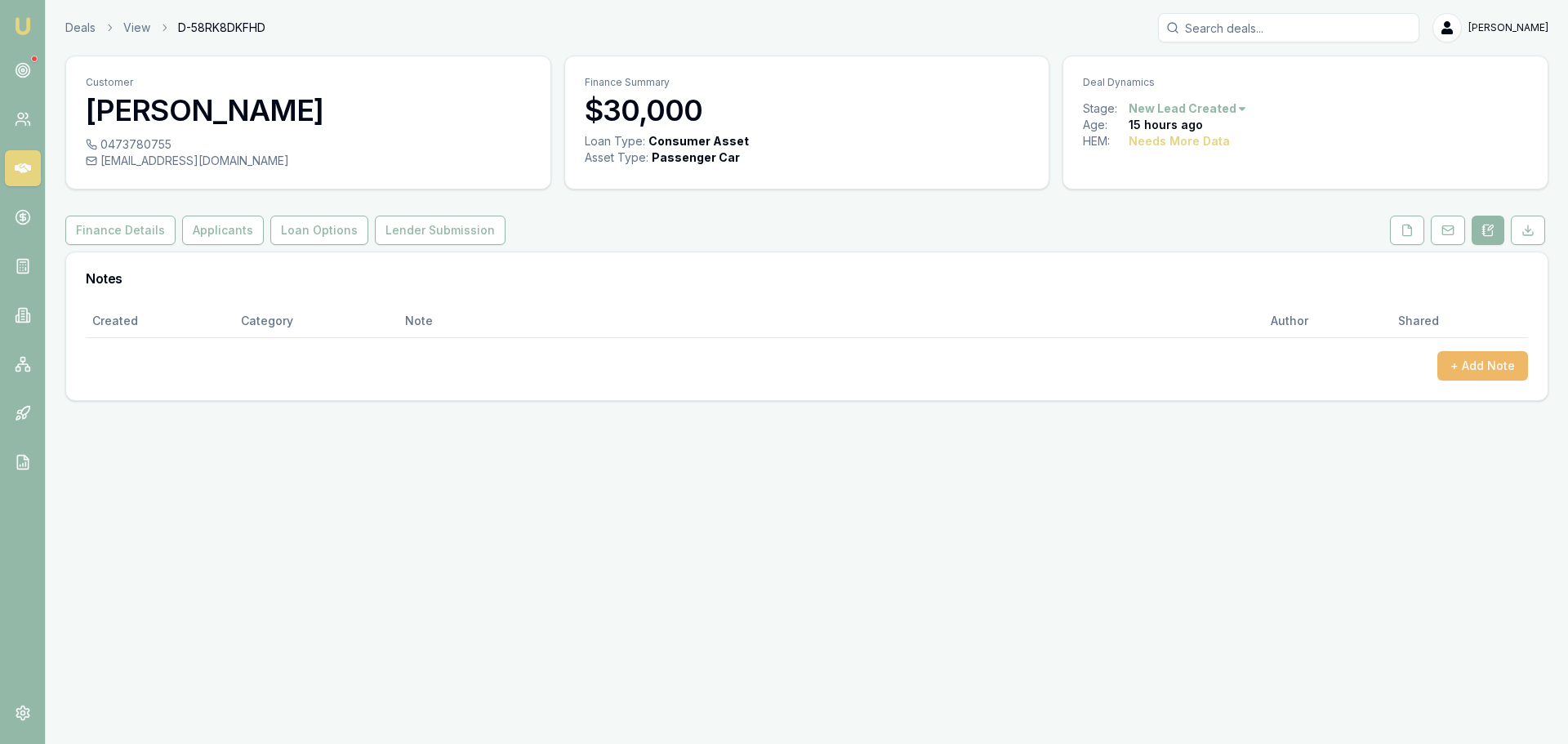
click at [1478, 372] on button "+ Add Note" at bounding box center [1483, 365] width 90 height 29
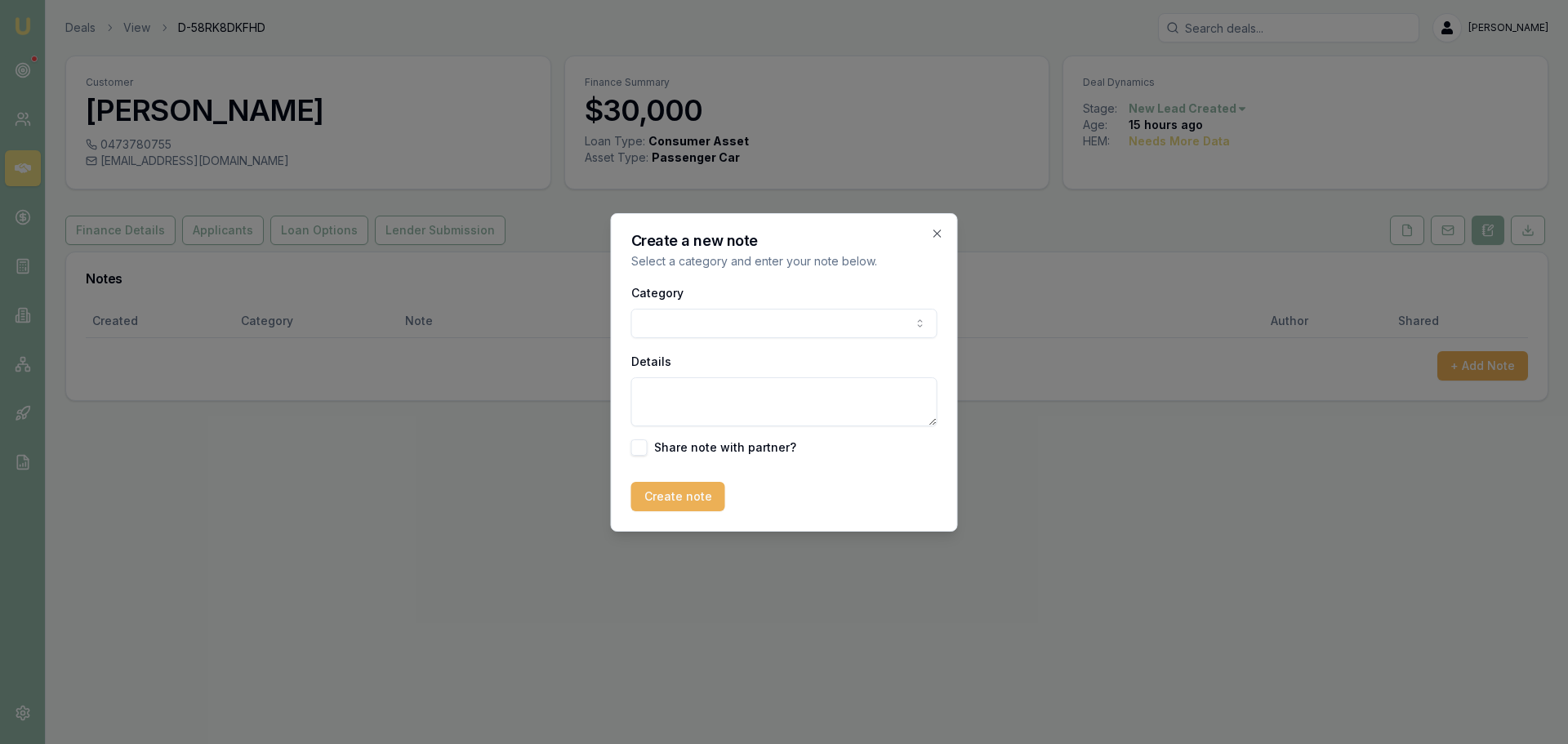
click at [705, 316] on body "Emu Broker Deals View D-58RK8DKFHD [PERSON_NAME] Toggle Menu Customer [PERSON_N…" at bounding box center [784, 372] width 1568 height 744
click at [678, 329] on body "Emu Broker Deals View D-58RK8DKFHD [PERSON_NAME] Toggle Menu Customer [PERSON_N…" at bounding box center [784, 372] width 1568 height 744
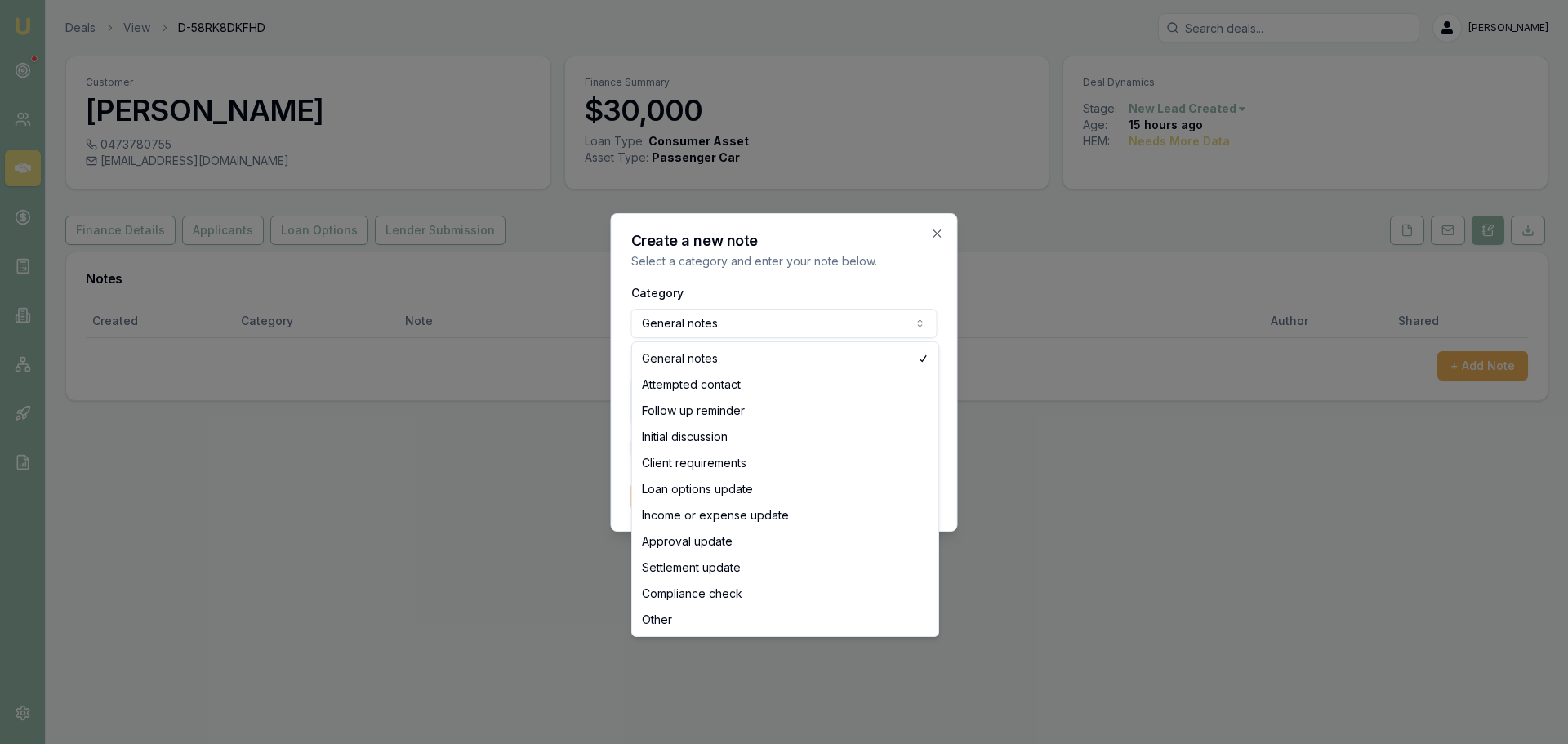
select select "ATTEMPTED_CONTACT"
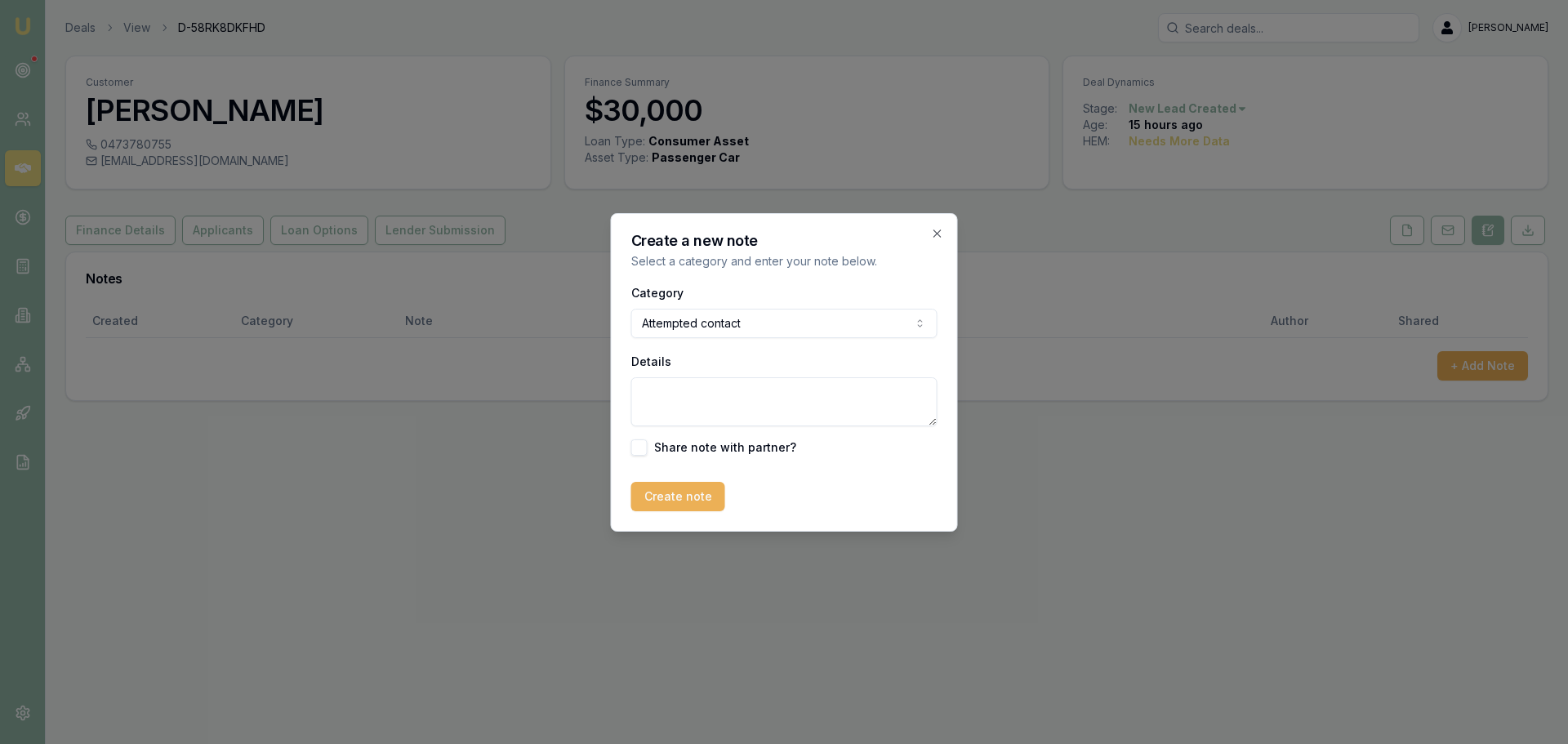
click at [677, 392] on textarea "Details" at bounding box center [784, 401] width 306 height 49
type textarea "sent intro text"
click at [692, 493] on button "Create note" at bounding box center [678, 496] width 94 height 29
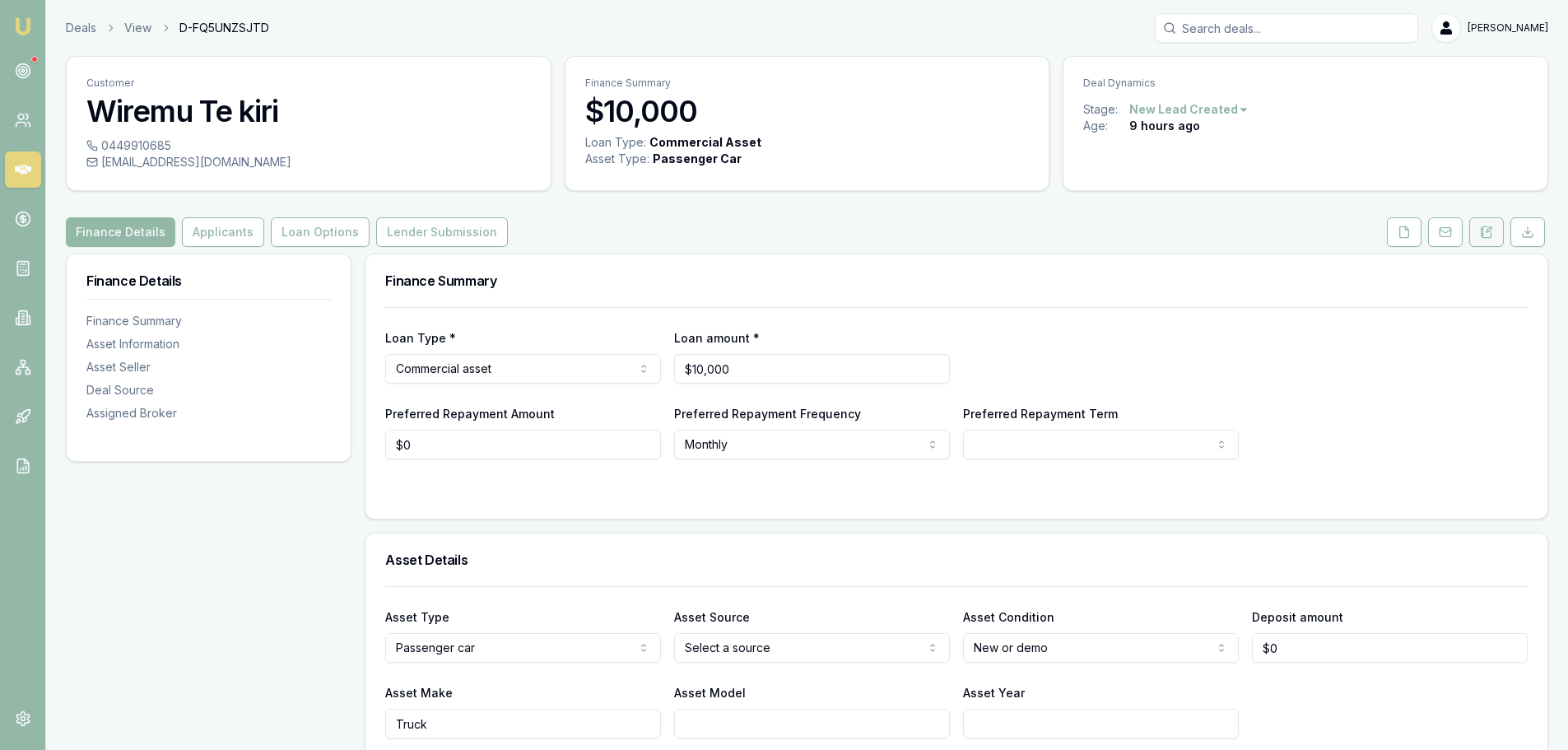
click at [1483, 232] on icon at bounding box center [1488, 232] width 9 height 11
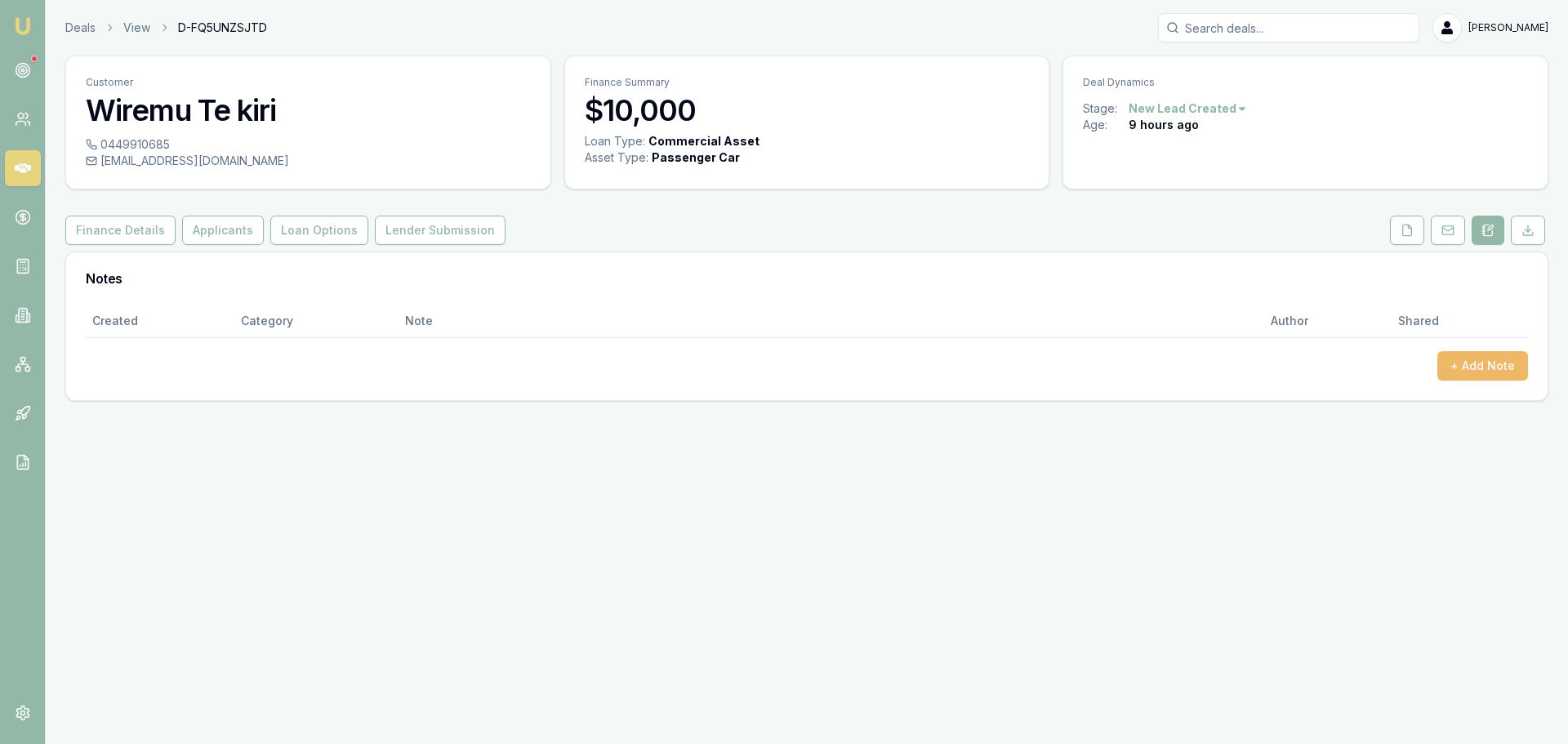
click at [1509, 379] on button "+ Add Note" at bounding box center [1483, 365] width 90 height 29
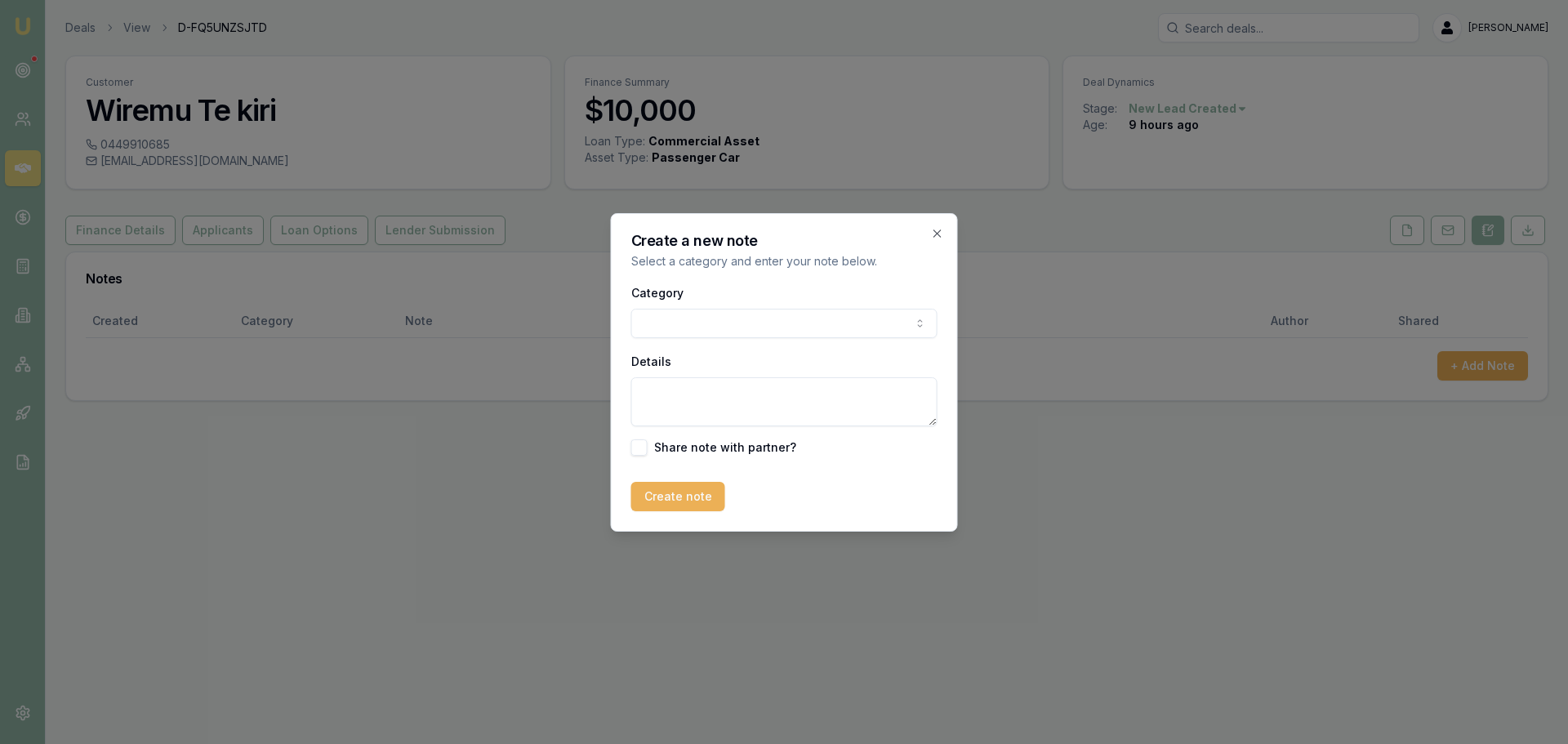
click at [898, 314] on body "Emu Broker Deals View D-FQ5UNZSJTD Erin Shield Toggle Menu Customer Wiremu Te k…" at bounding box center [784, 372] width 1568 height 744
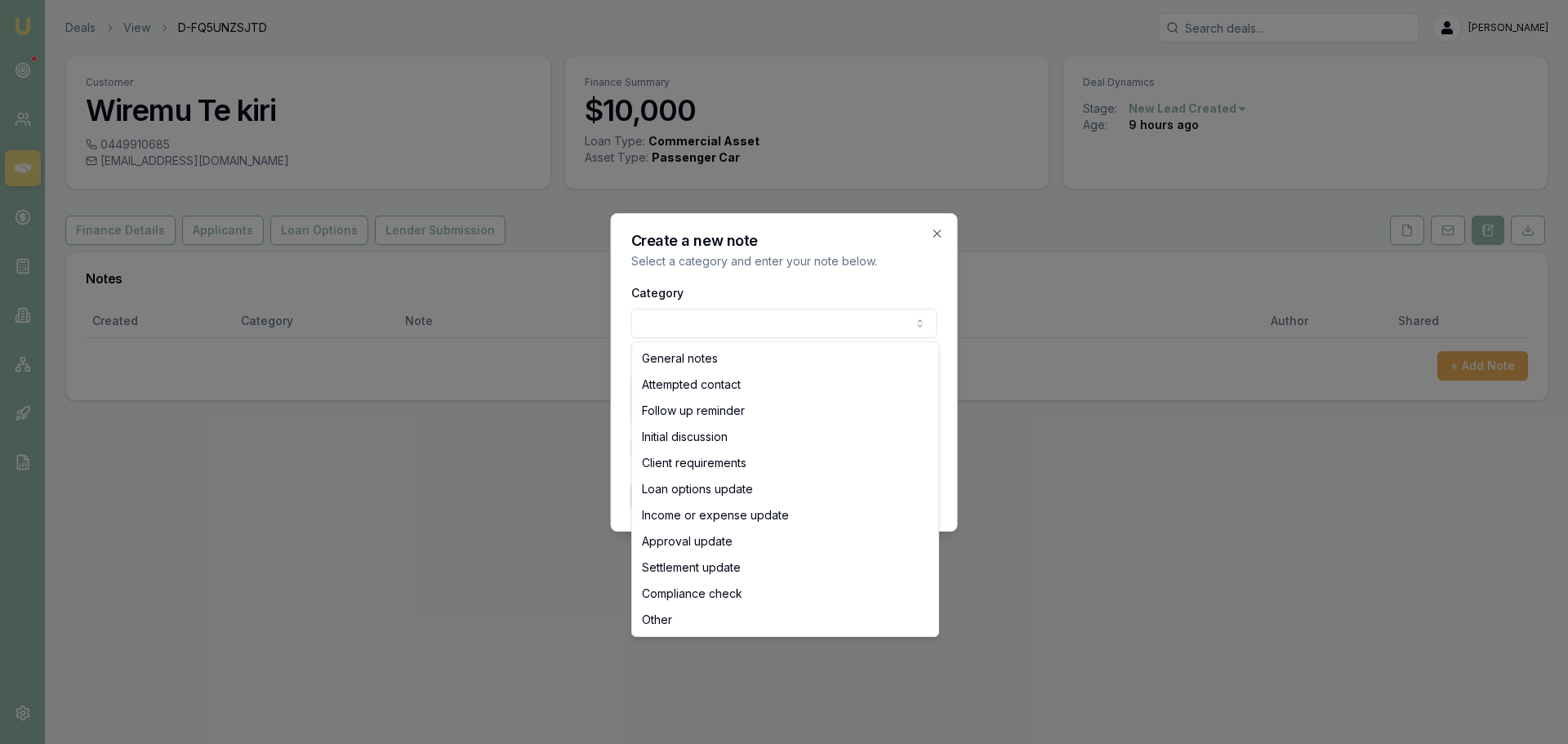
select select "ATTEMPTED_CONTACT"
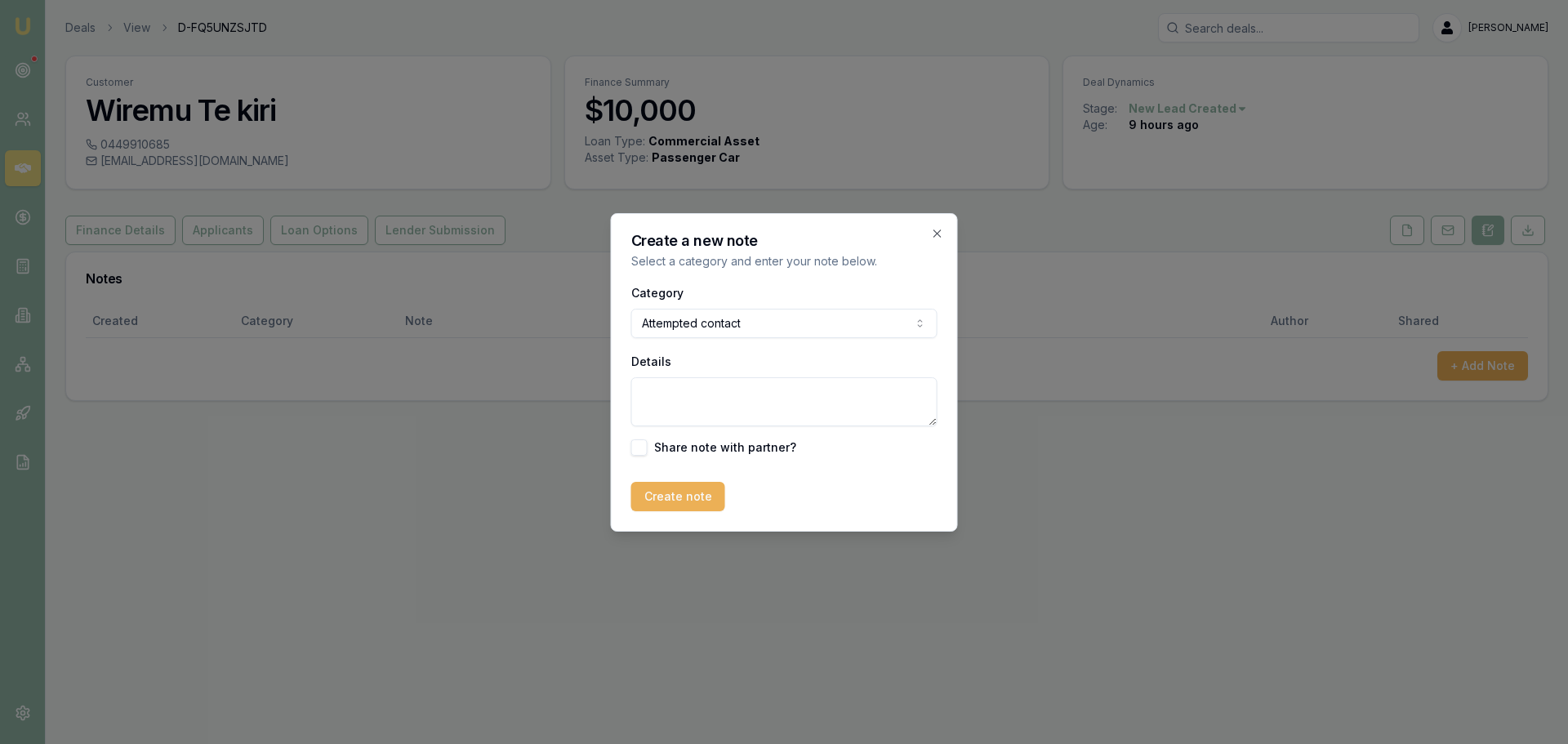
click at [712, 392] on textarea "Details" at bounding box center [784, 401] width 306 height 49
type textarea "Sent intro text"
click at [660, 504] on button "Create note" at bounding box center [678, 496] width 94 height 29
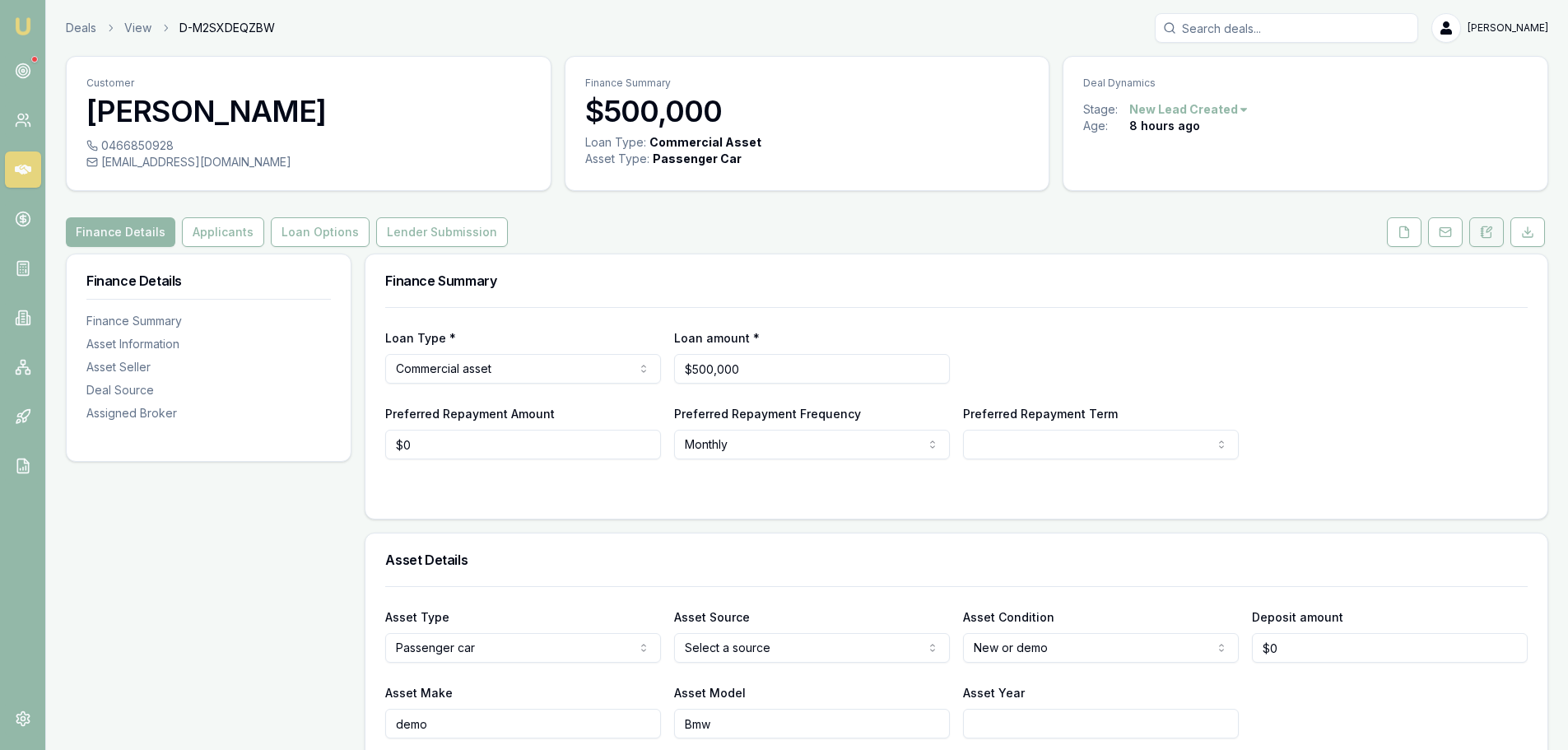
click at [1494, 220] on button at bounding box center [1487, 232] width 35 height 29
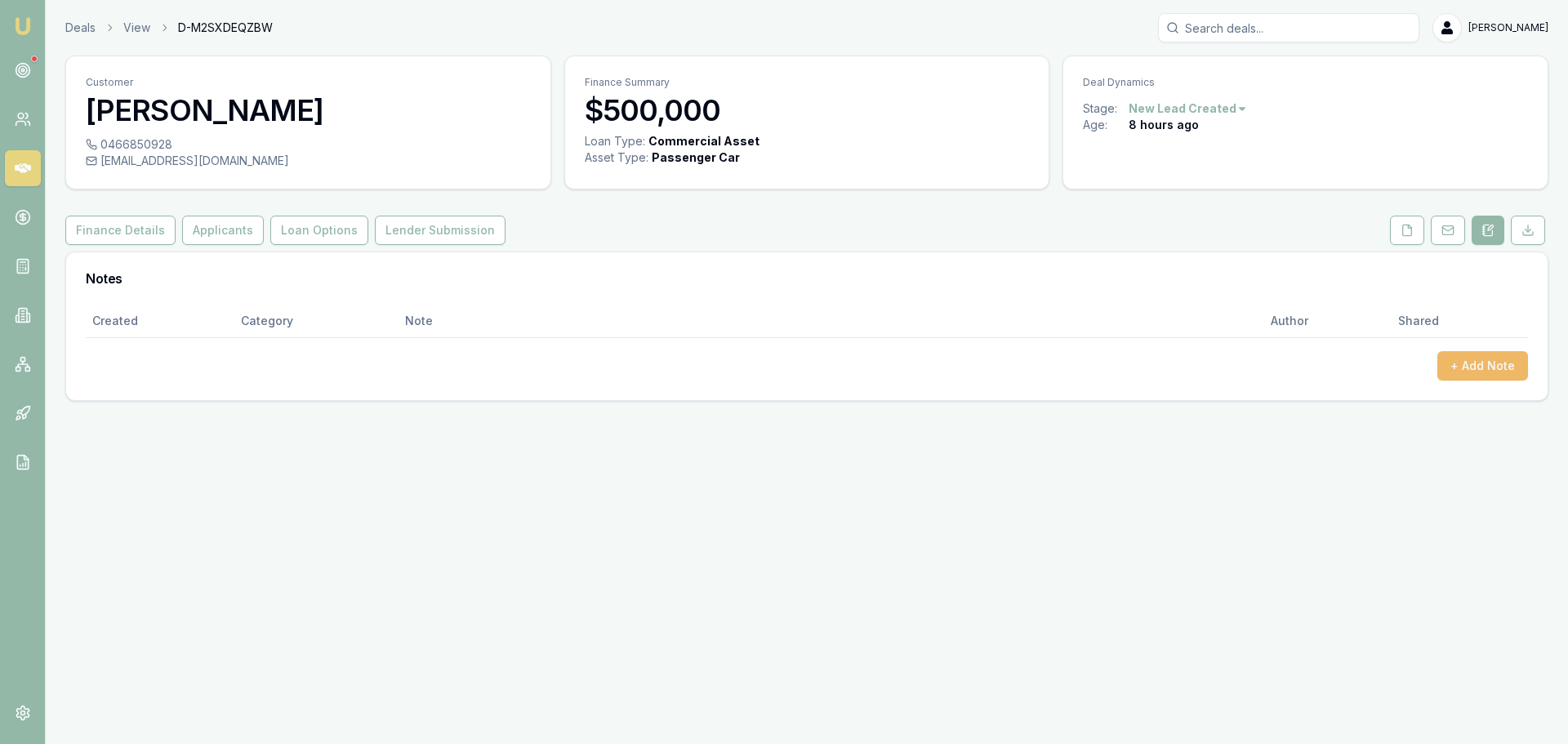
click at [1493, 367] on button "+ Add Note" at bounding box center [1483, 365] width 90 height 29
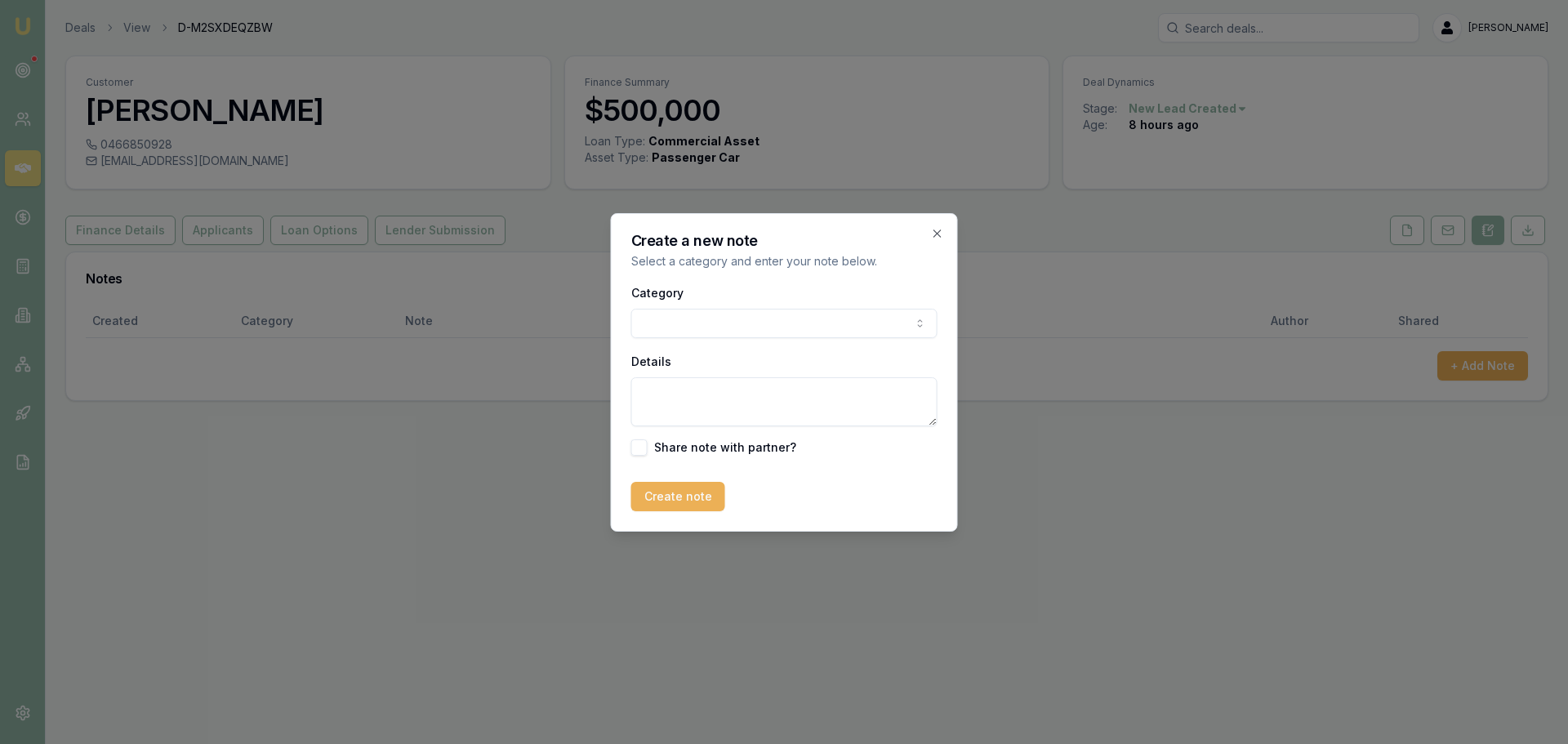
click at [868, 329] on body "Emu Broker Deals View D-M2SXDEQZBW Erin Shield Toggle Menu Customer Lemuel Brad…" at bounding box center [784, 372] width 1568 height 744
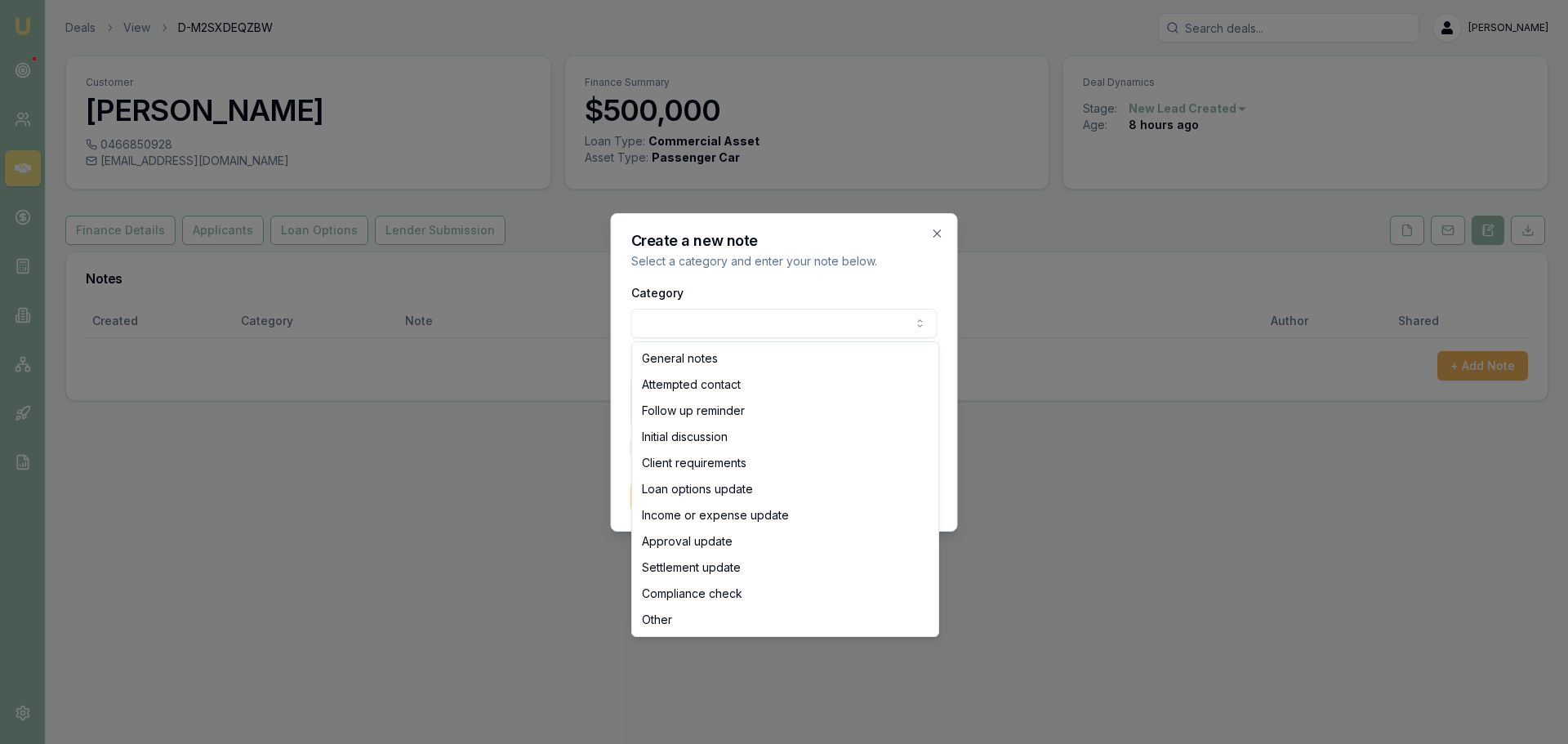
select select "ATTEMPTED_CONTACT"
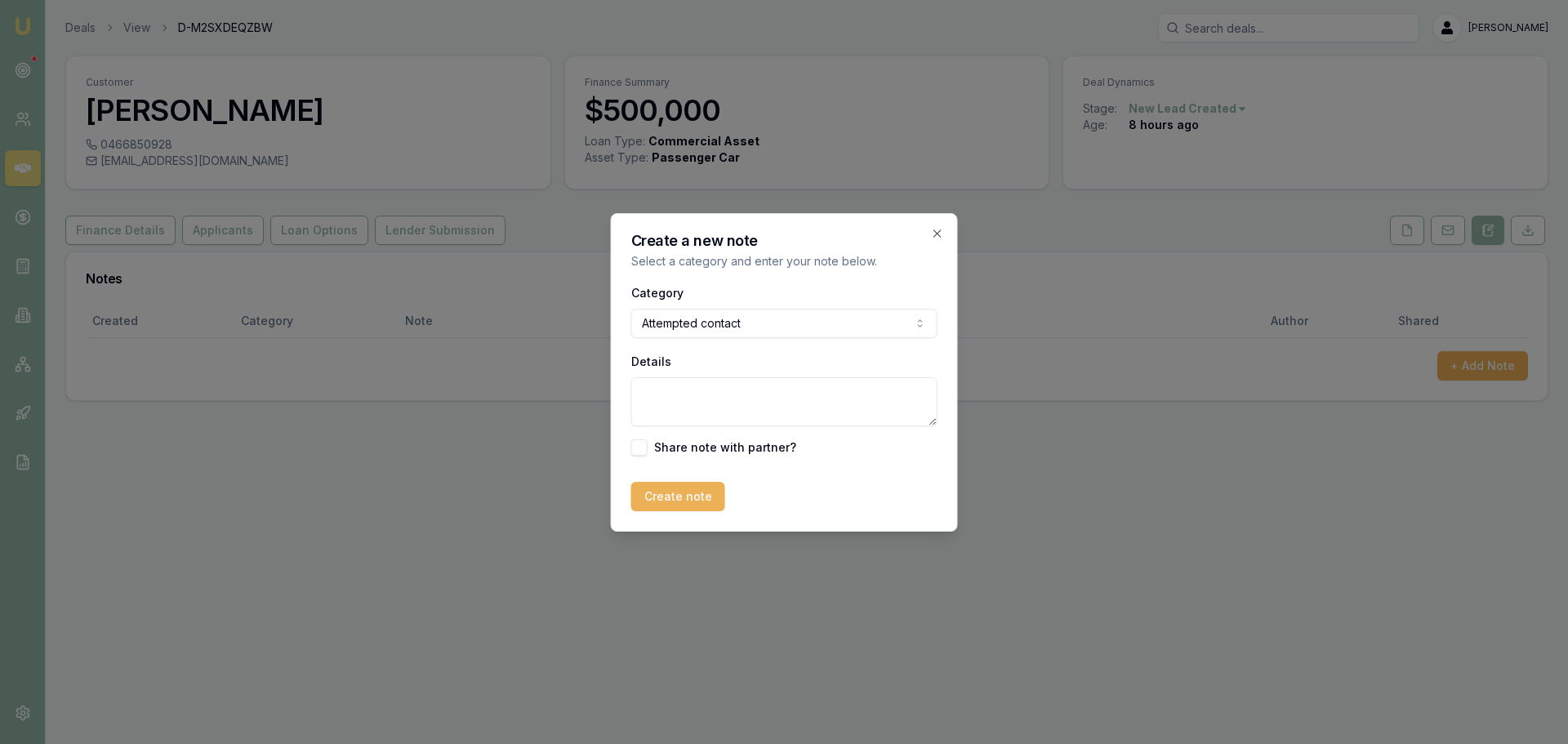
click at [720, 403] on textarea "Details" at bounding box center [784, 401] width 306 height 49
type textarea "sent intro text"
click at [656, 506] on button "Create note" at bounding box center [678, 496] width 94 height 29
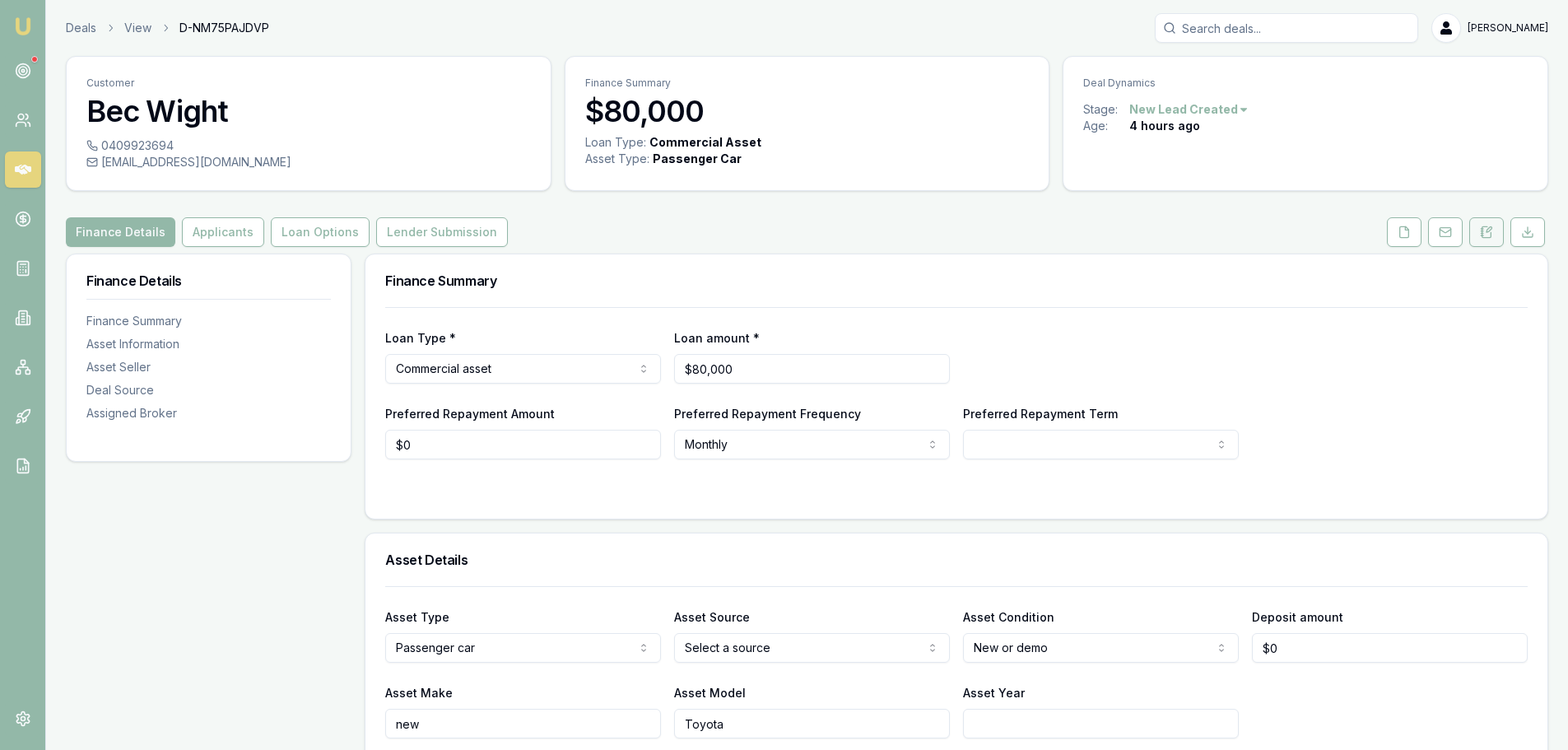
click at [1477, 232] on button at bounding box center [1487, 232] width 35 height 29
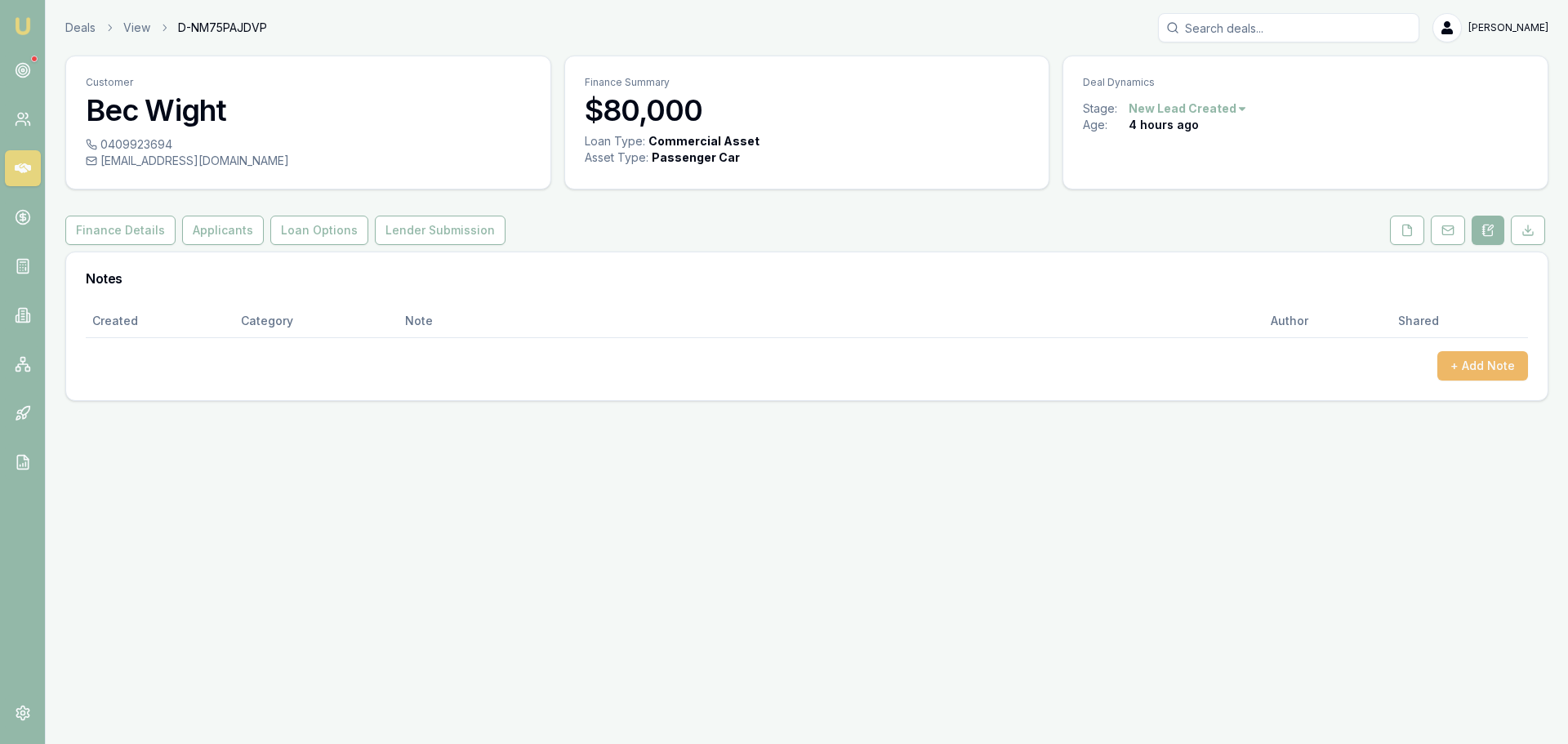
click at [1494, 370] on button "+ Add Note" at bounding box center [1483, 365] width 90 height 29
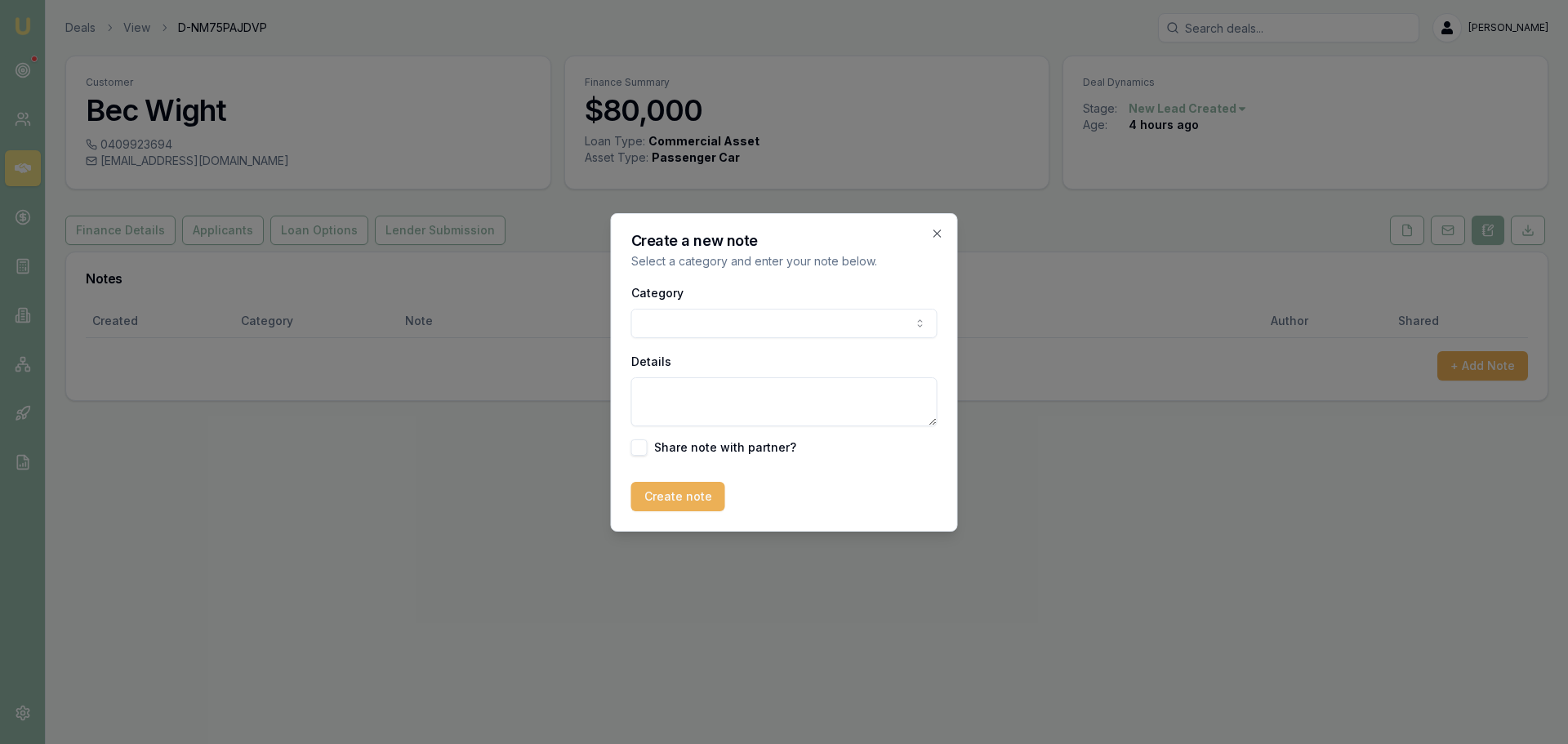
click at [789, 321] on body "Emu Broker Deals View D-NM75PAJDVP [PERSON_NAME] Toggle Menu Customer Bec Wight…" at bounding box center [784, 372] width 1568 height 744
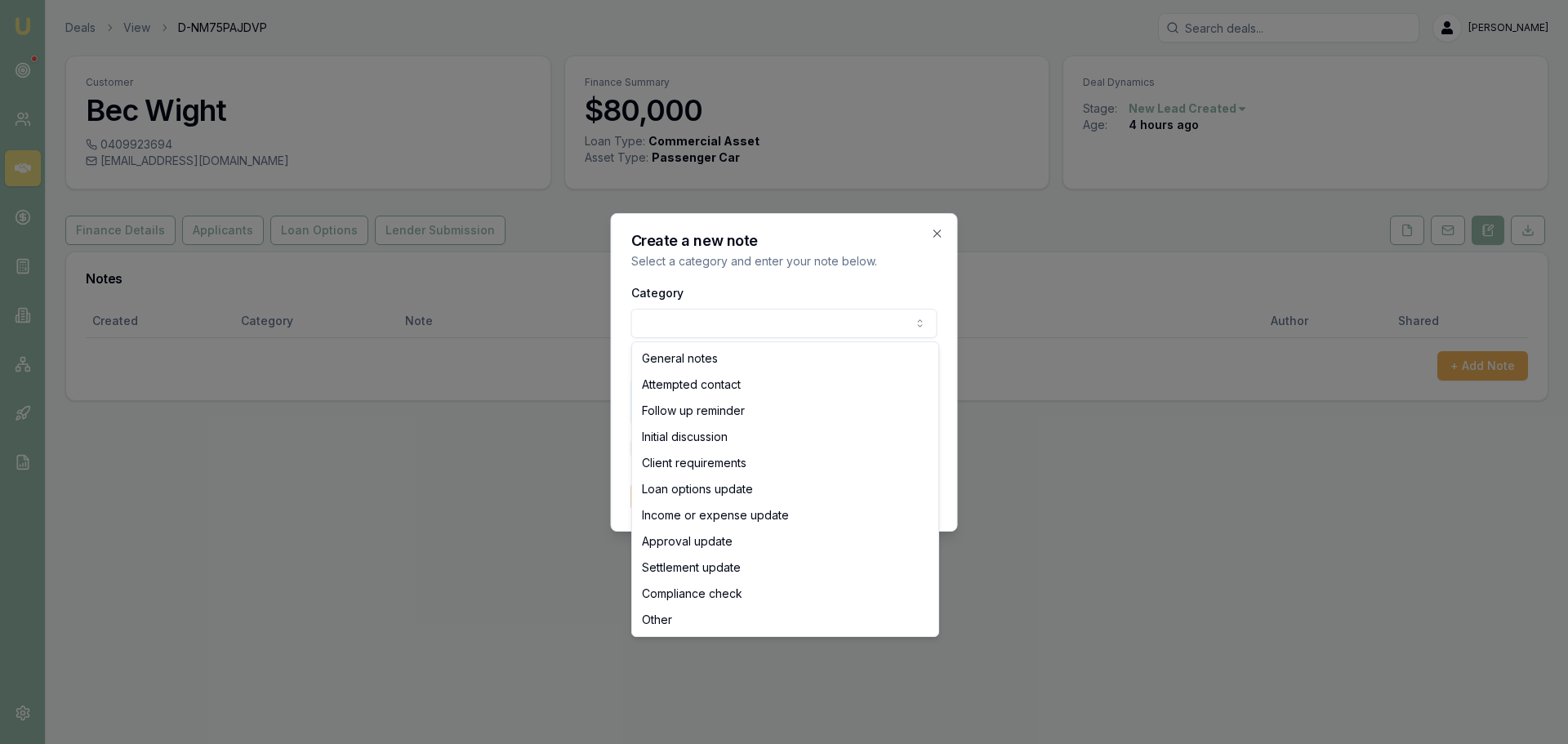
select select "ATTEMPTED_CONTACT"
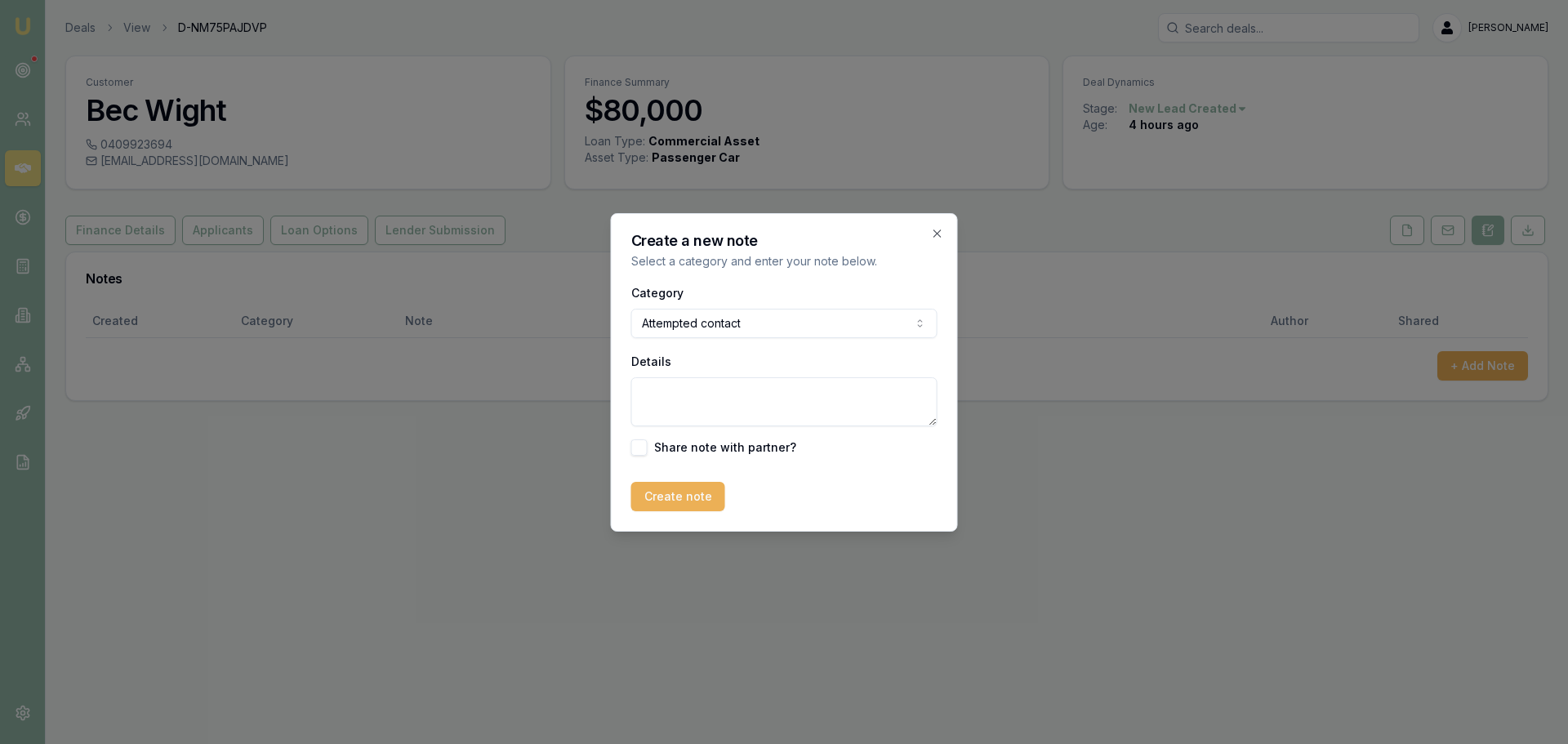
click at [738, 398] on textarea "Details" at bounding box center [784, 401] width 306 height 49
type textarea "sent intro text"
click at [698, 497] on button "Create note" at bounding box center [678, 496] width 94 height 29
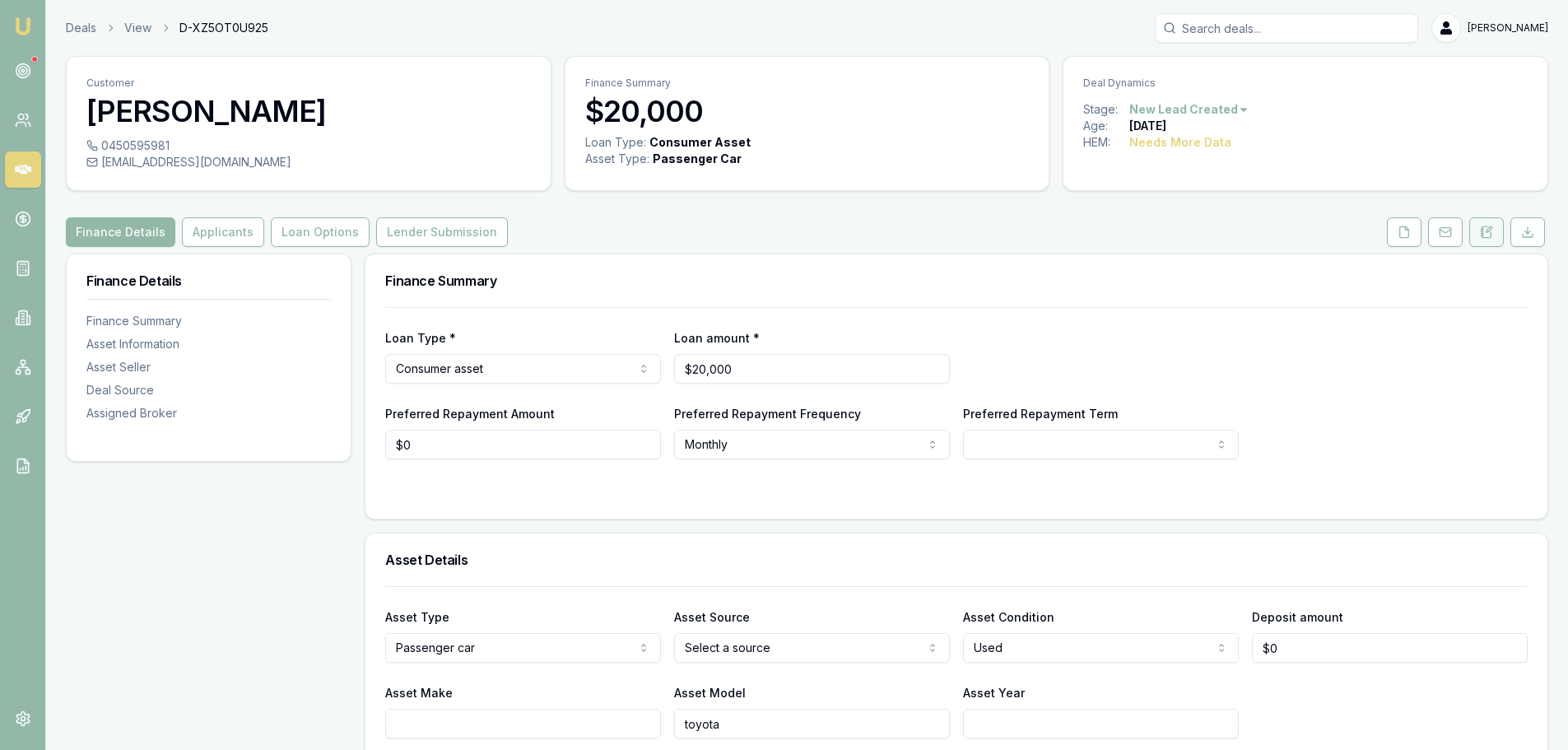
click at [1486, 232] on icon at bounding box center [1487, 232] width 13 height 13
